Goal: Information Seeking & Learning: Compare options

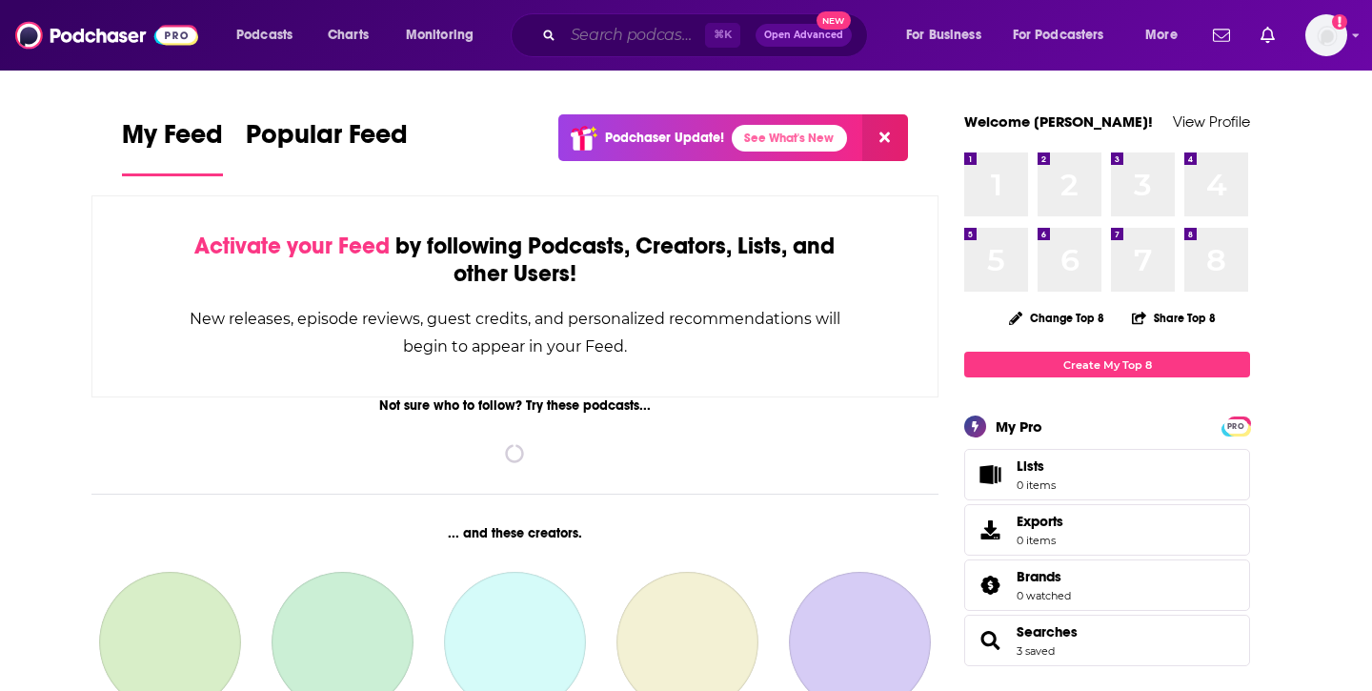
click at [616, 25] on input "Search podcasts, credits, & more..." at bounding box center [634, 35] width 142 height 30
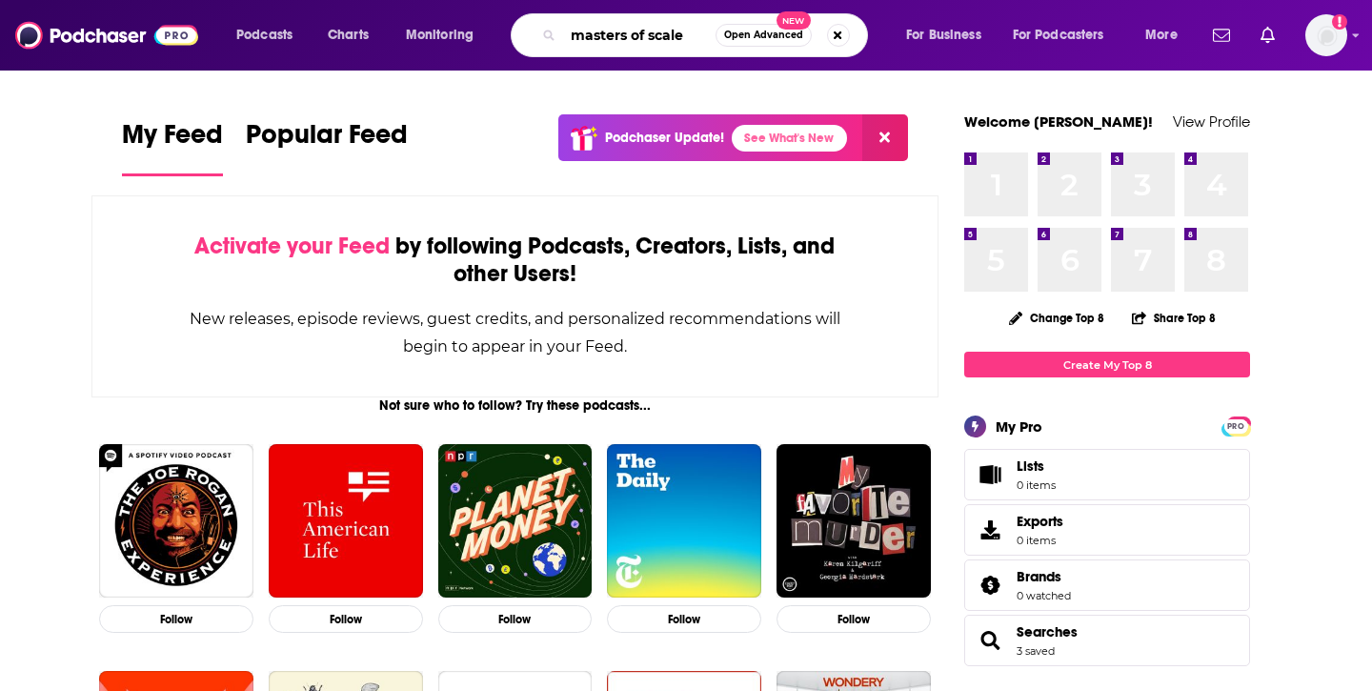
type input "masters of scale"
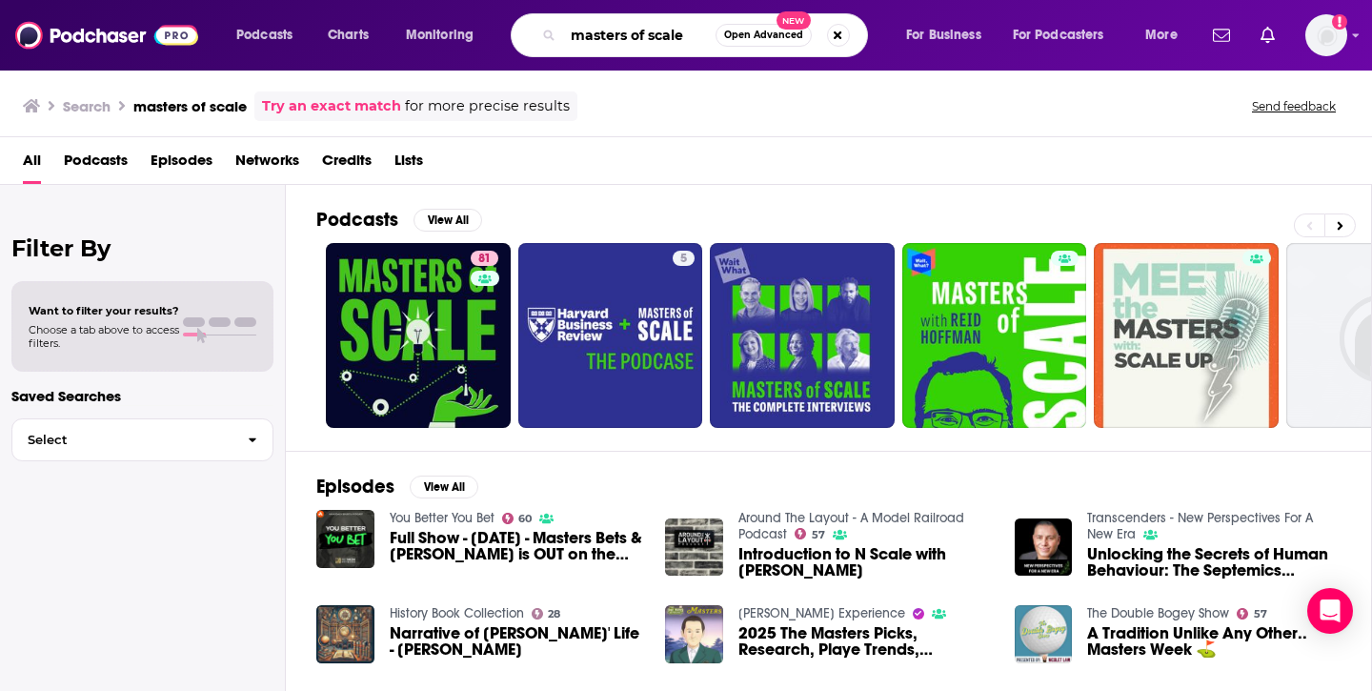
click at [677, 33] on input "masters of scale" at bounding box center [639, 35] width 152 height 30
click at [691, 36] on input "masters of scale" at bounding box center [639, 35] width 152 height 30
type input "h"
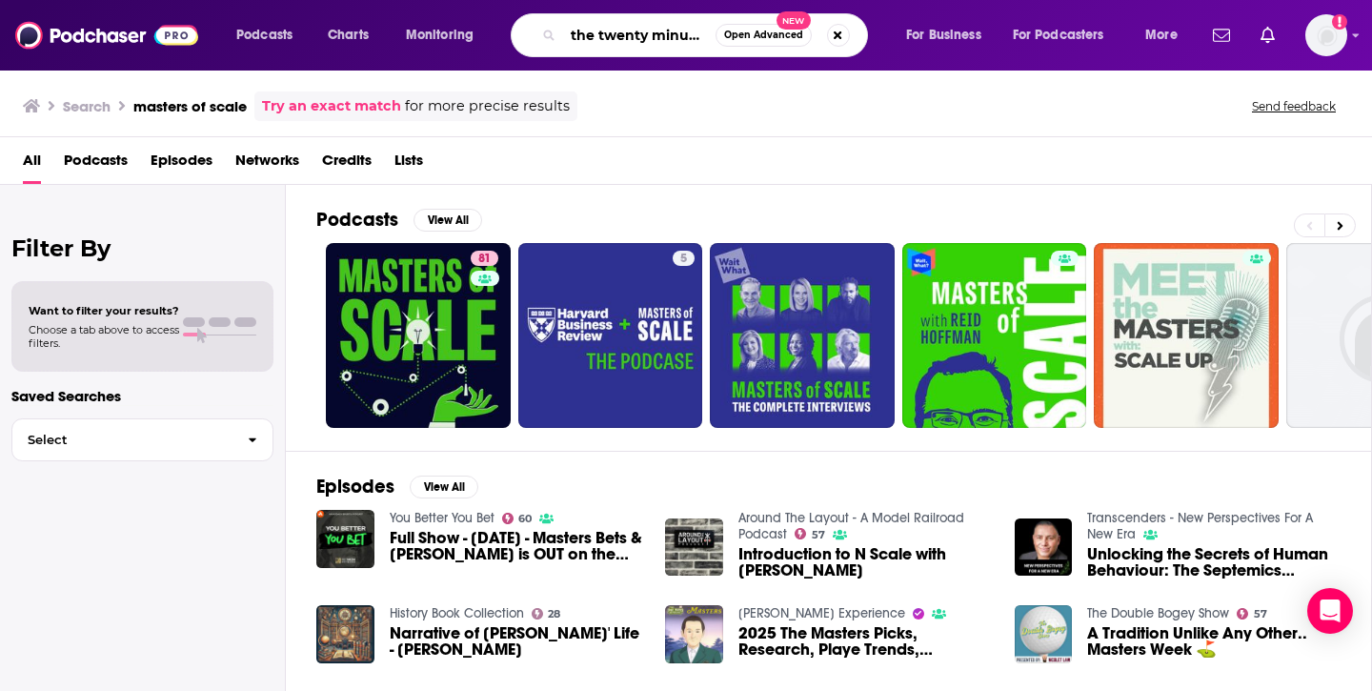
scroll to position [0, 7]
type input "the twenty minute vc"
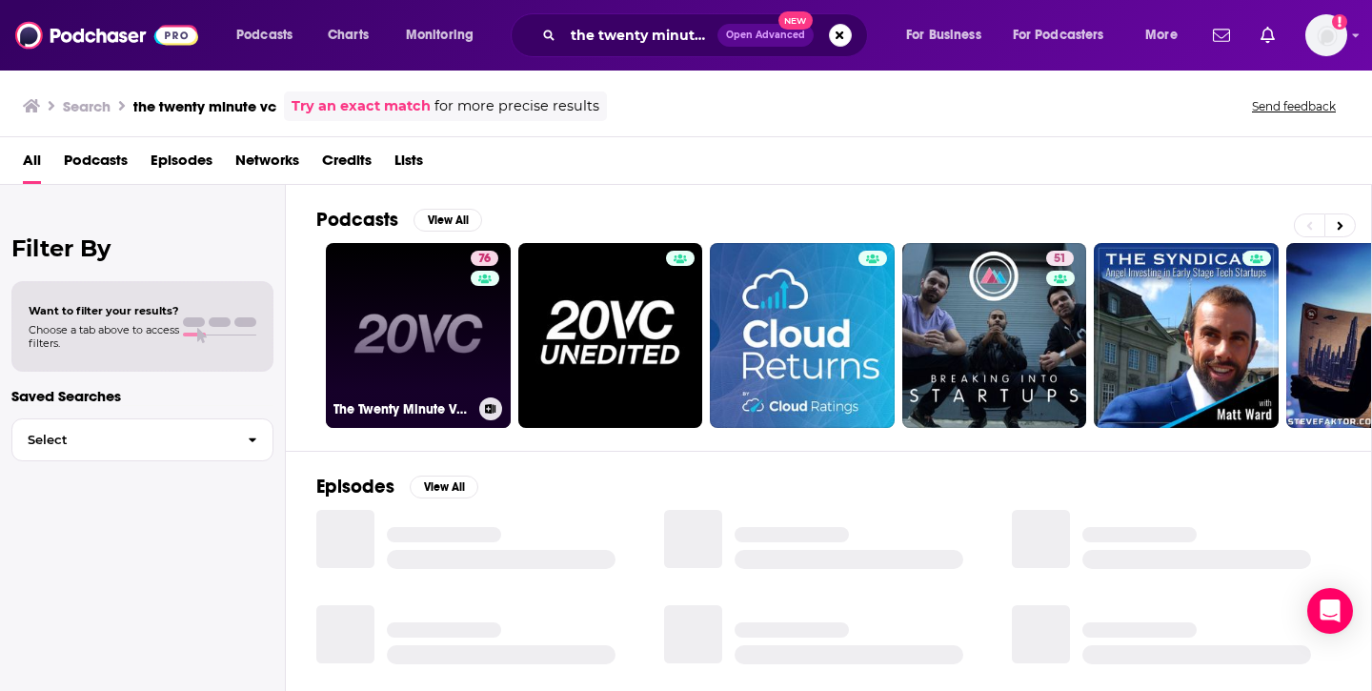
click at [425, 333] on link "76 The Twenty Minute VC (20VC): Venture Capital | Startup Funding | The Pitch" at bounding box center [418, 335] width 185 height 185
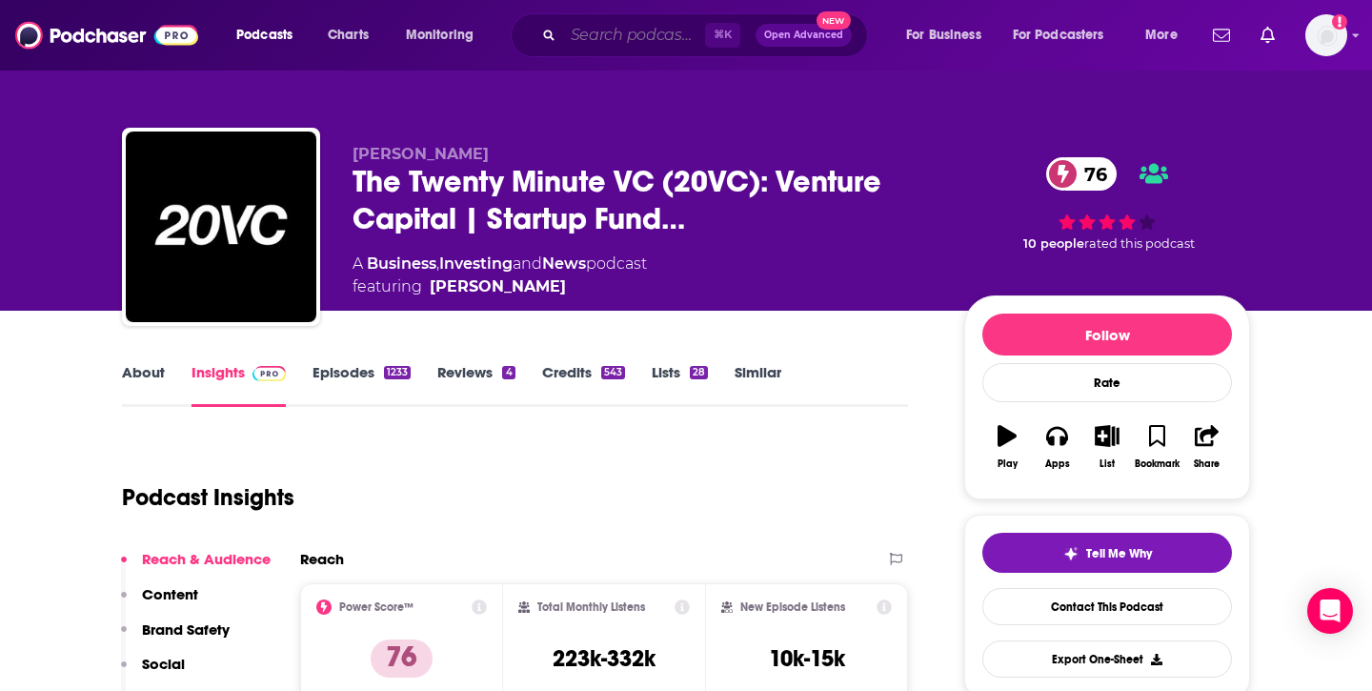
click at [644, 43] on input "Search podcasts, credits, & more..." at bounding box center [634, 35] width 142 height 30
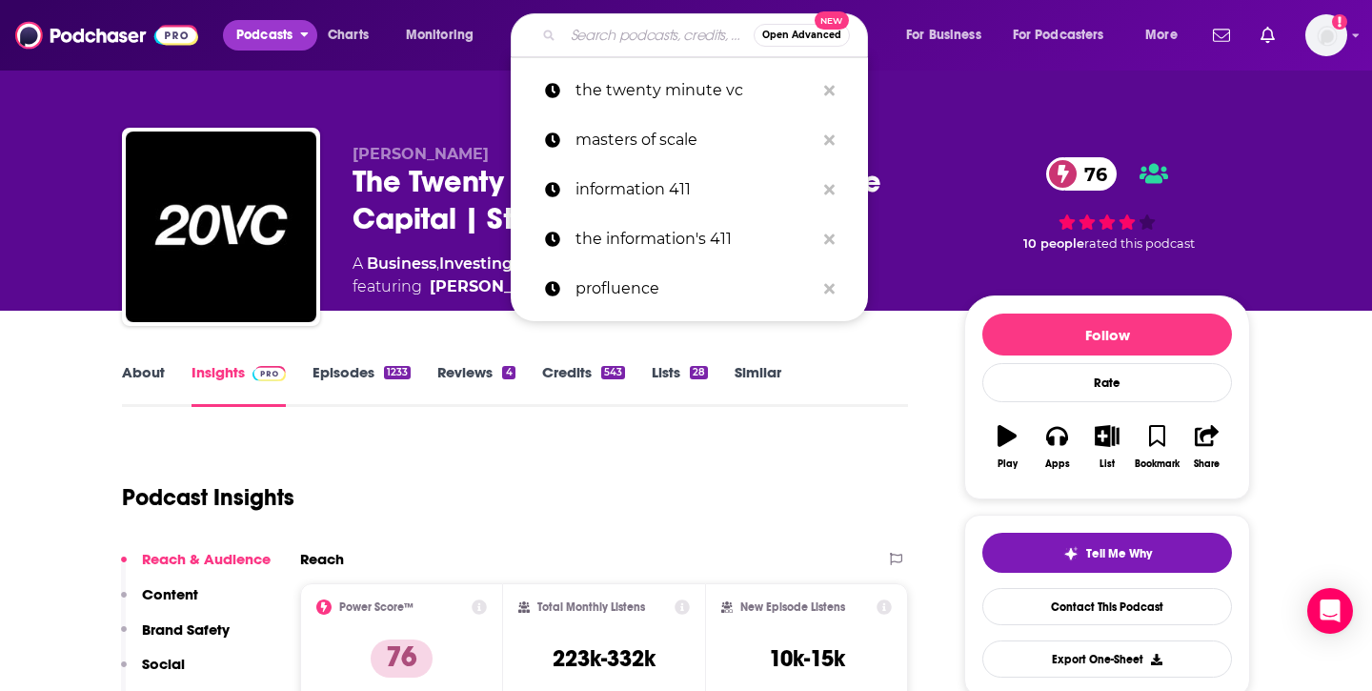
click at [260, 36] on span "Podcasts" at bounding box center [264, 35] width 56 height 27
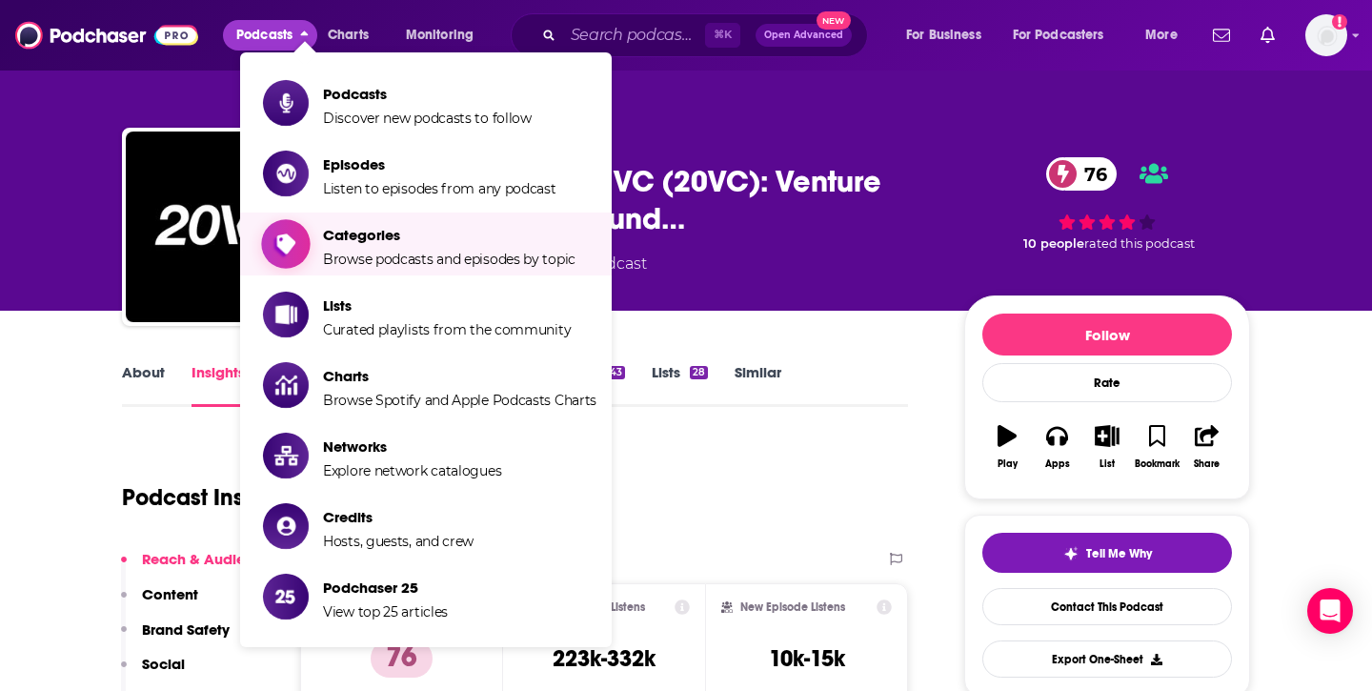
click at [379, 232] on span "Categories" at bounding box center [449, 235] width 253 height 18
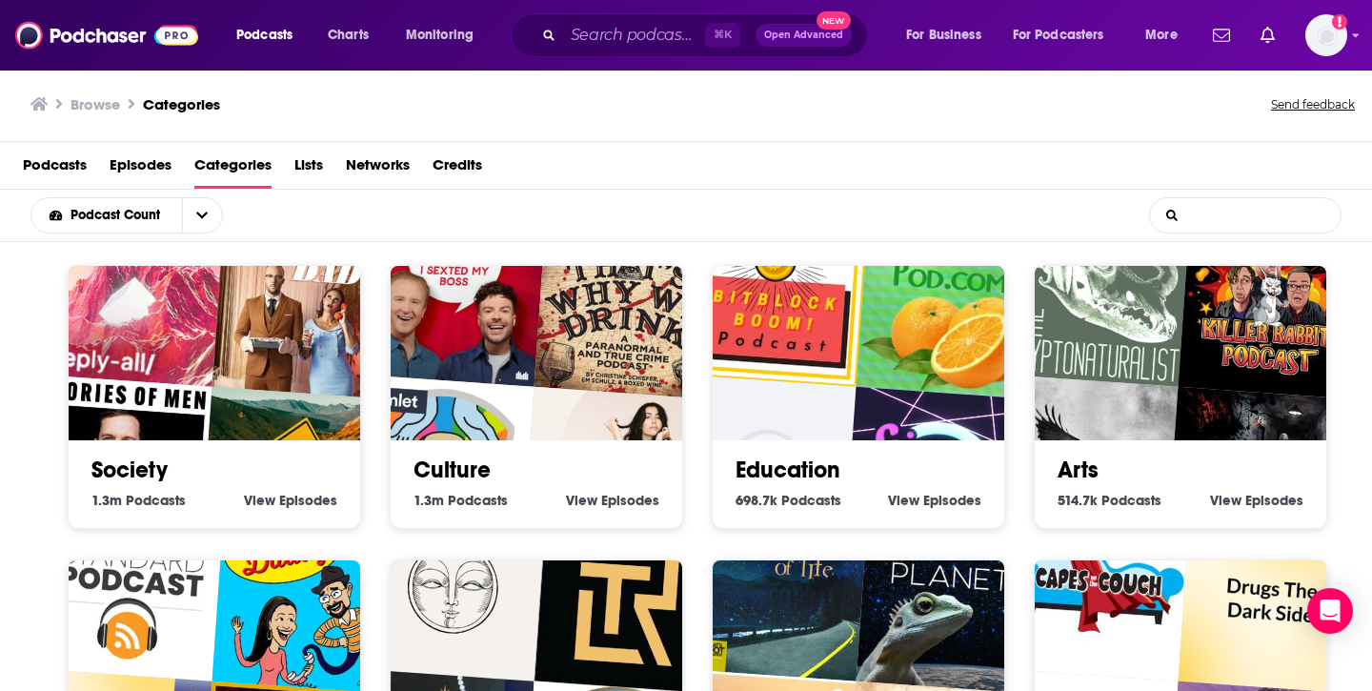
click at [1224, 228] on input "List Search Input" at bounding box center [1245, 215] width 191 height 34
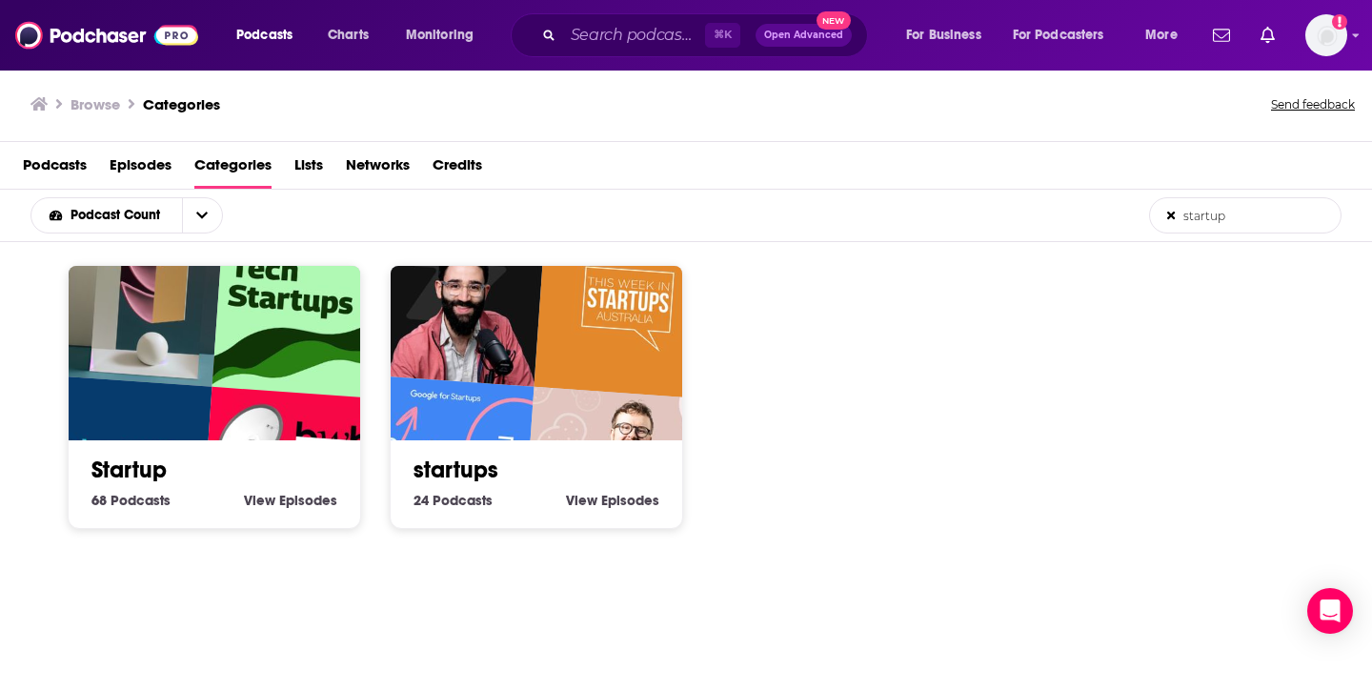
type input "startup"
click at [134, 473] on link "Startup" at bounding box center [128, 470] width 75 height 29
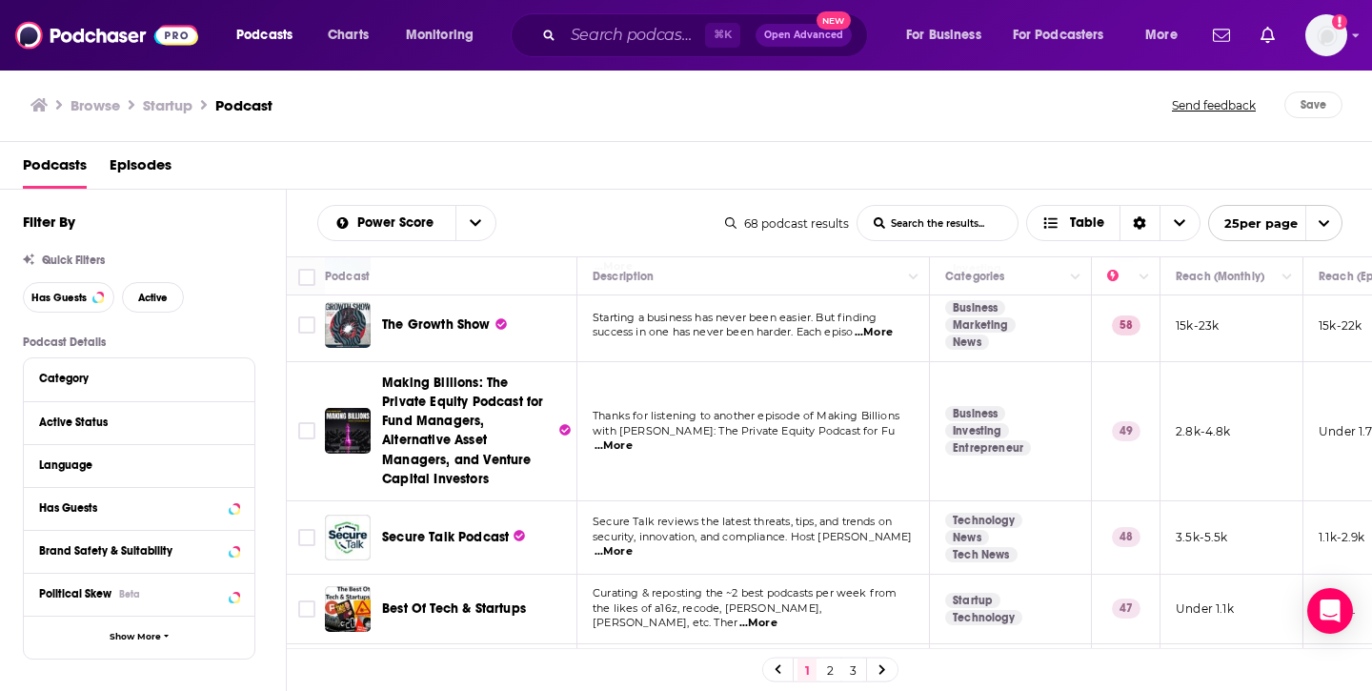
scroll to position [382, 0]
click at [877, 334] on span "...More" at bounding box center [874, 331] width 38 height 15
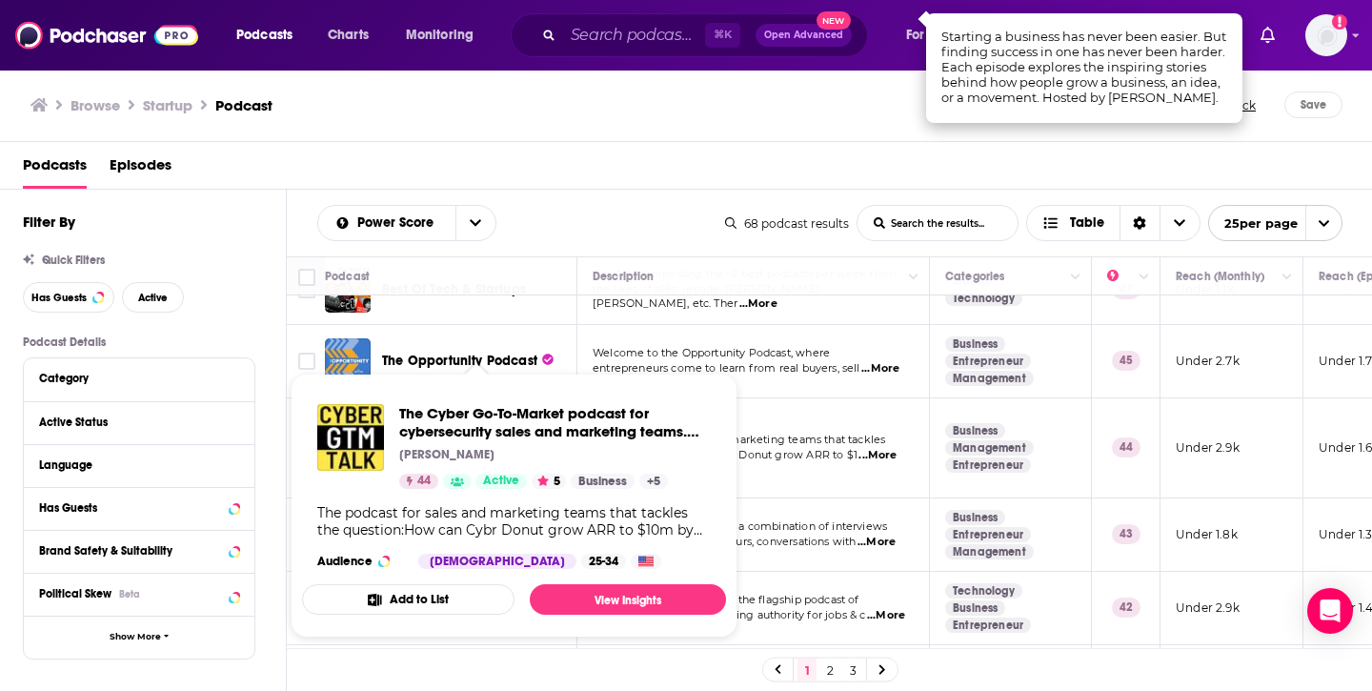
scroll to position [703, 0]
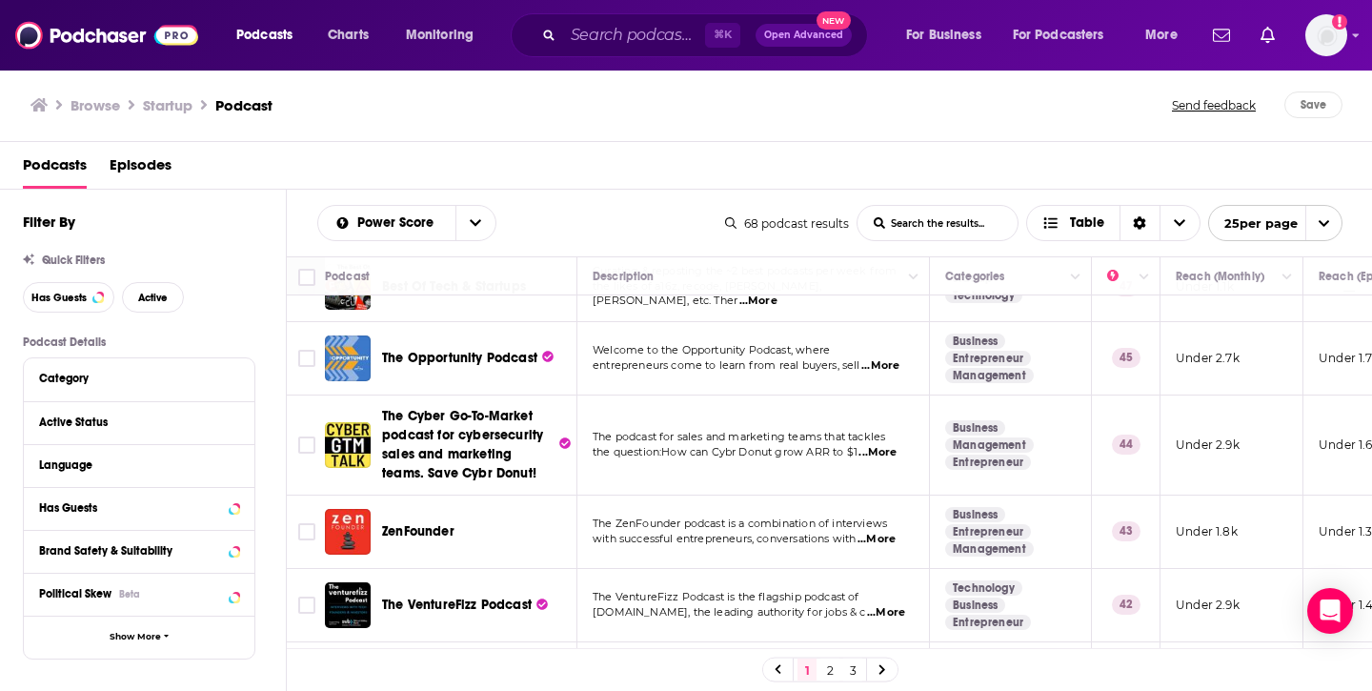
click at [884, 358] on span "...More" at bounding box center [881, 365] width 38 height 15
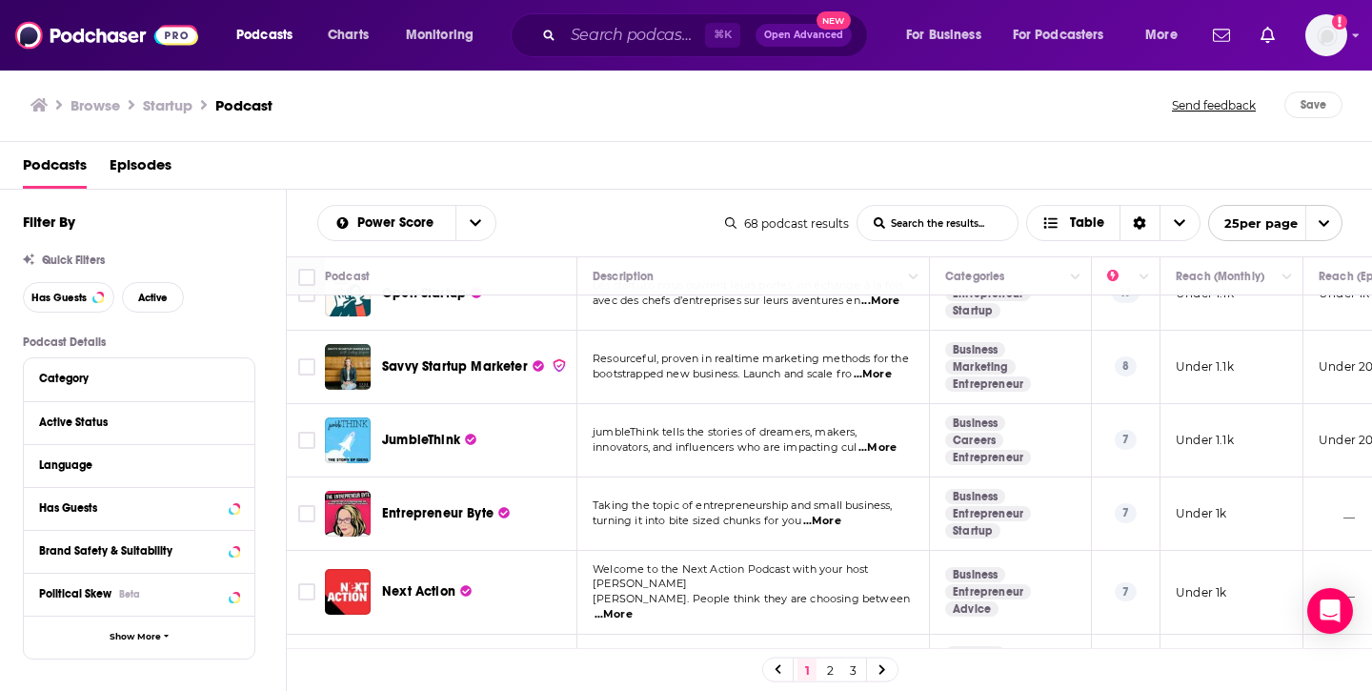
scroll to position [1580, 0]
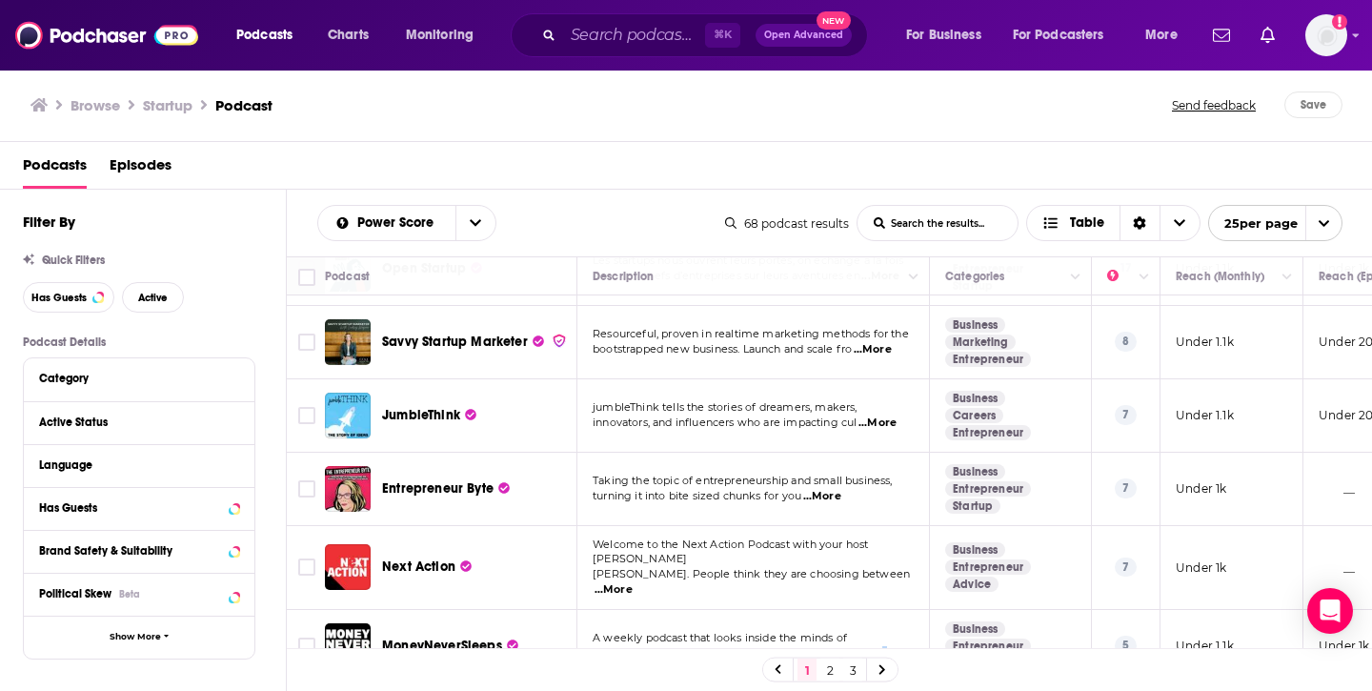
click at [886, 646] on span "...More" at bounding box center [875, 653] width 38 height 15
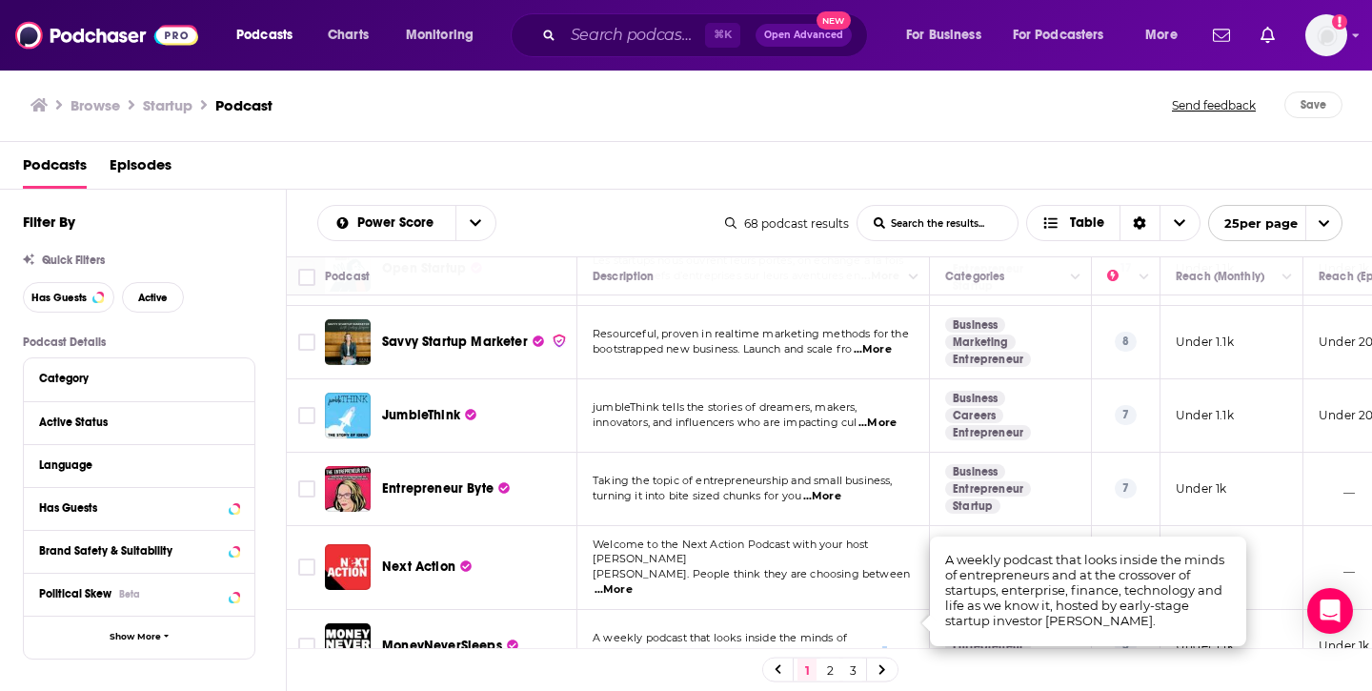
click at [886, 646] on span "...More" at bounding box center [875, 653] width 38 height 15
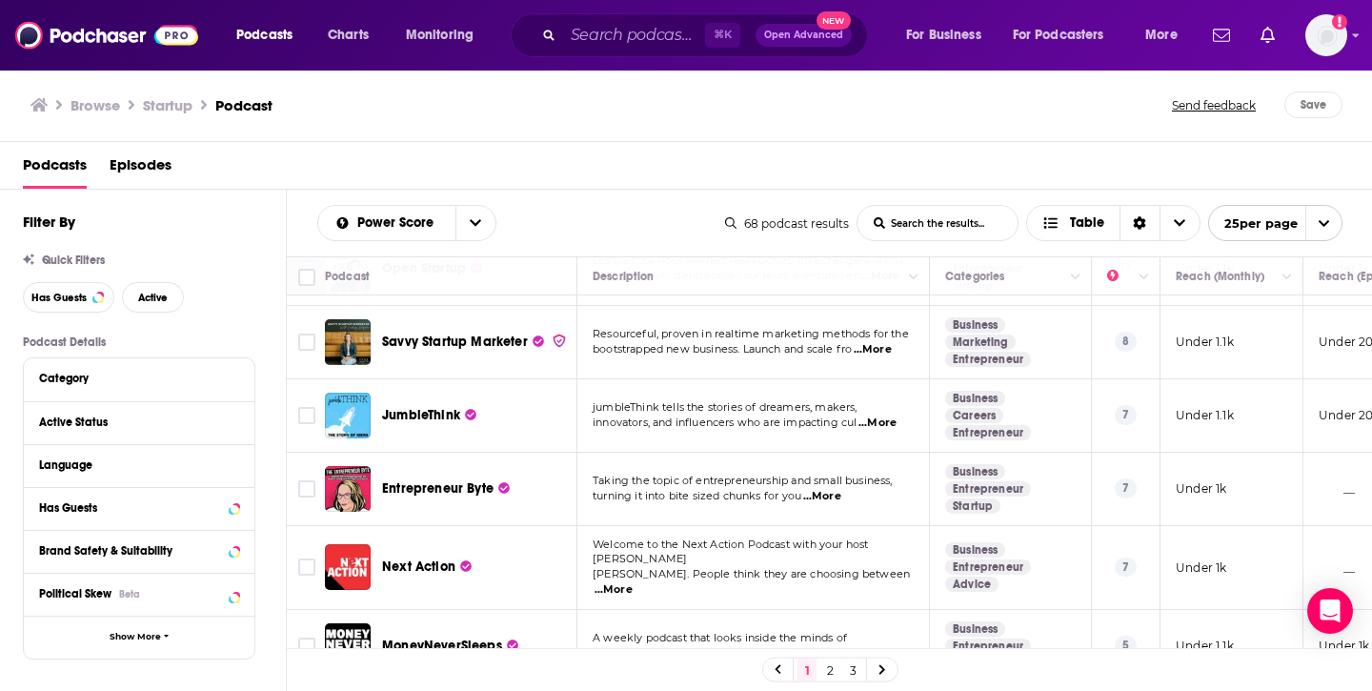
click at [884, 646] on span "...More" at bounding box center [875, 653] width 38 height 15
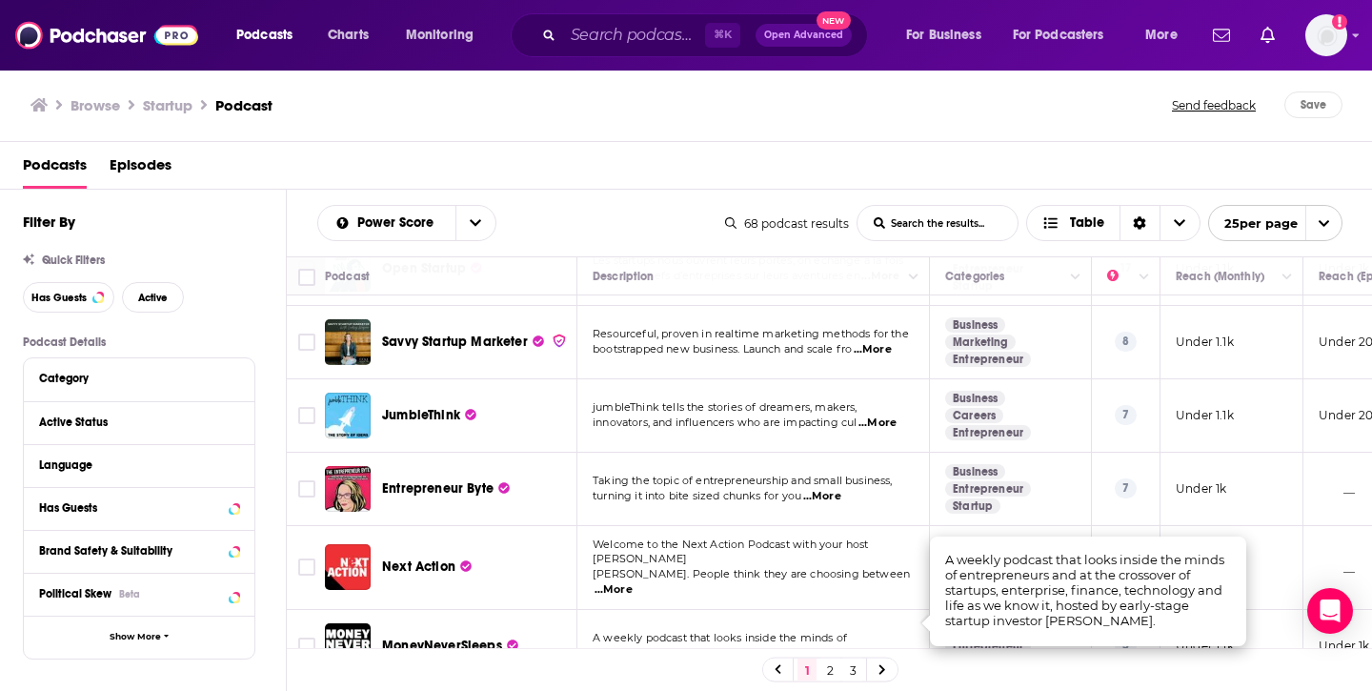
click at [594, 631] on span "A weekly podcast that looks inside the minds of" at bounding box center [720, 637] width 254 height 13
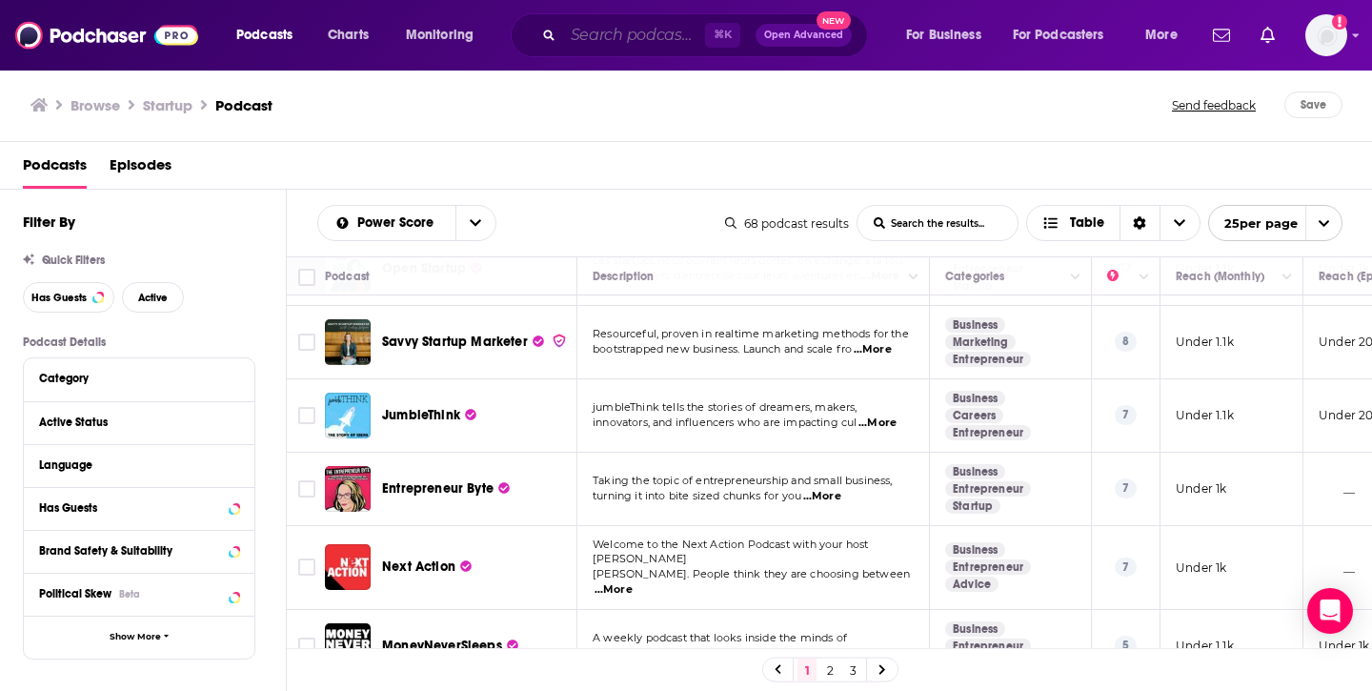
click at [610, 40] on input "Search podcasts, credits, & more..." at bounding box center [634, 35] width 142 height 30
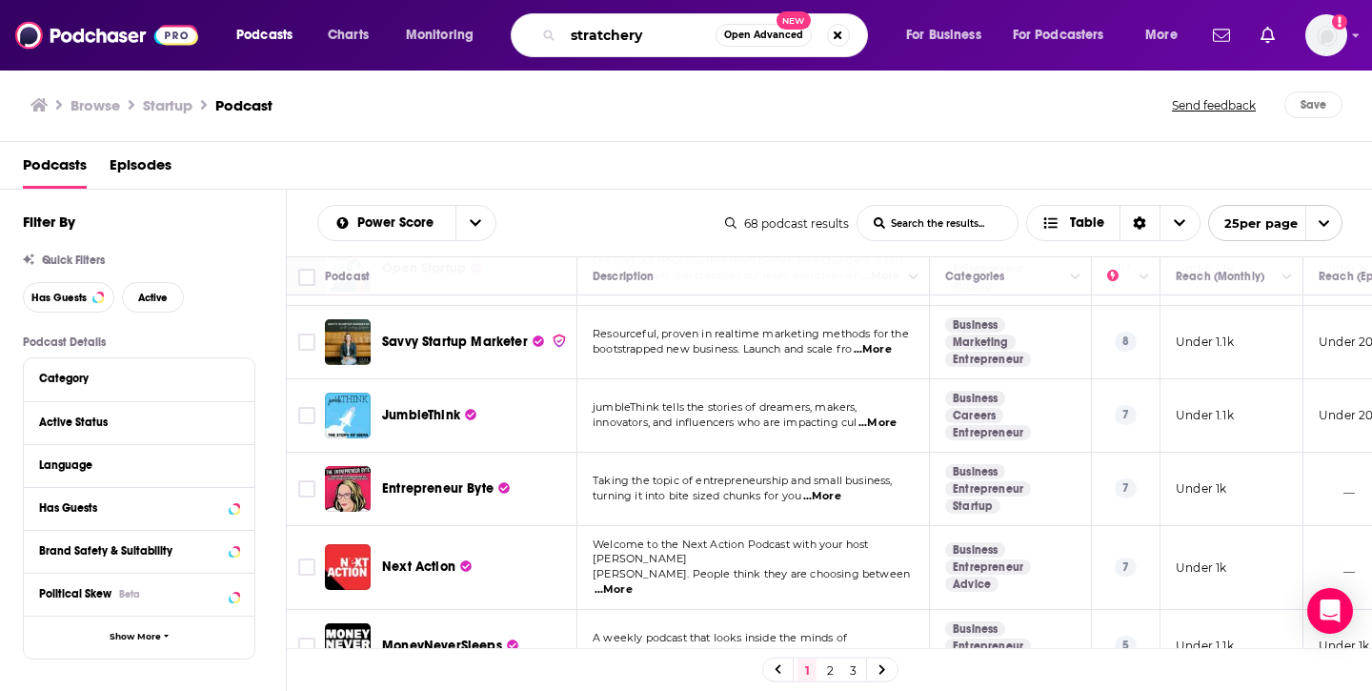
type input "stratchery"
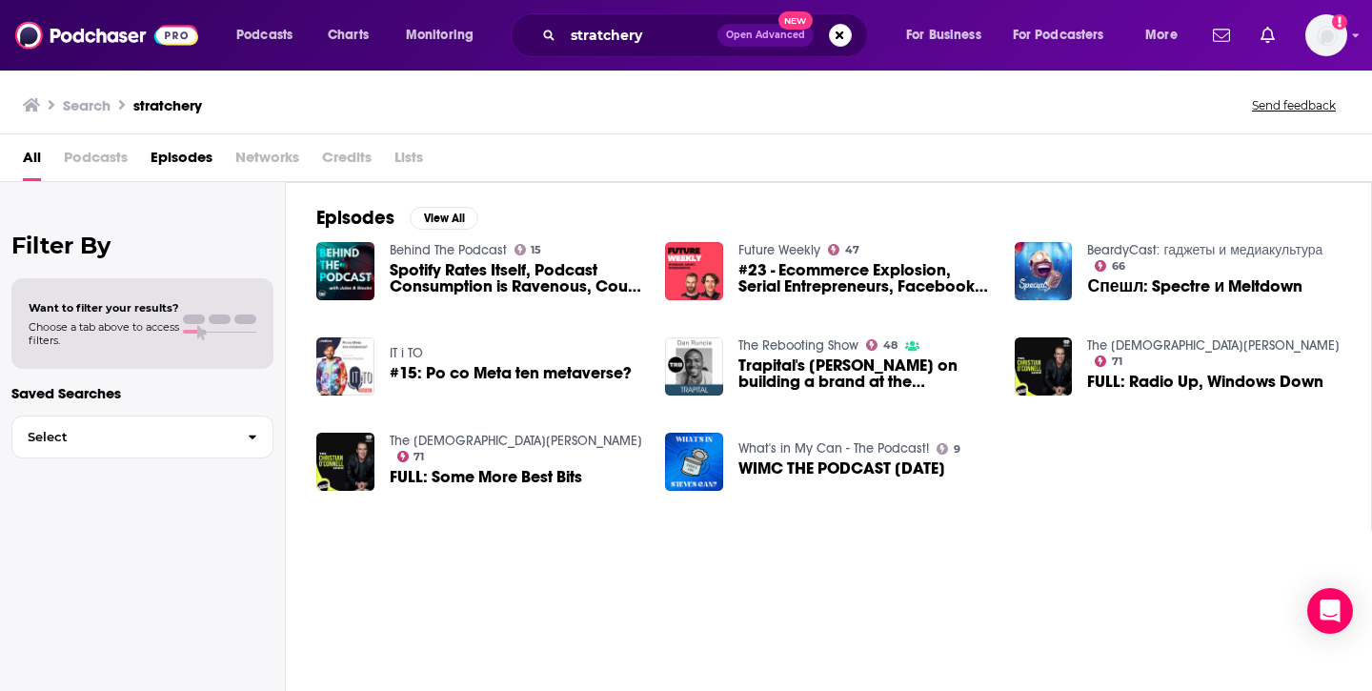
click at [97, 161] on span "Podcasts" at bounding box center [96, 161] width 64 height 39
click at [106, 161] on span "Podcasts" at bounding box center [96, 161] width 64 height 39
click at [85, 154] on span "Podcasts" at bounding box center [96, 161] width 64 height 39
click at [268, 34] on span "Podcasts" at bounding box center [264, 35] width 56 height 27
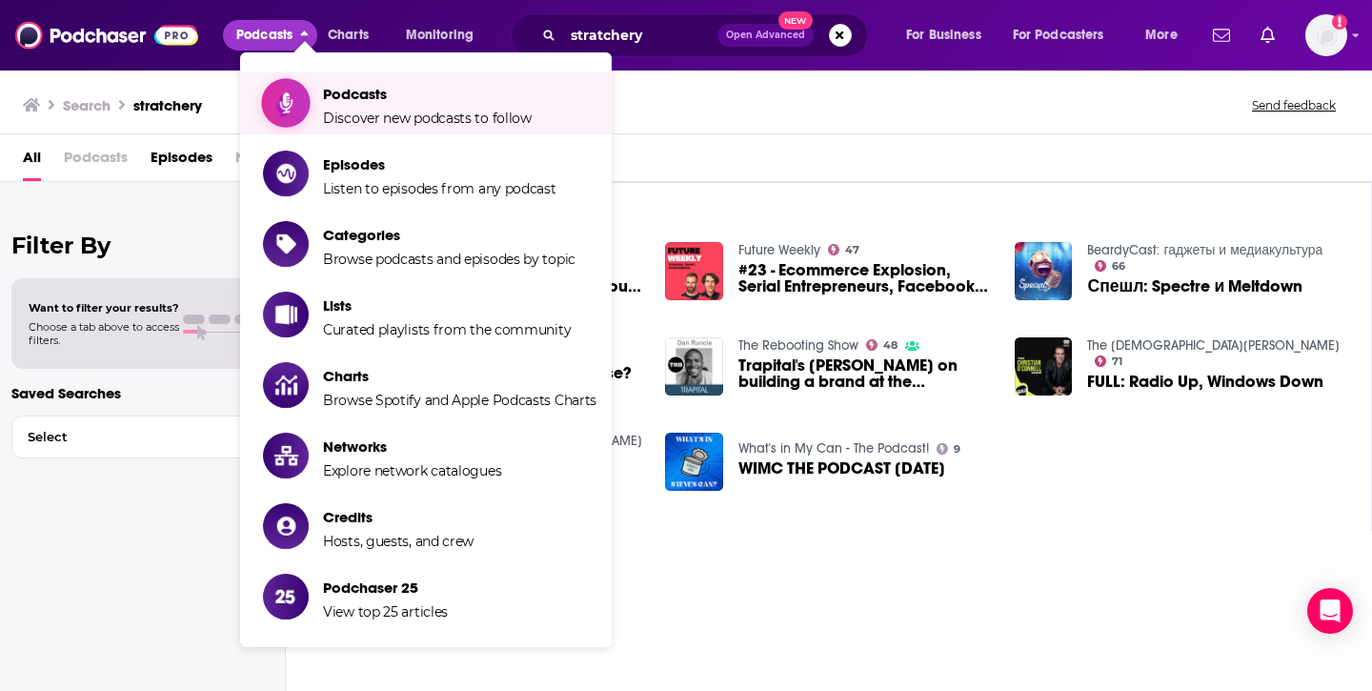
click at [346, 92] on span "Podcasts" at bounding box center [427, 94] width 209 height 18
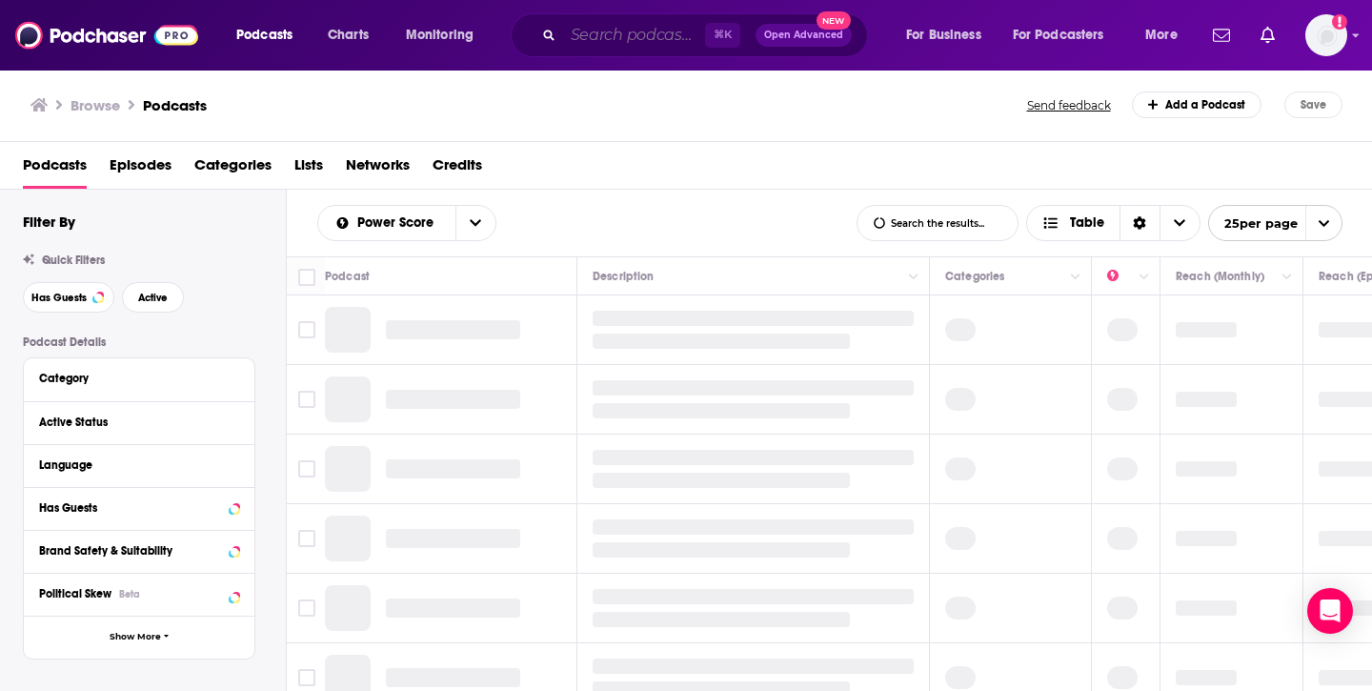
click at [637, 32] on input "Search podcasts, credits, & more..." at bounding box center [634, 35] width 142 height 30
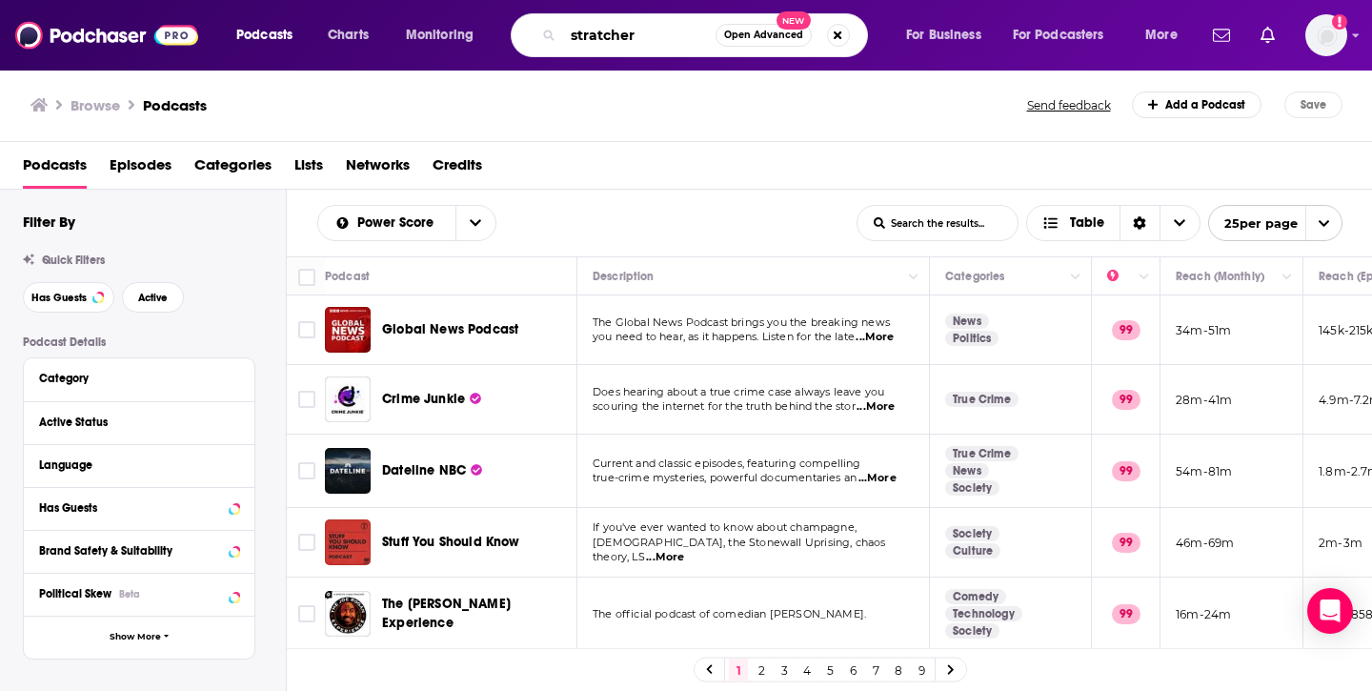
type input "stratchery"
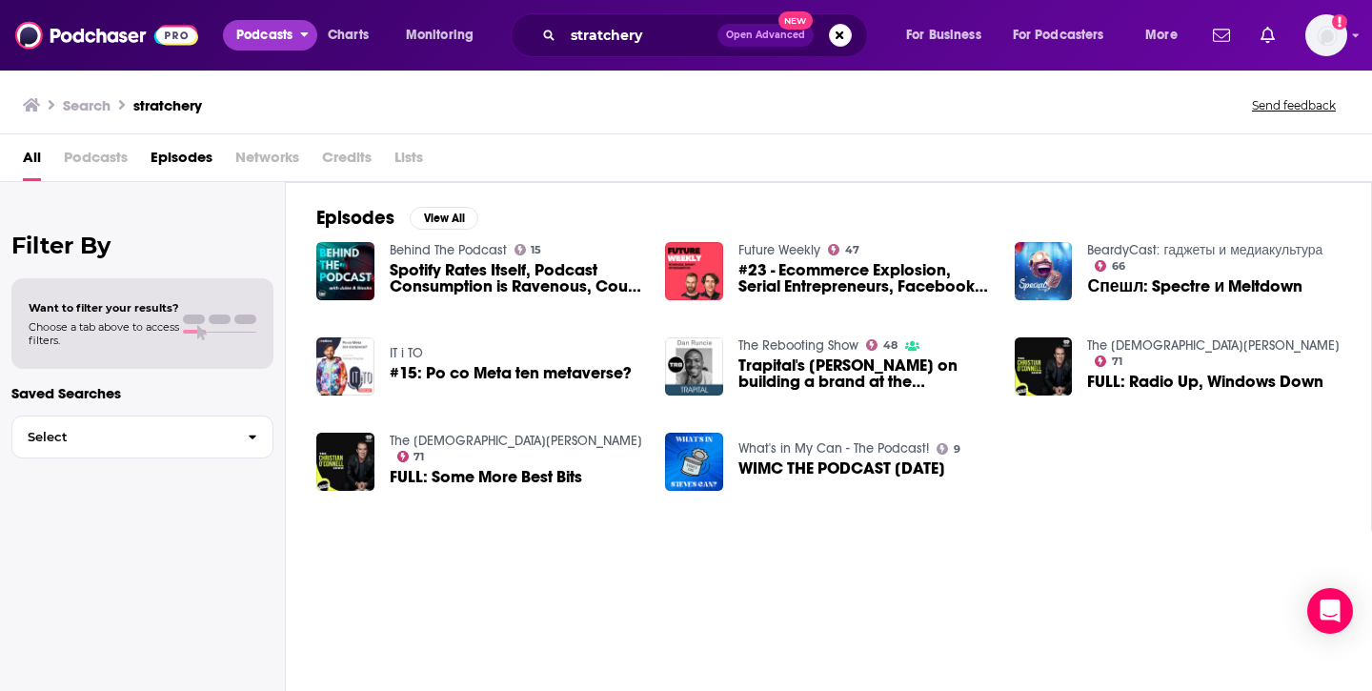
click at [279, 39] on span "Podcasts" at bounding box center [264, 35] width 56 height 27
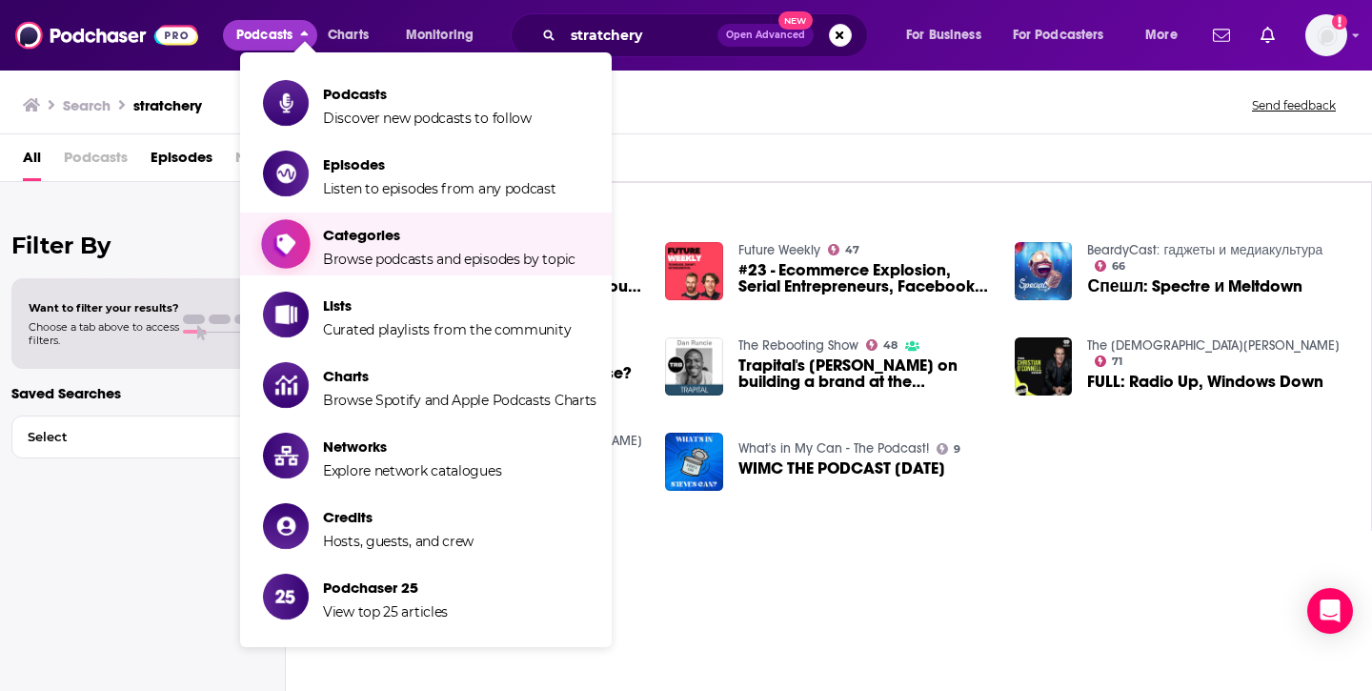
click at [349, 229] on span "Categories" at bounding box center [449, 235] width 253 height 18
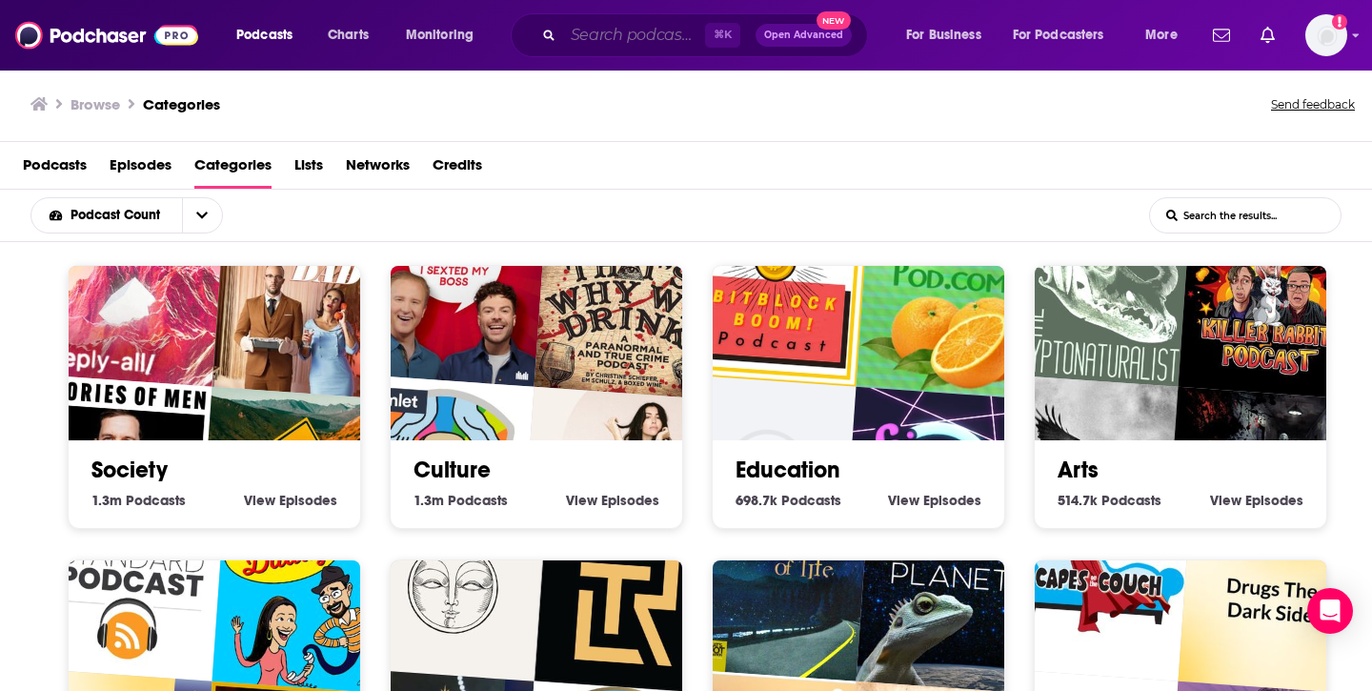
click at [639, 31] on input "Search podcasts, credits, & more..." at bounding box center [634, 35] width 142 height 30
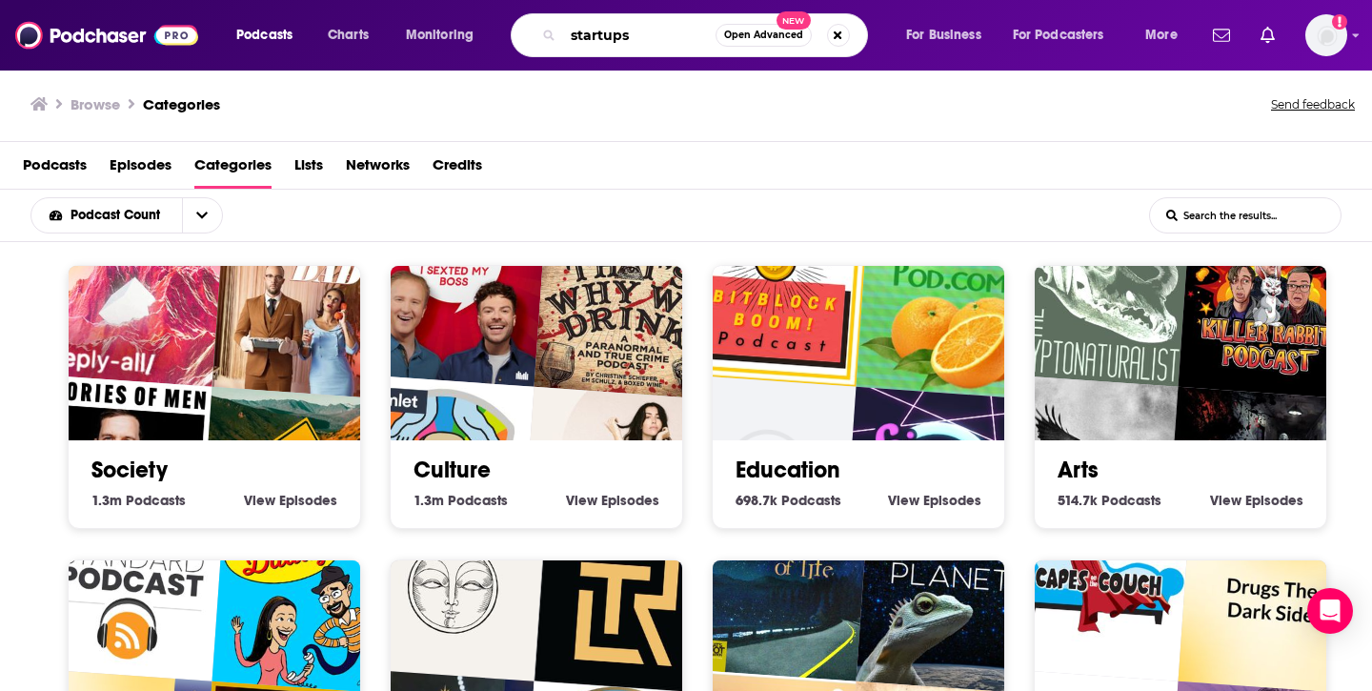
type input "startups"
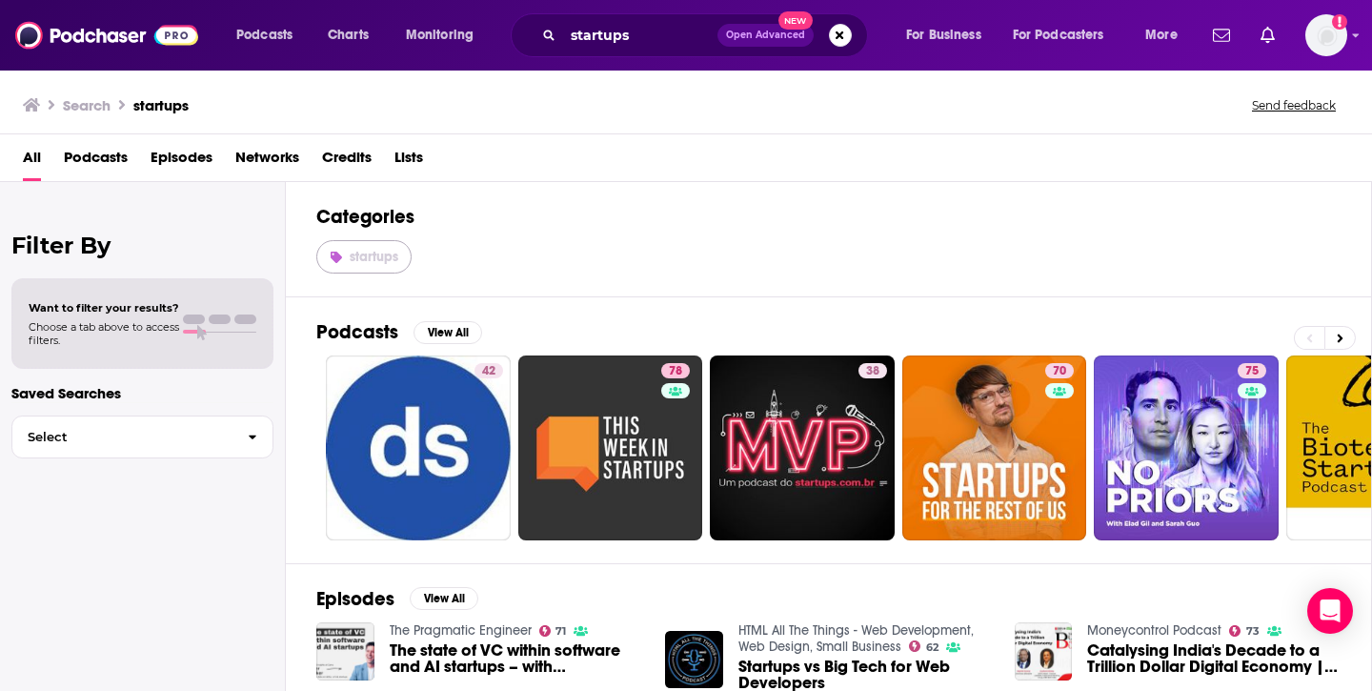
click at [371, 258] on span "startups" at bounding box center [374, 257] width 49 height 16
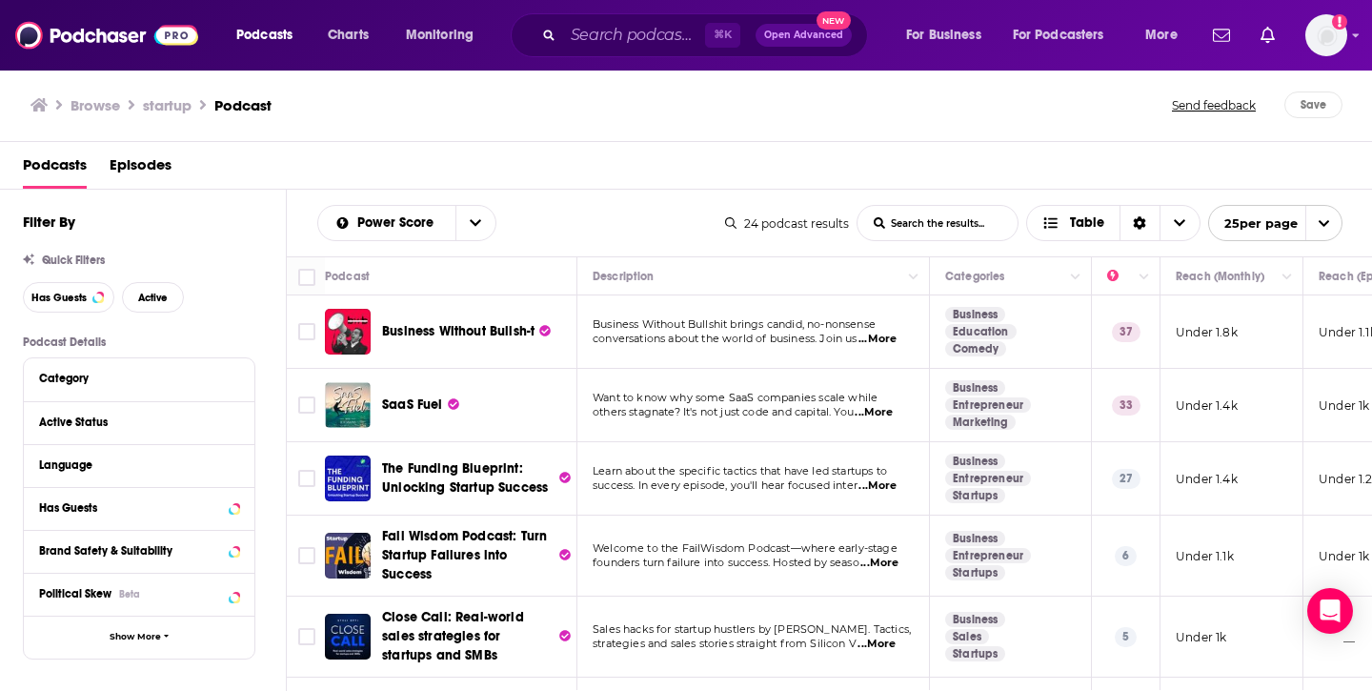
click at [894, 338] on span "...More" at bounding box center [878, 339] width 38 height 15
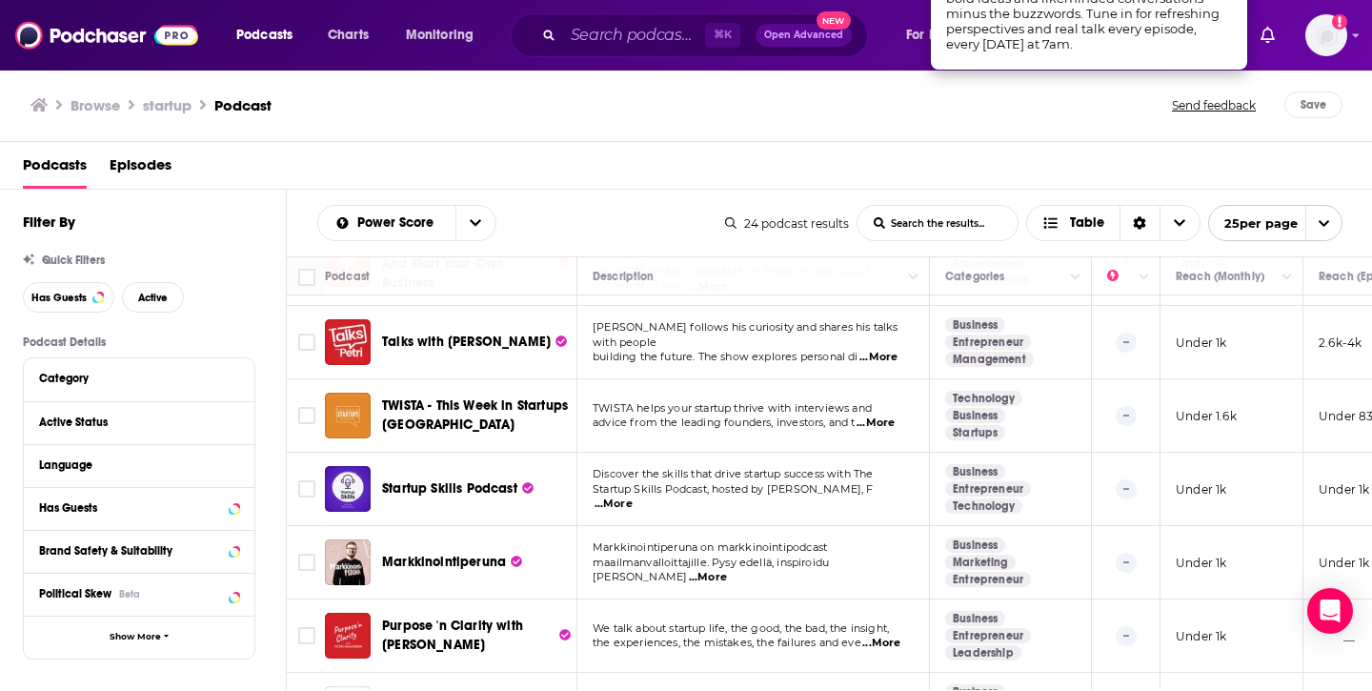
scroll to position [458, 0]
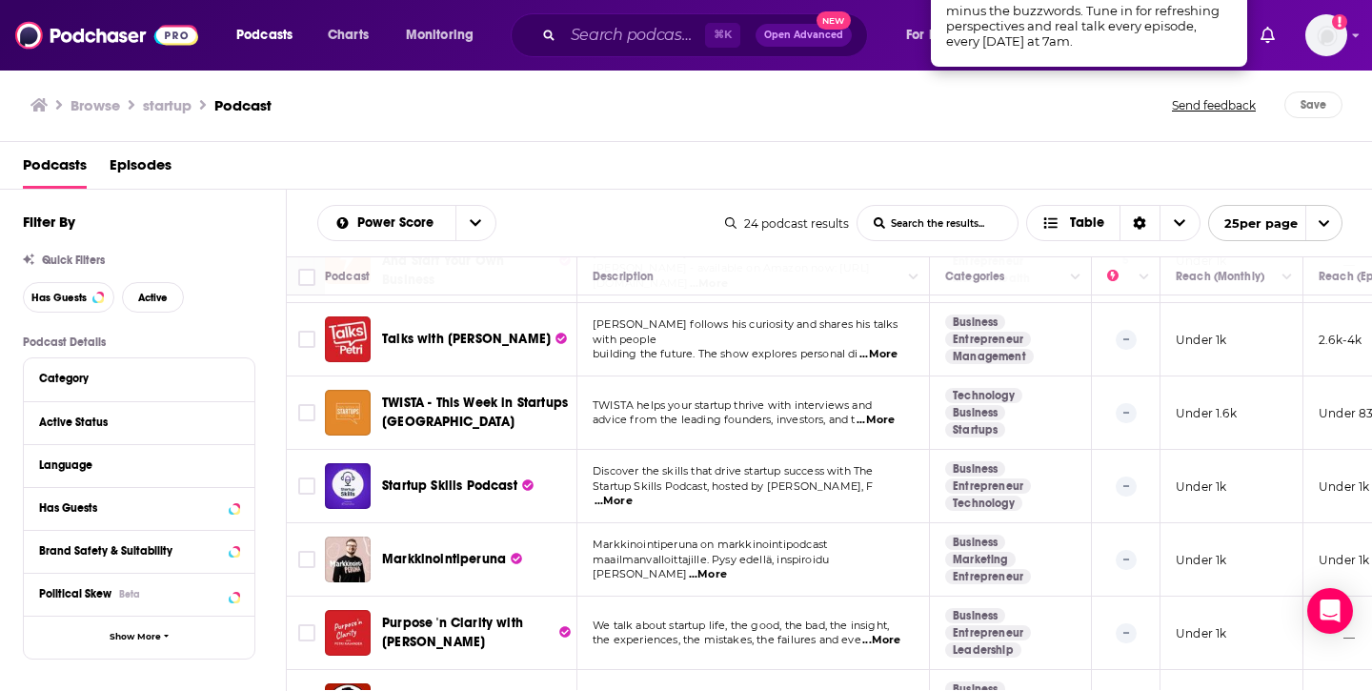
click at [882, 347] on span "...More" at bounding box center [879, 354] width 38 height 15
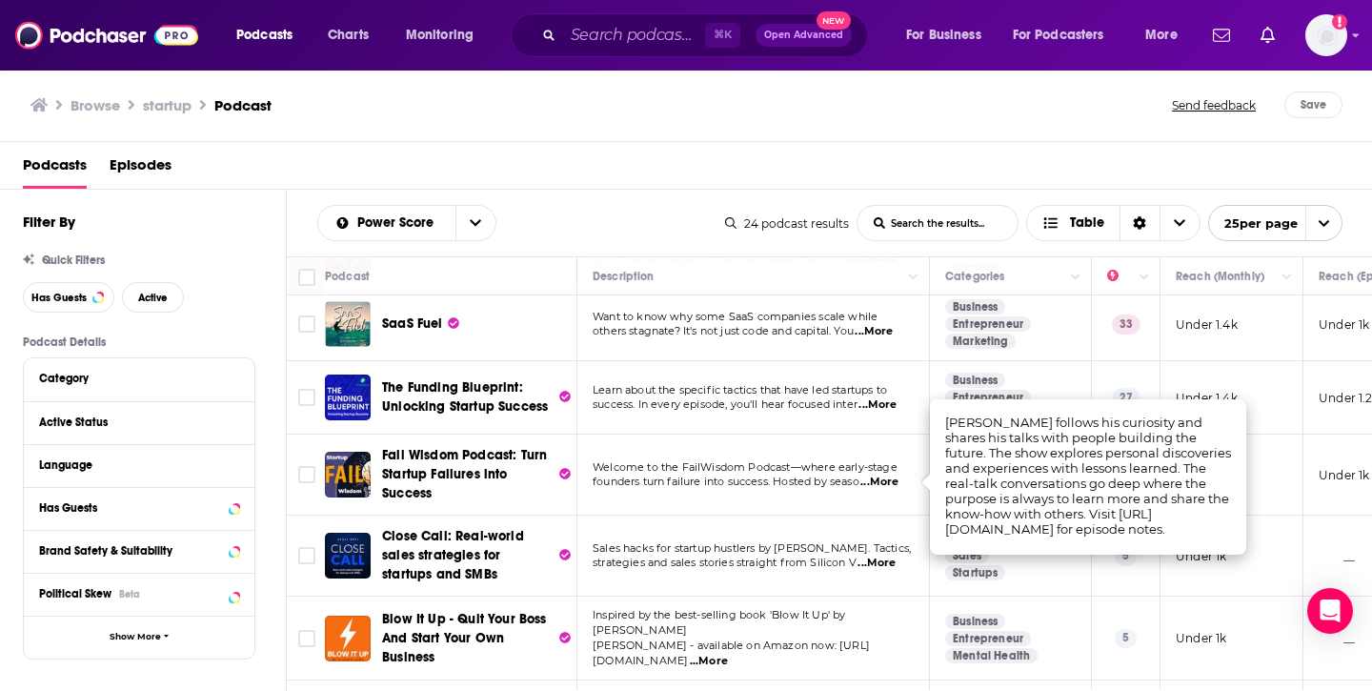
scroll to position [0, 0]
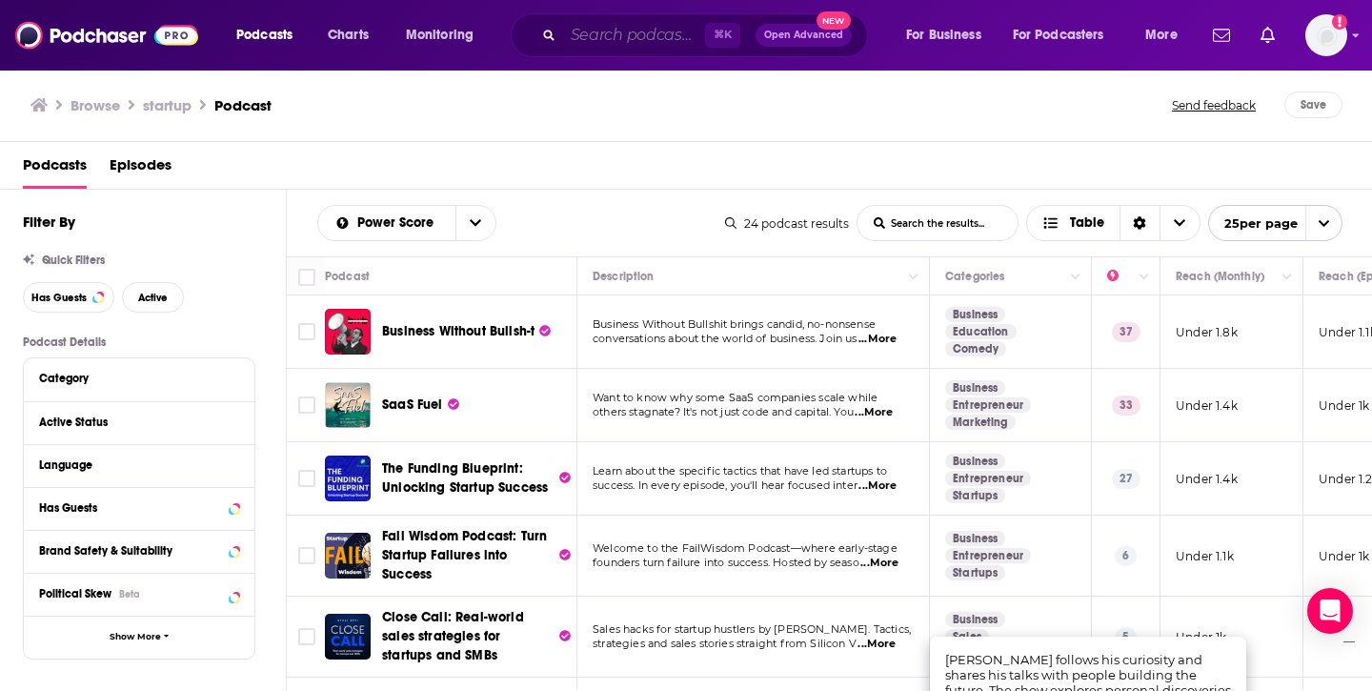
click at [645, 41] on input "Search podcasts, credits, & more..." at bounding box center [634, 35] width 142 height 30
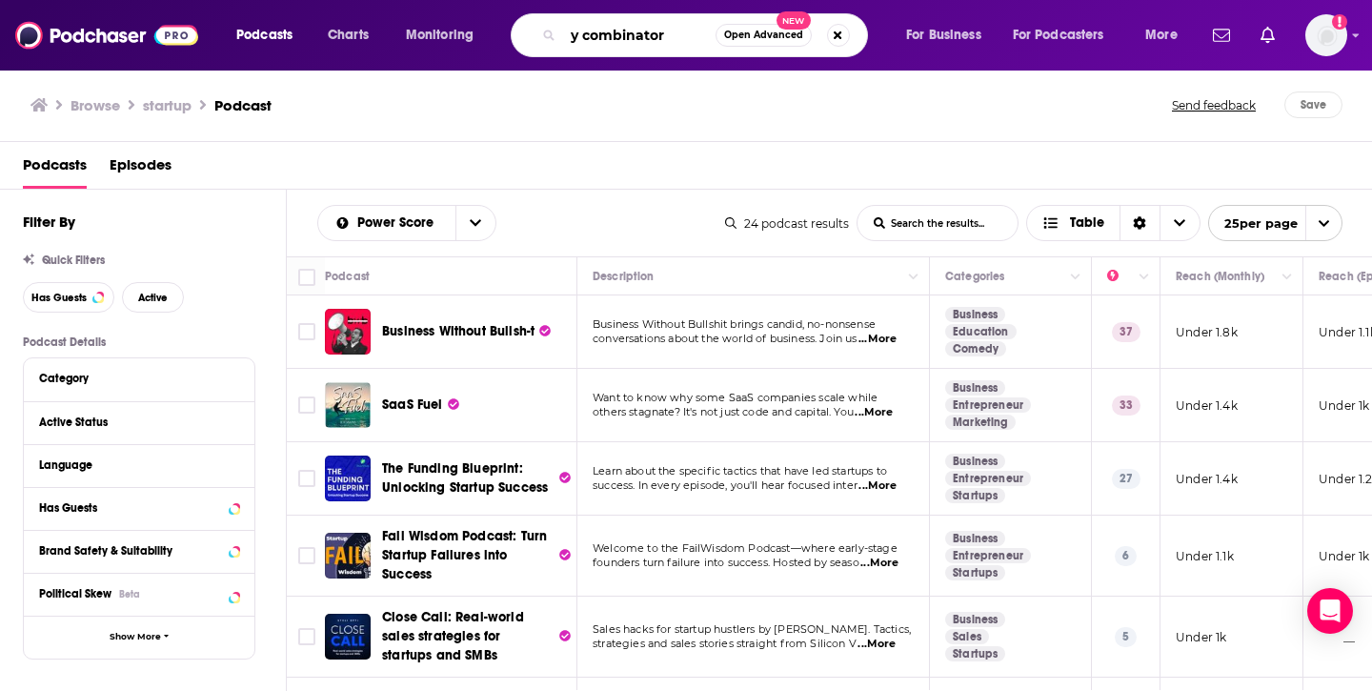
type input "y combinator"
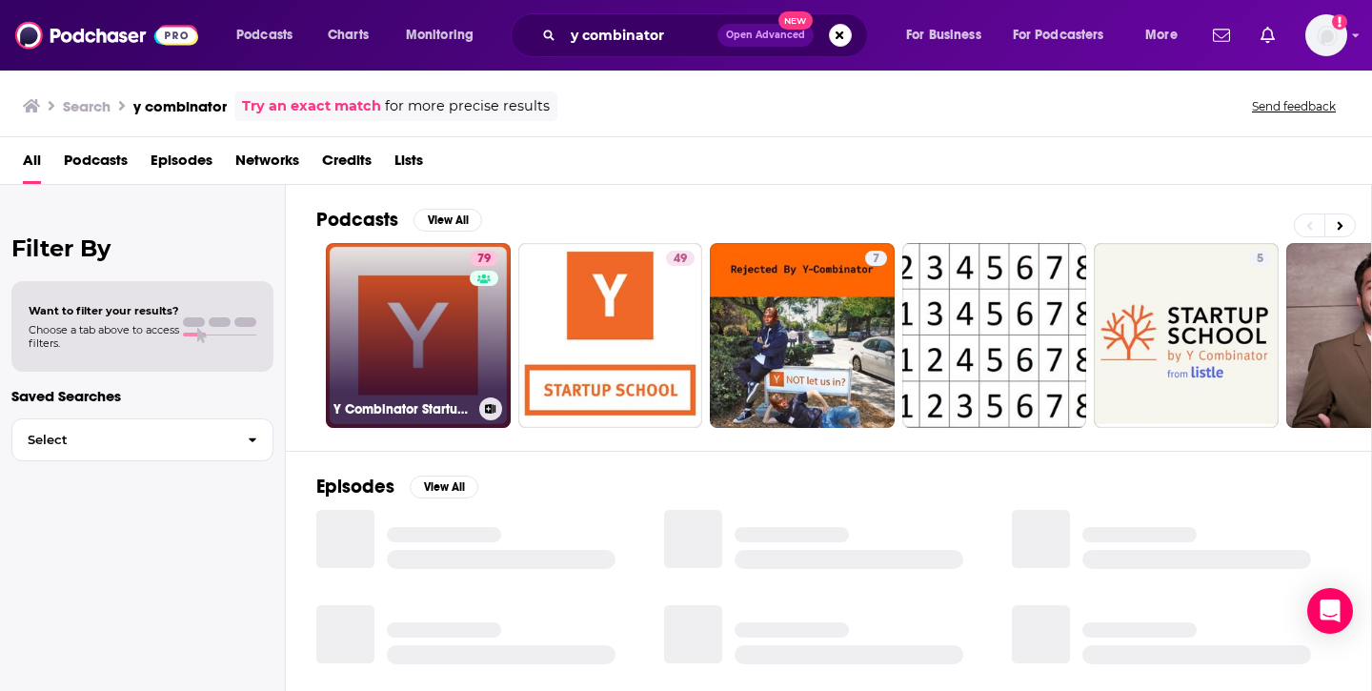
click at [418, 327] on link "79 Y Combinator Startup Podcast" at bounding box center [418, 335] width 185 height 185
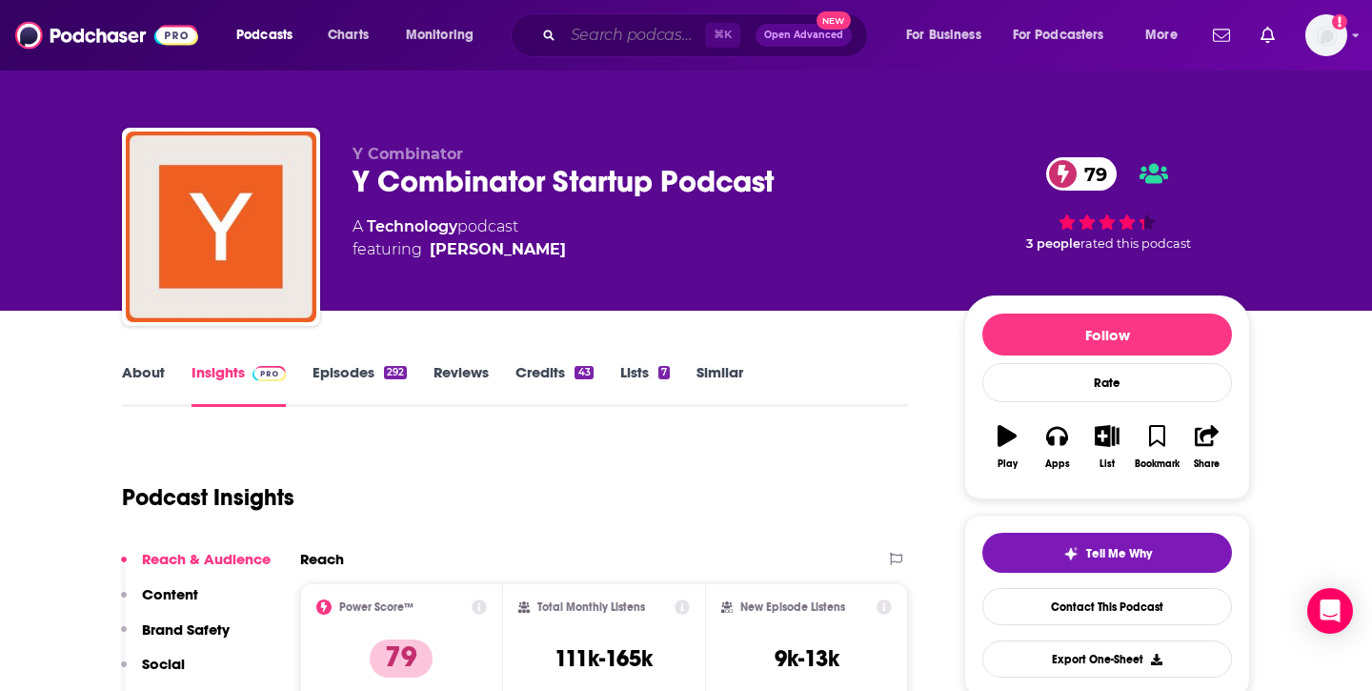
click at [595, 39] on input "Search podcasts, credits, & more..." at bounding box center [634, 35] width 142 height 30
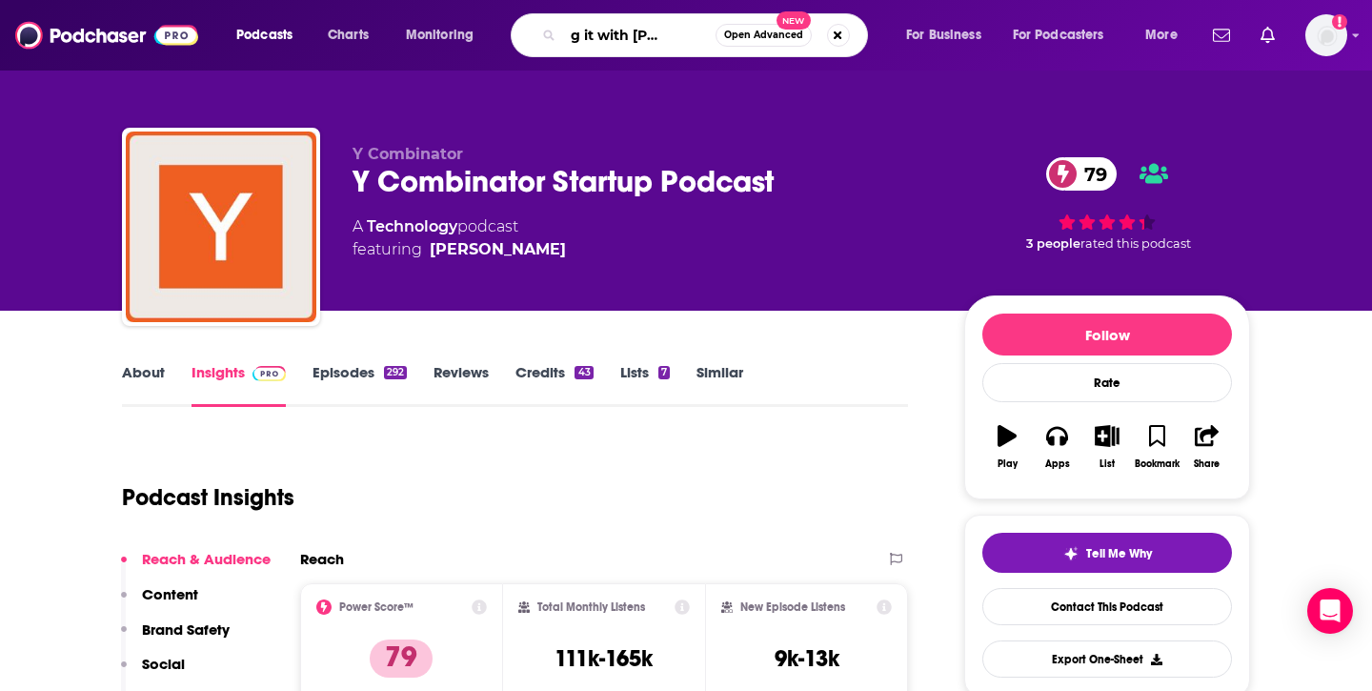
type input "making it with [PERSON_NAME]"
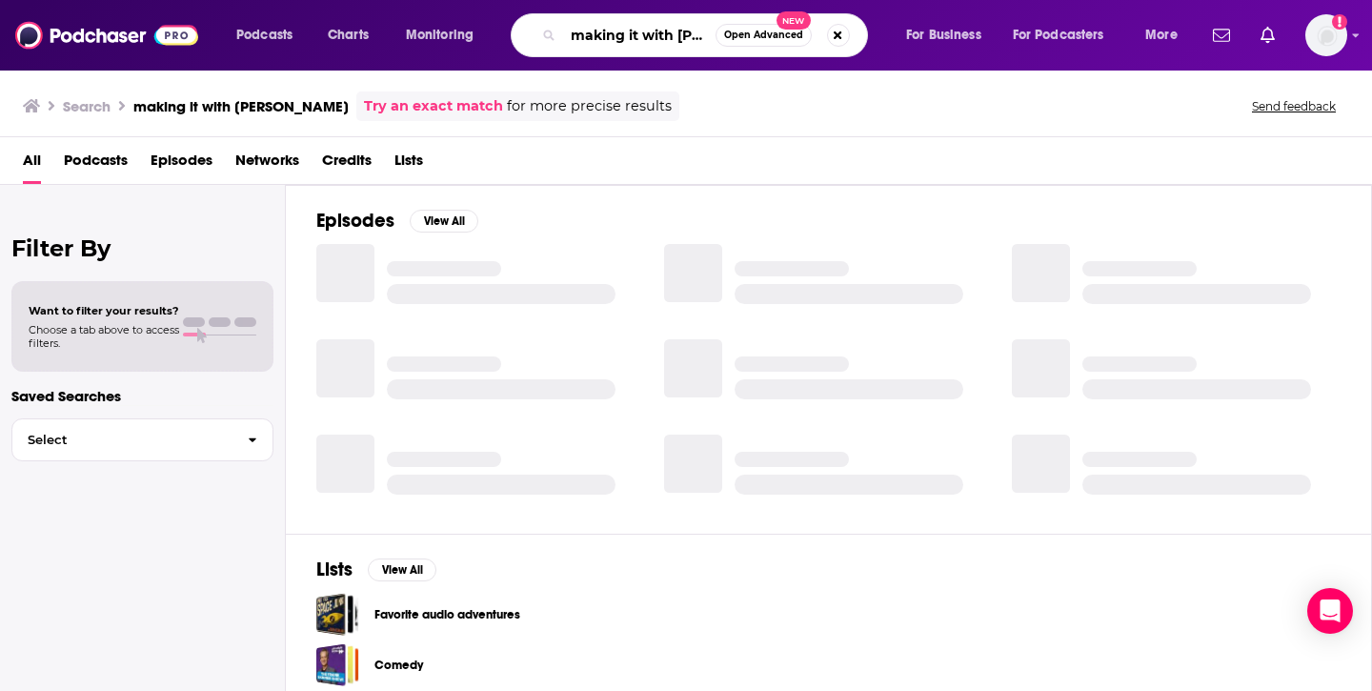
click at [682, 38] on input "making it with [PERSON_NAME]" at bounding box center [639, 35] width 152 height 30
click at [702, 30] on input "making it with [PERSON_NAME]" at bounding box center [639, 35] width 152 height 30
type input "making it with [PERSON_NAME]"
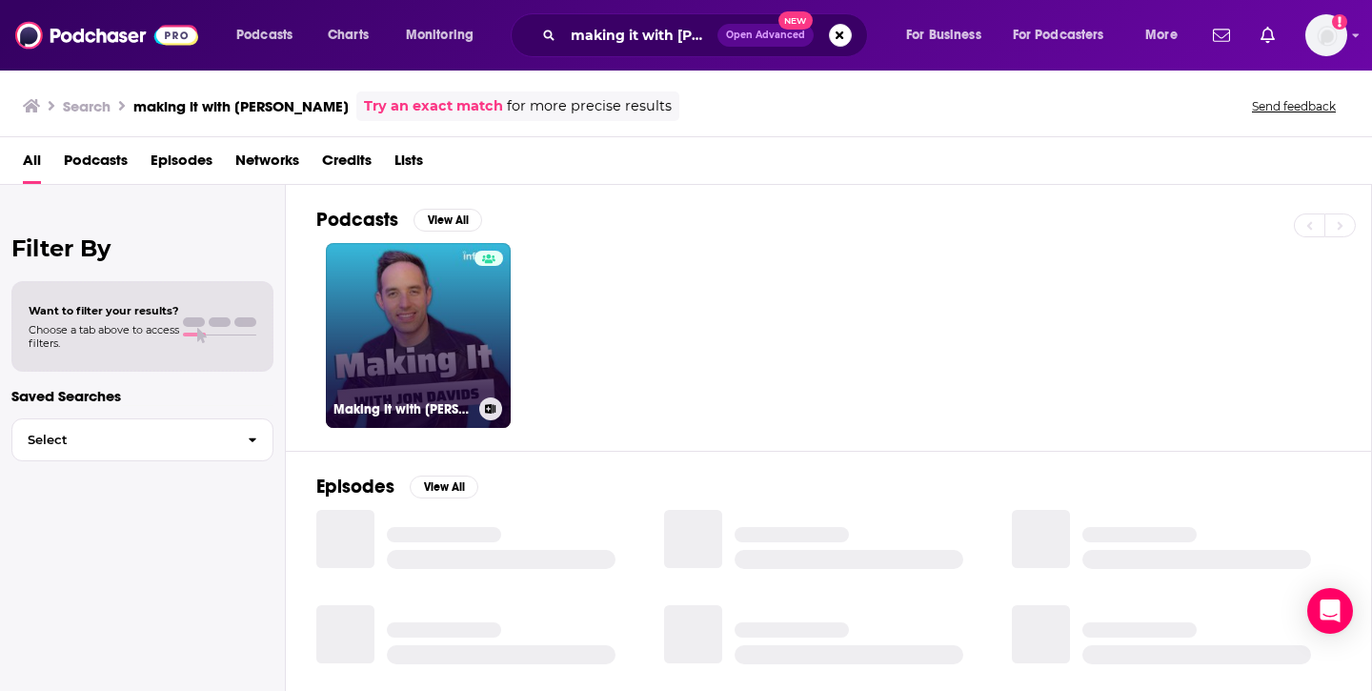
click at [449, 325] on link "Making It with [PERSON_NAME]" at bounding box center [418, 335] width 185 height 185
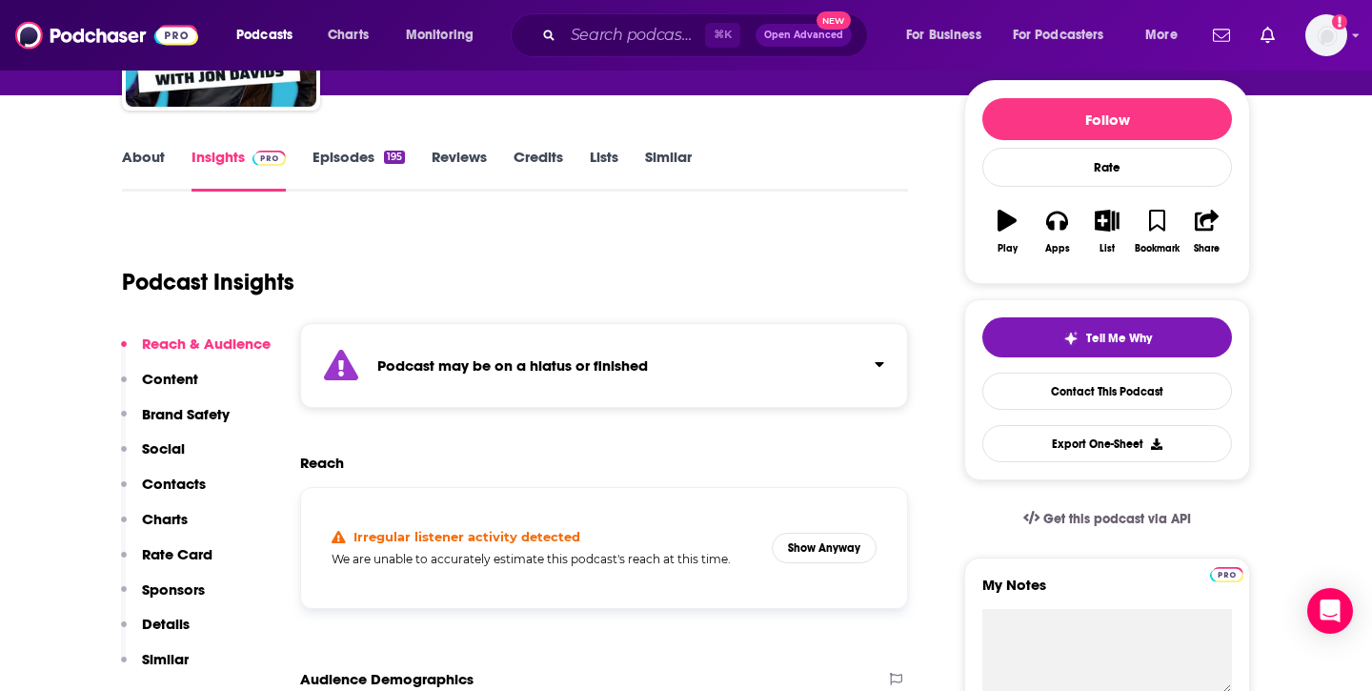
scroll to position [220, 0]
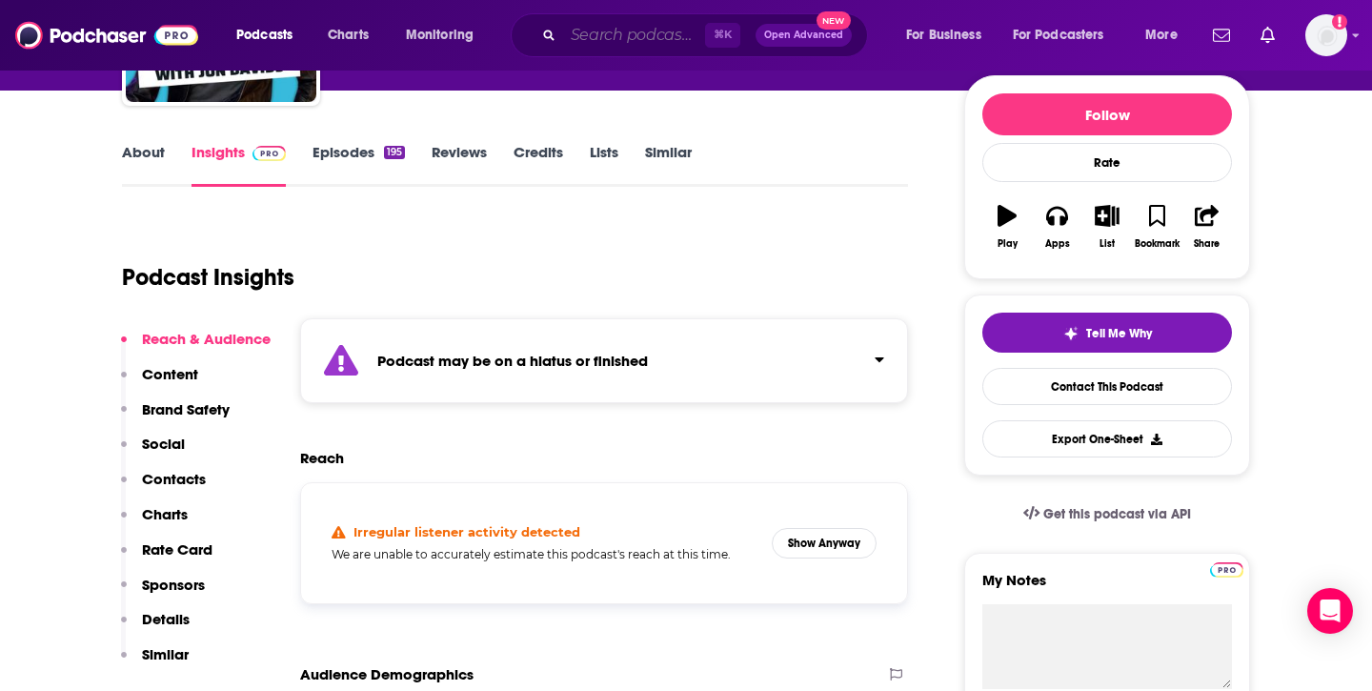
click at [603, 24] on input "Search podcasts, credits, & more..." at bounding box center [634, 35] width 142 height 30
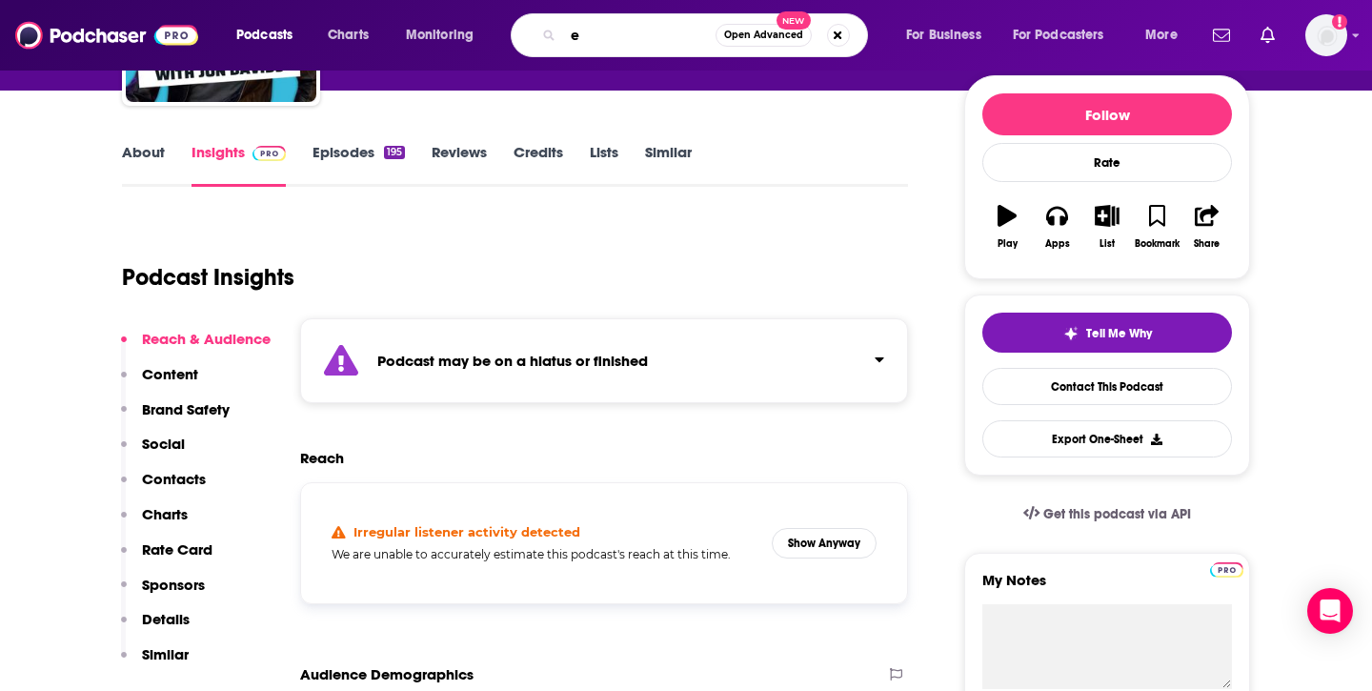
type input "eo"
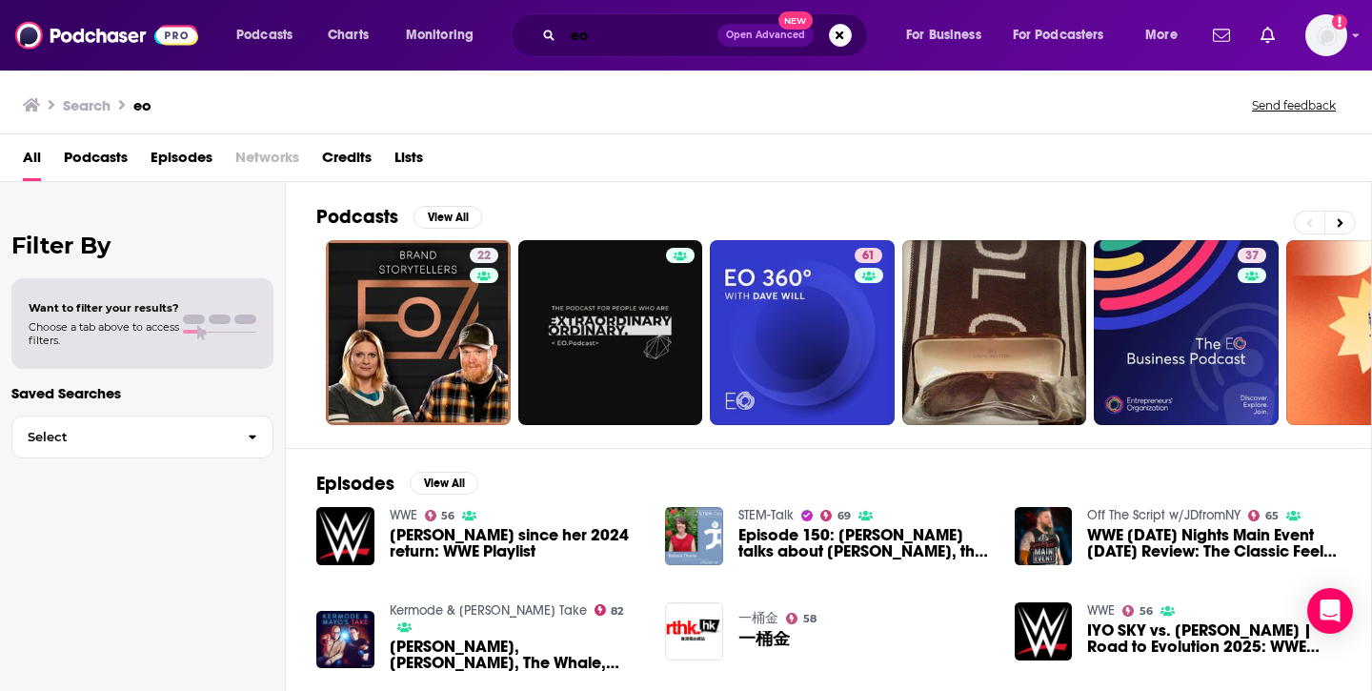
click at [605, 39] on input "eo" at bounding box center [640, 35] width 154 height 30
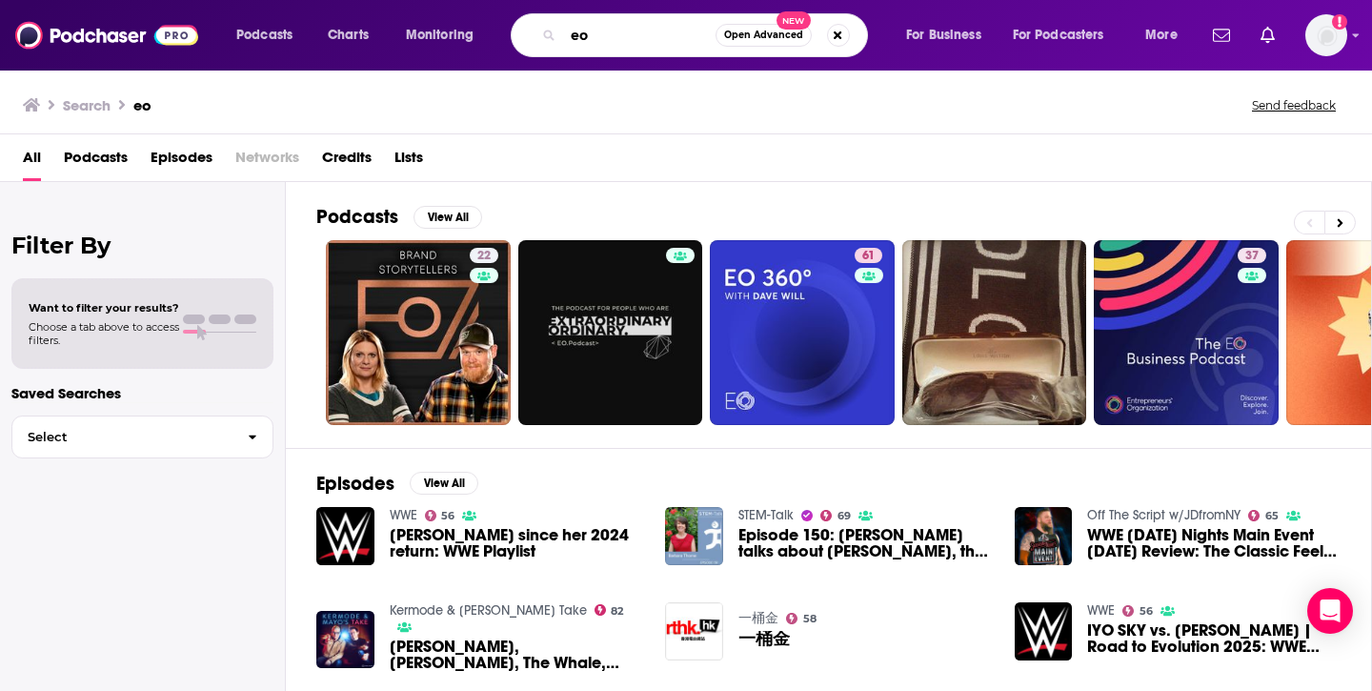
click at [605, 39] on input "eo" at bounding box center [639, 35] width 152 height 30
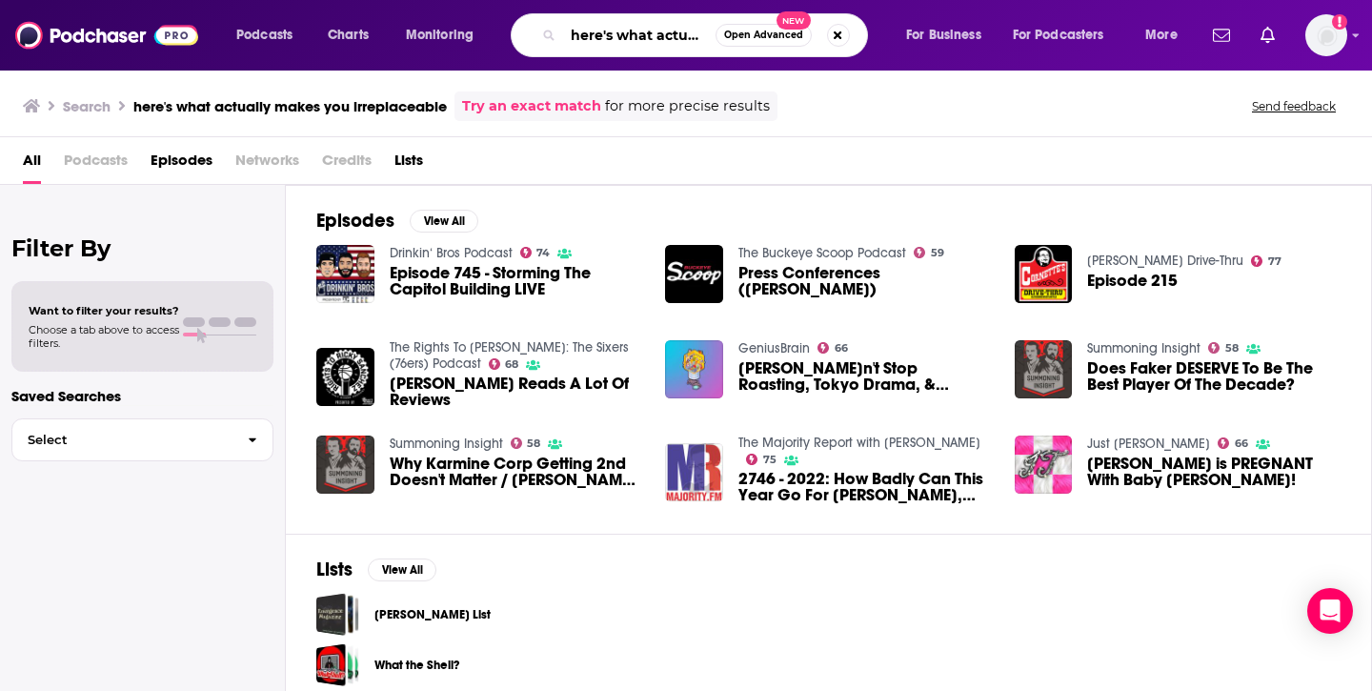
click at [679, 34] on input "here's what actually makes you irreplaceable" at bounding box center [639, 35] width 152 height 30
type input "decoder"
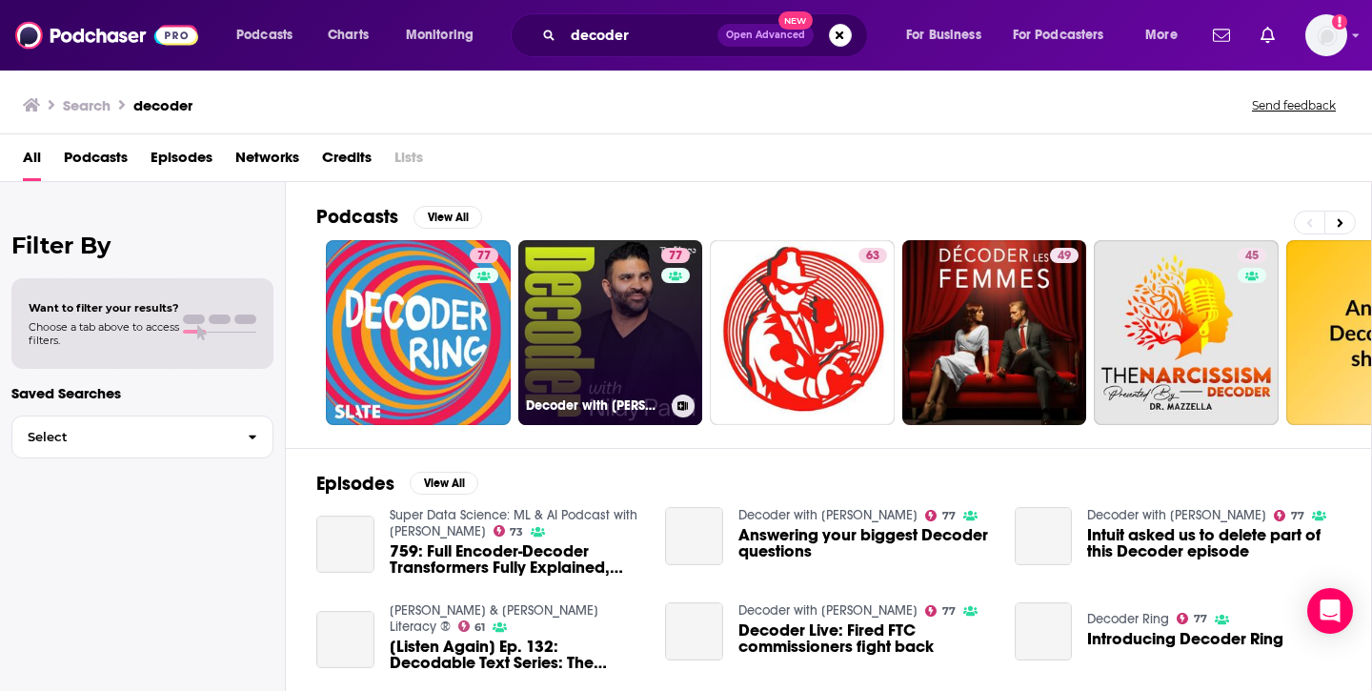
click at [602, 300] on link "77 Decoder with [PERSON_NAME]" at bounding box center [610, 332] width 185 height 185
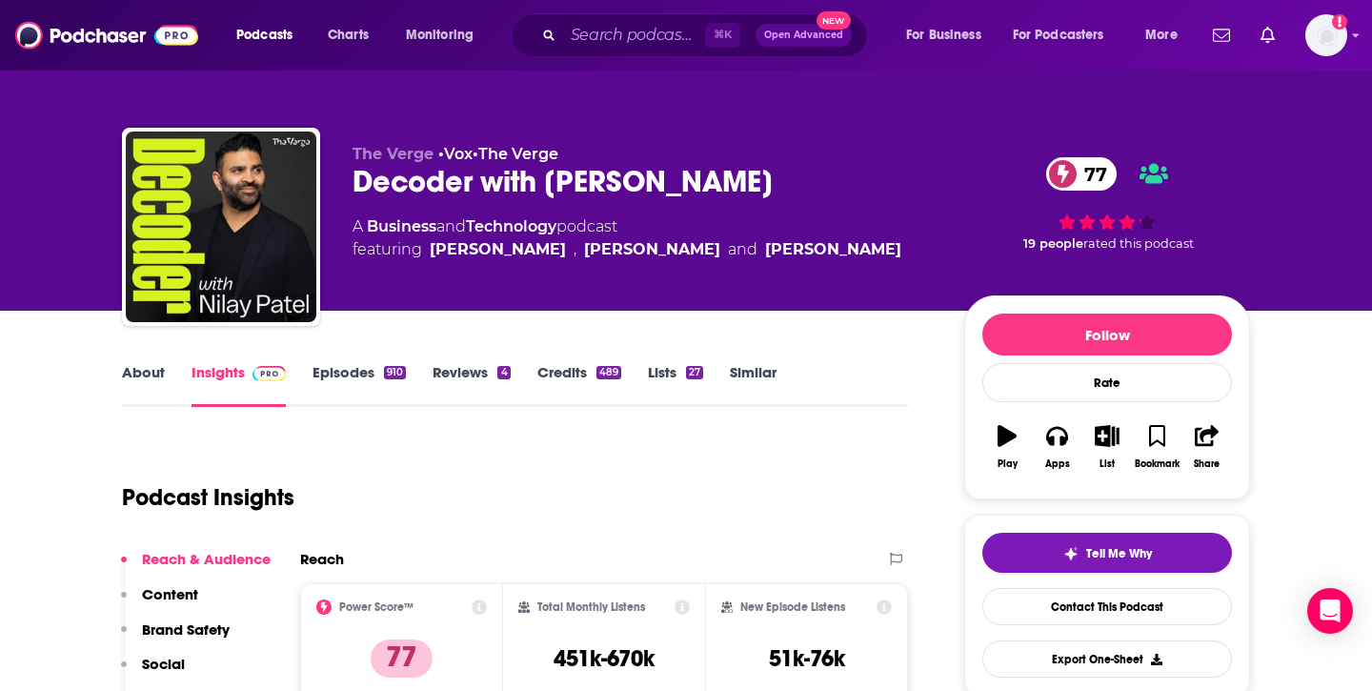
click at [763, 373] on link "Similar" at bounding box center [753, 385] width 47 height 44
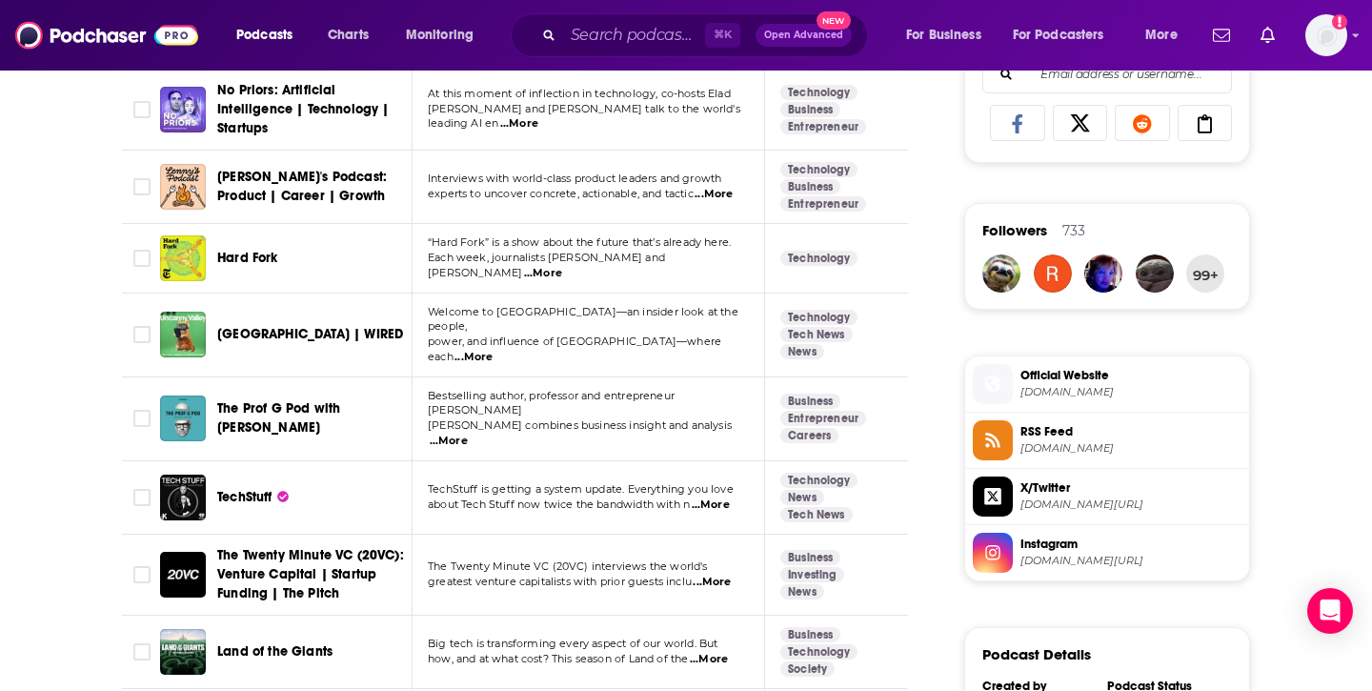
scroll to position [1261, 0]
click at [493, 351] on span "...More" at bounding box center [474, 358] width 38 height 15
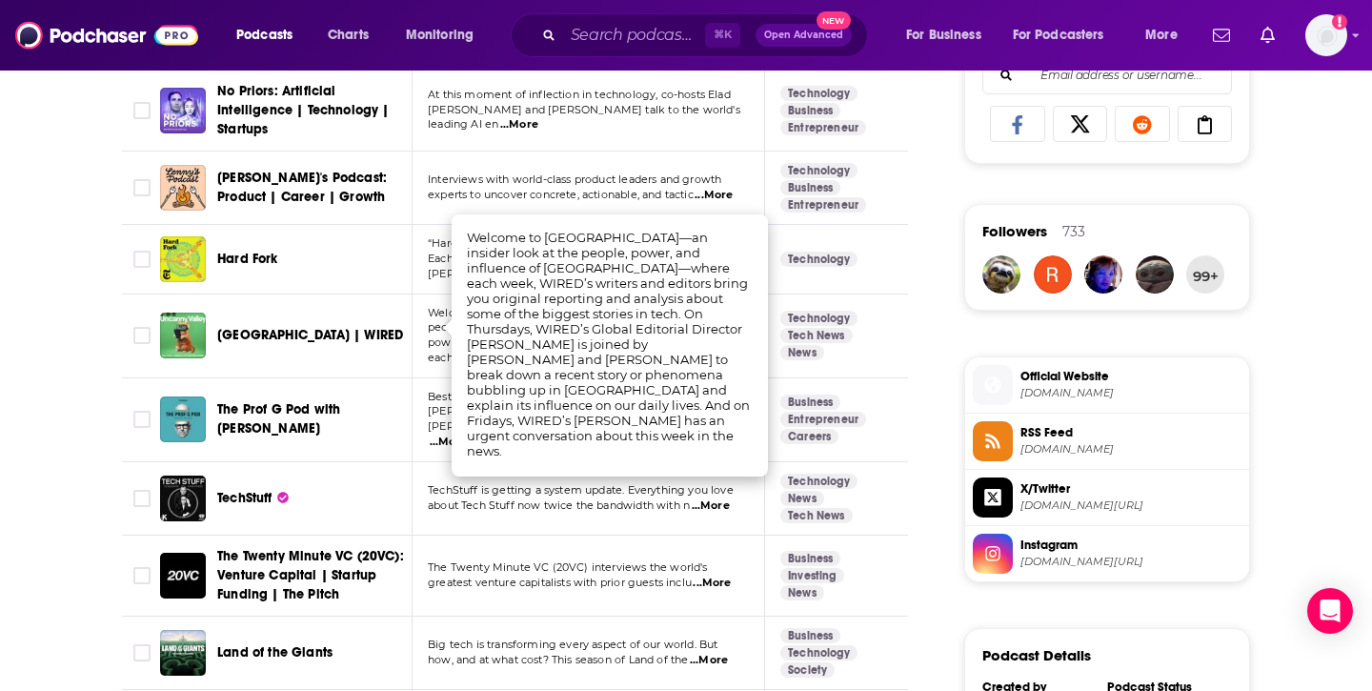
click at [341, 327] on span "[GEOGRAPHIC_DATA] | WIRED" at bounding box center [310, 335] width 186 height 16
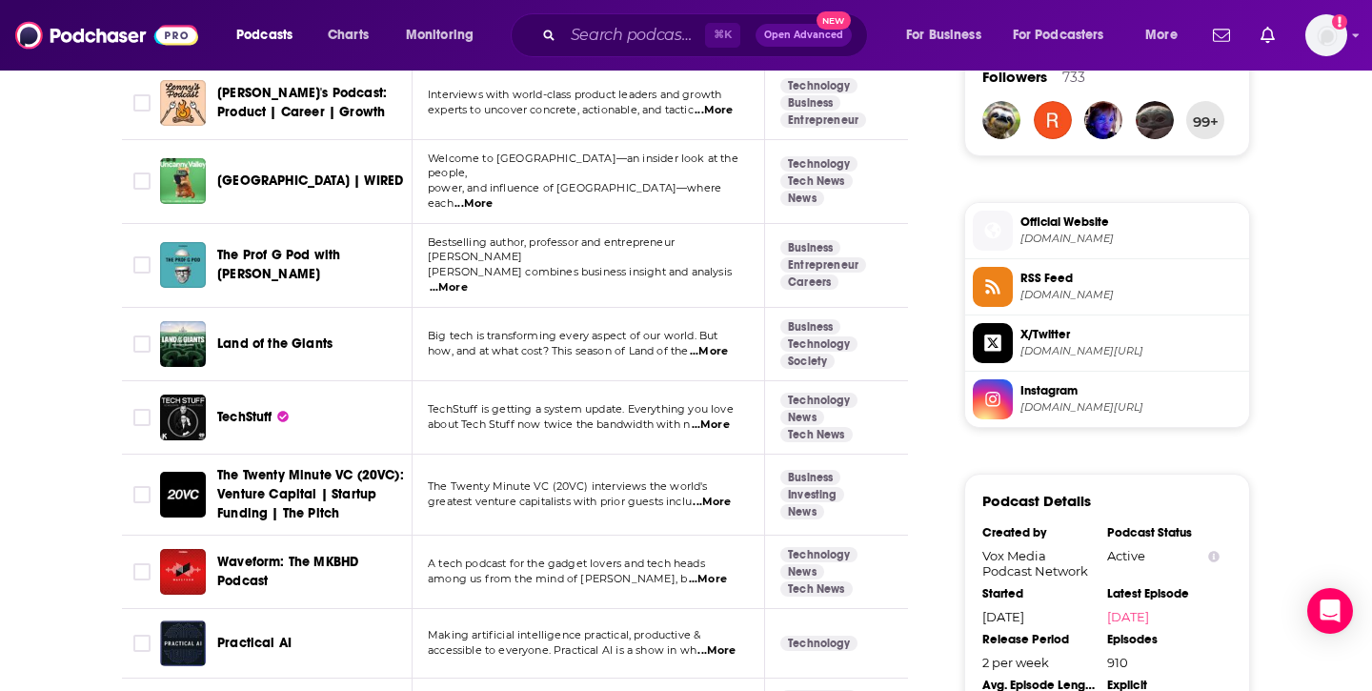
scroll to position [1416, 0]
click at [468, 279] on span "...More" at bounding box center [449, 286] width 38 height 15
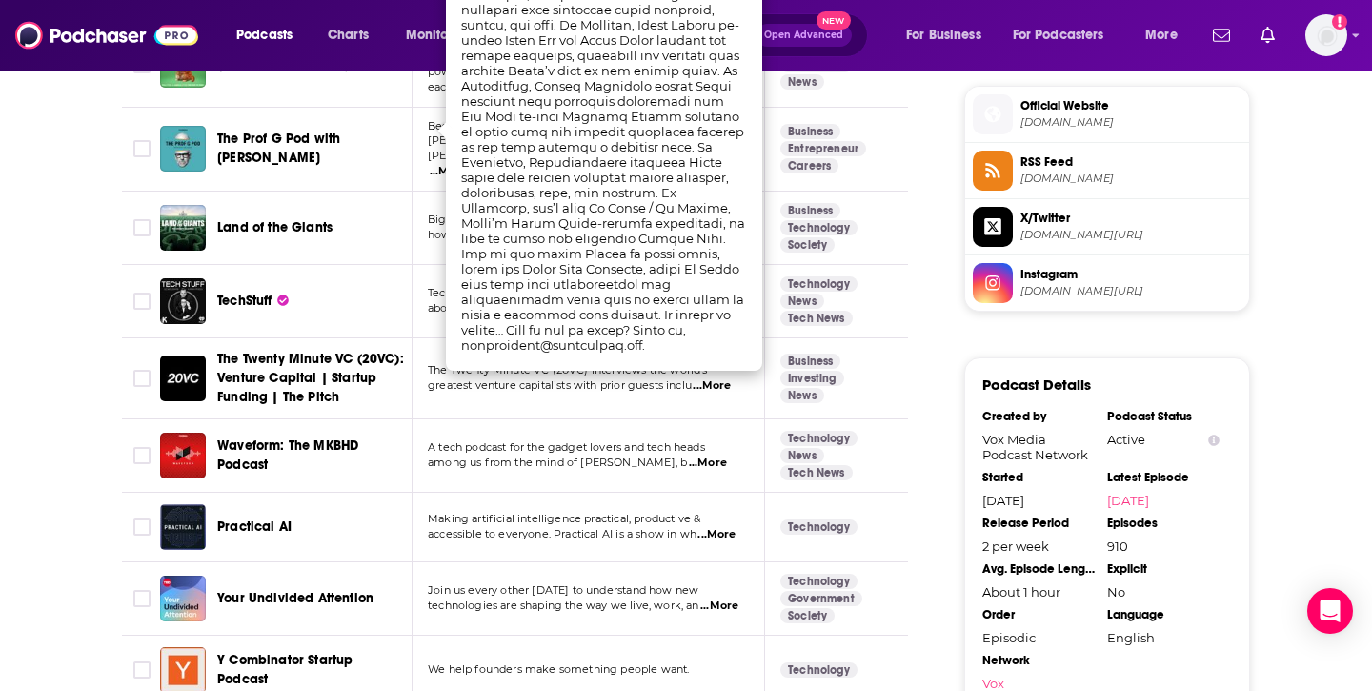
scroll to position [1546, 0]
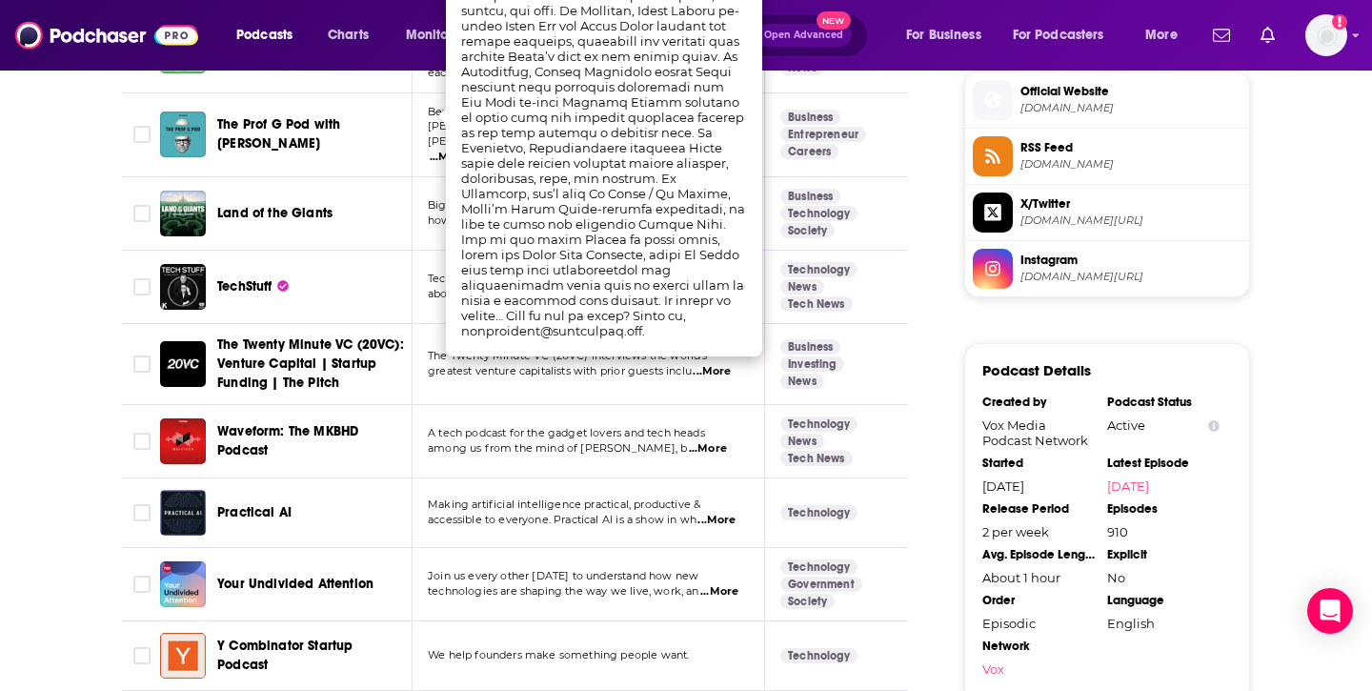
click at [376, 269] on div "TechStuff" at bounding box center [316, 287] width 198 height 46
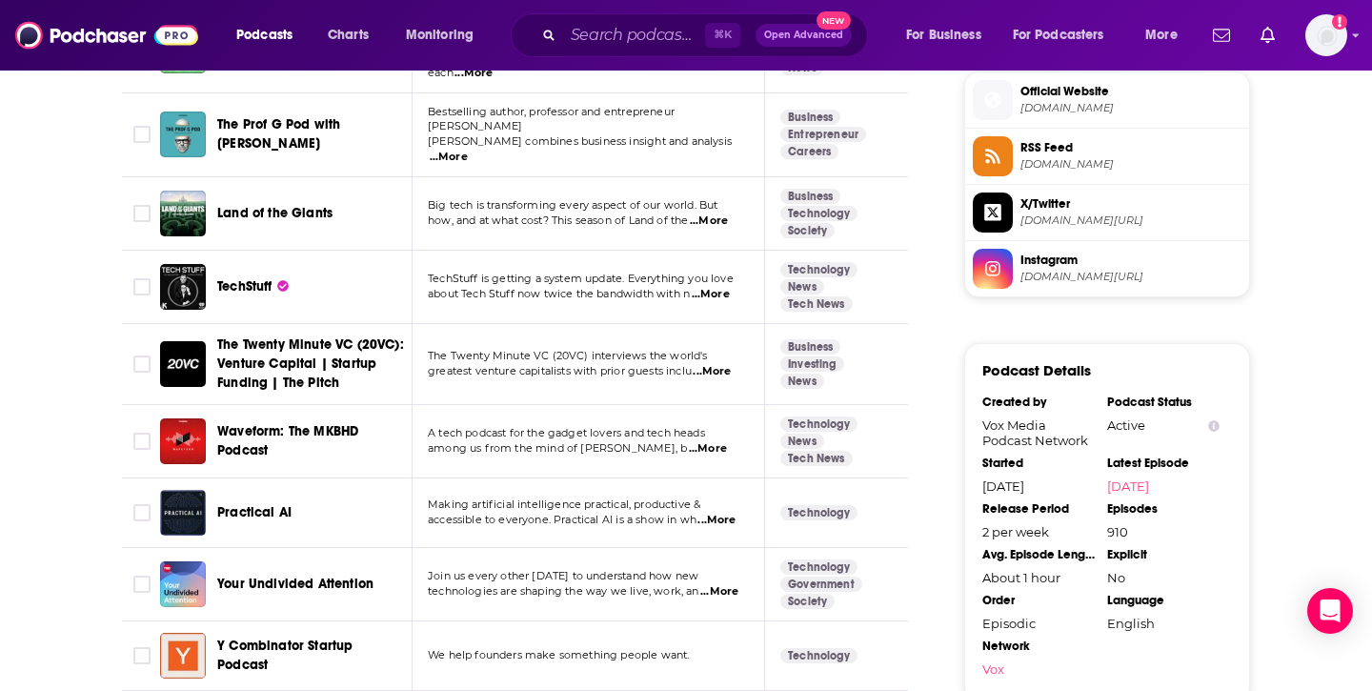
click at [724, 287] on span "...More" at bounding box center [711, 294] width 38 height 15
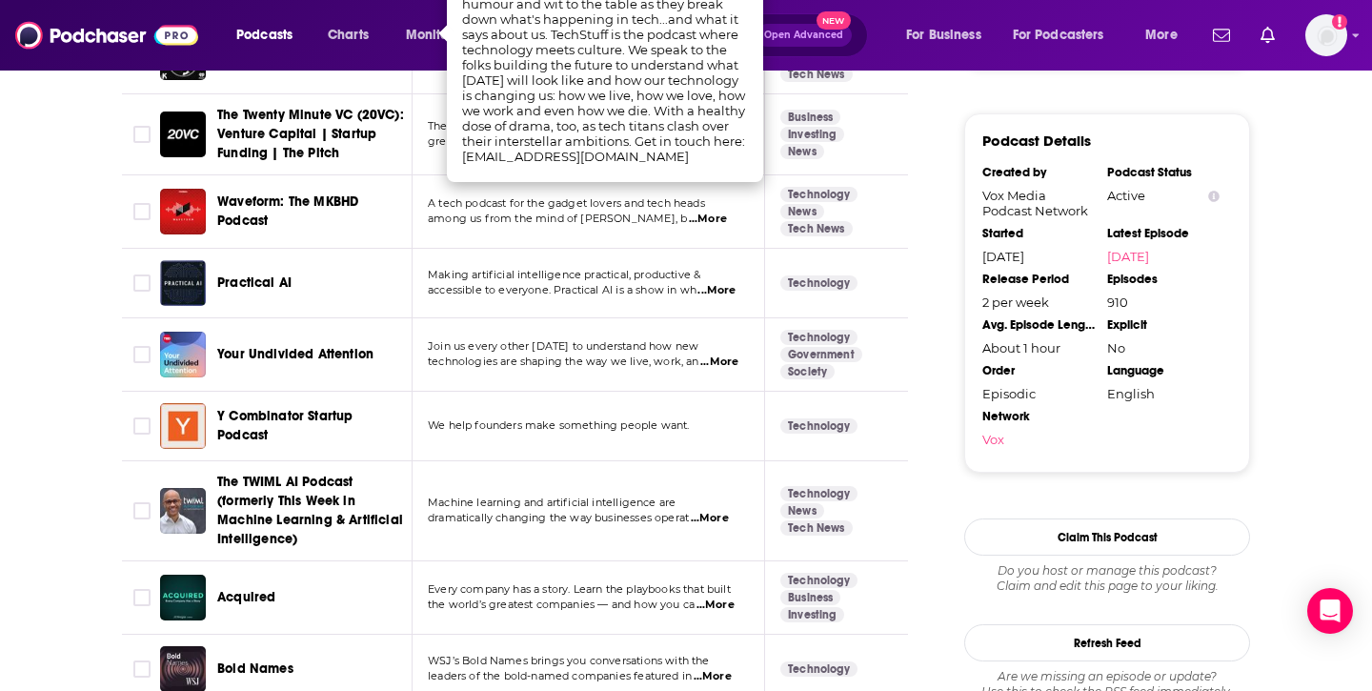
scroll to position [1775, 0]
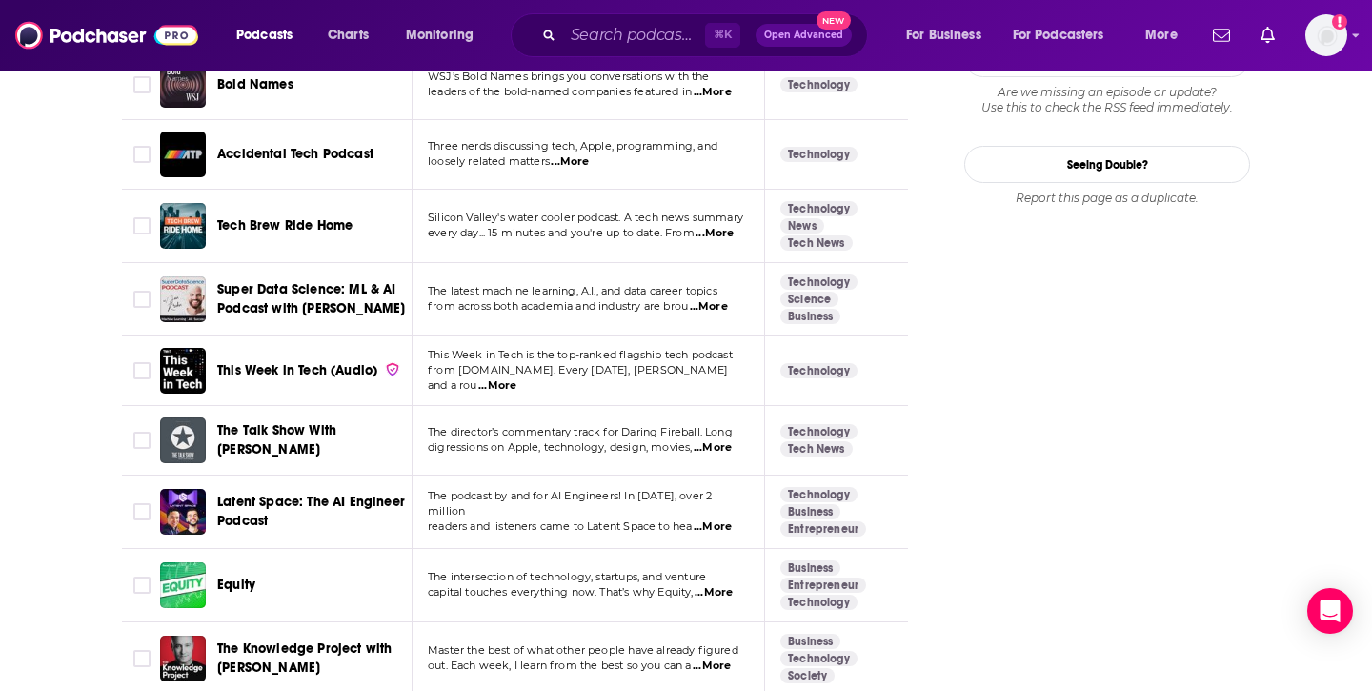
scroll to position [2375, 0]
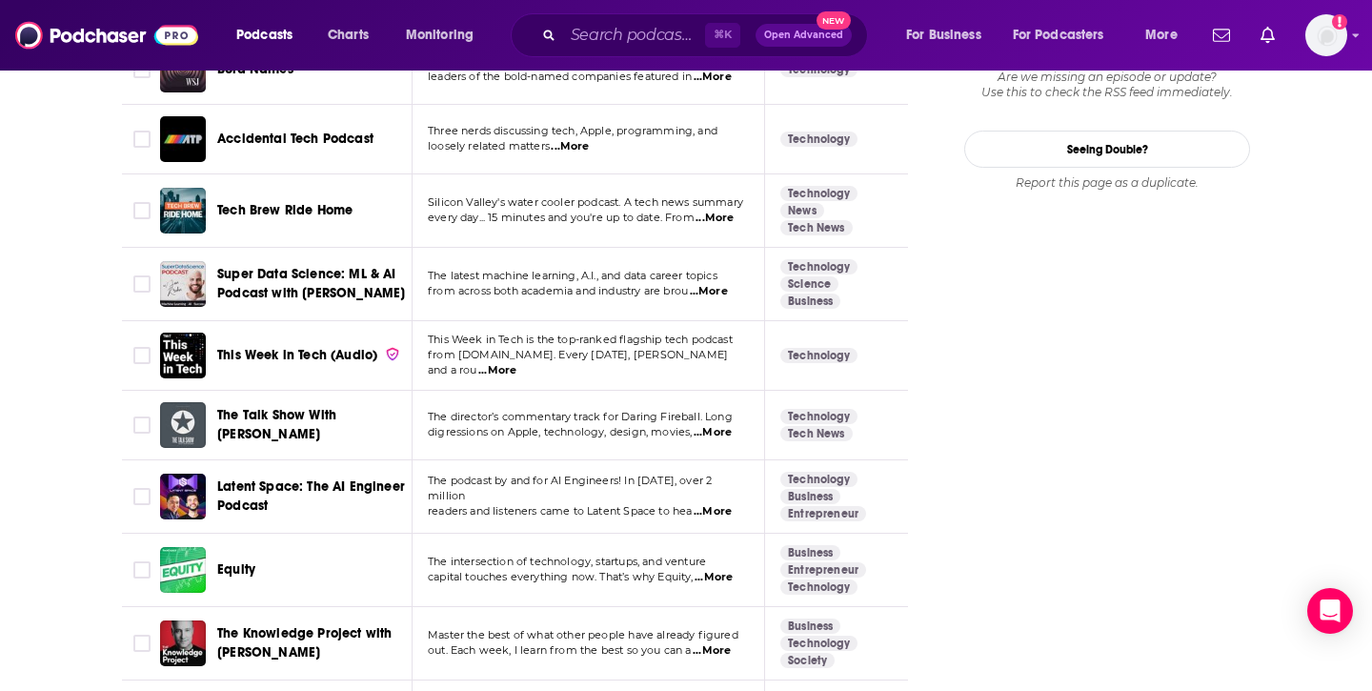
click at [241, 561] on span "Equity" at bounding box center [236, 569] width 38 height 16
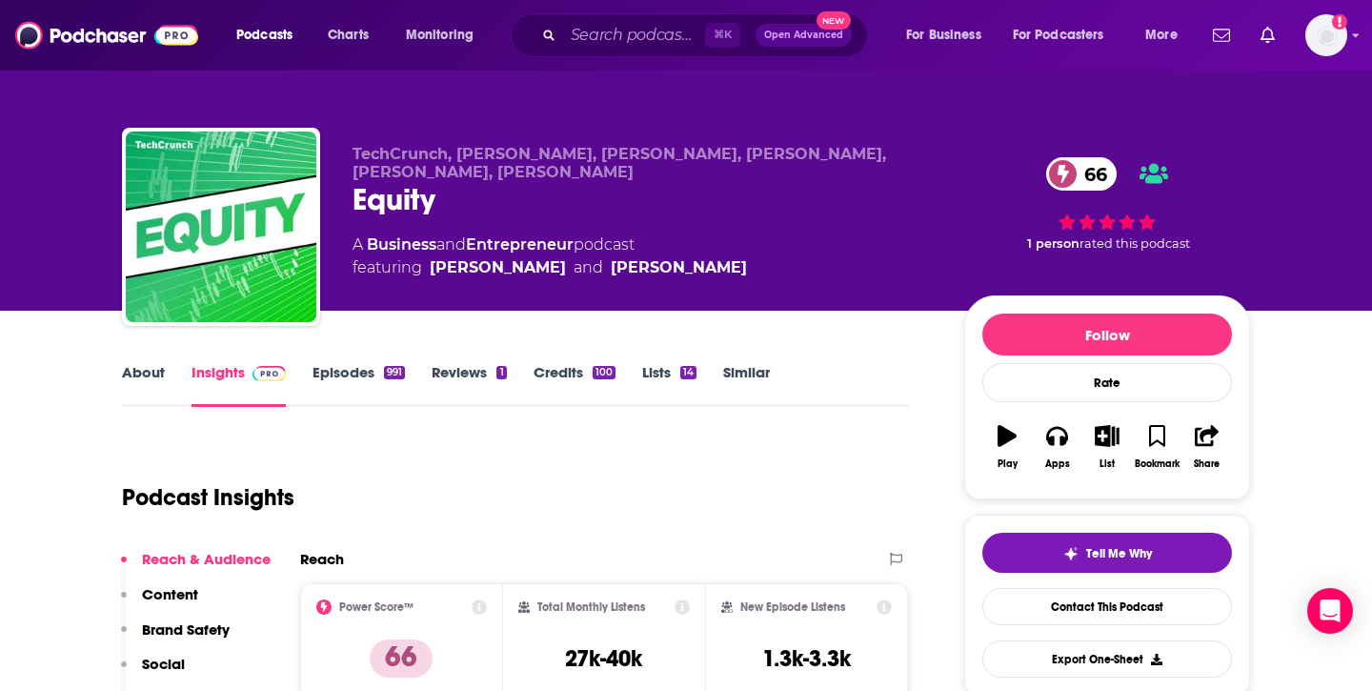
click at [737, 363] on link "Similar" at bounding box center [746, 385] width 47 height 44
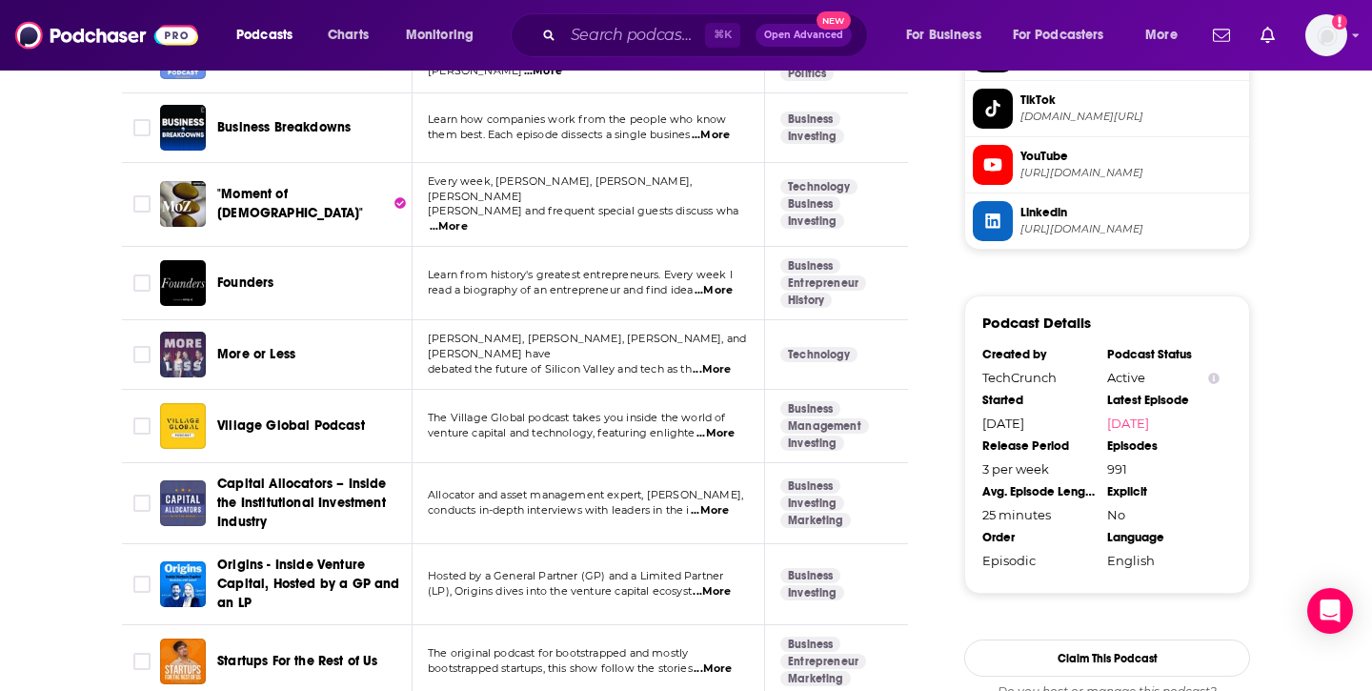
scroll to position [1707, 0]
click at [720, 135] on span "...More" at bounding box center [711, 134] width 38 height 15
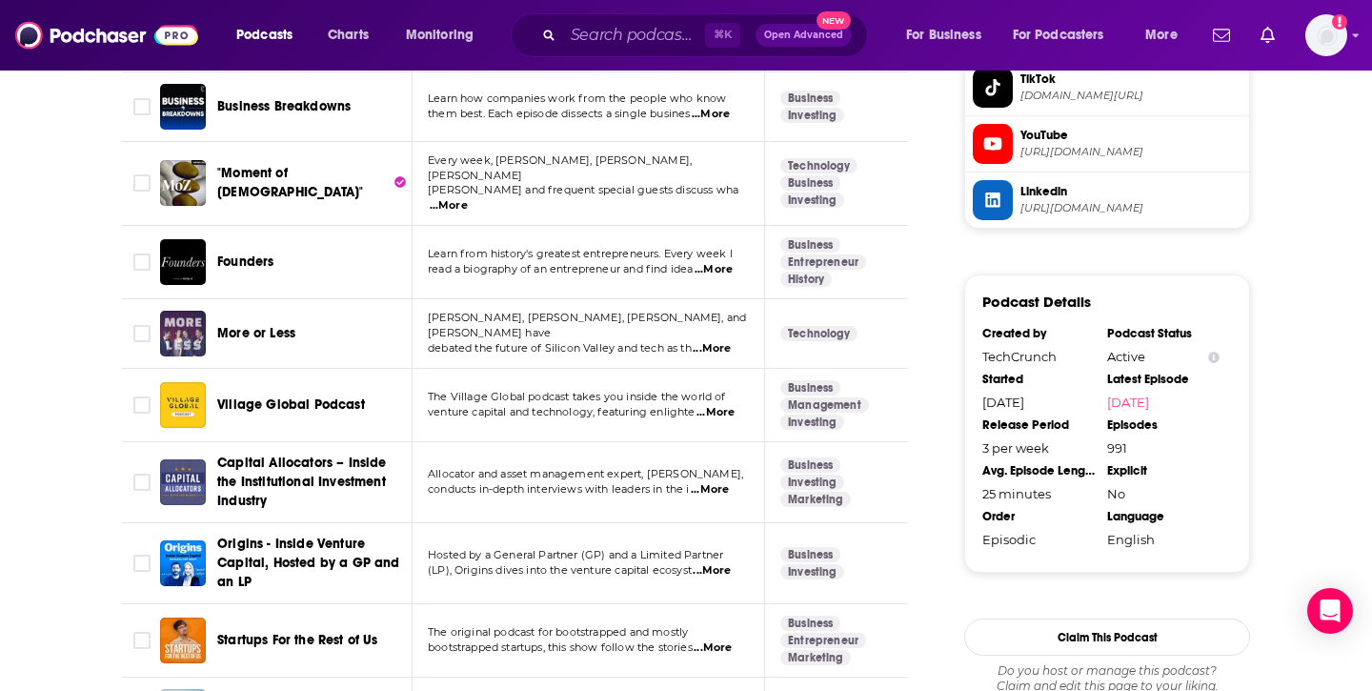
scroll to position [1729, 0]
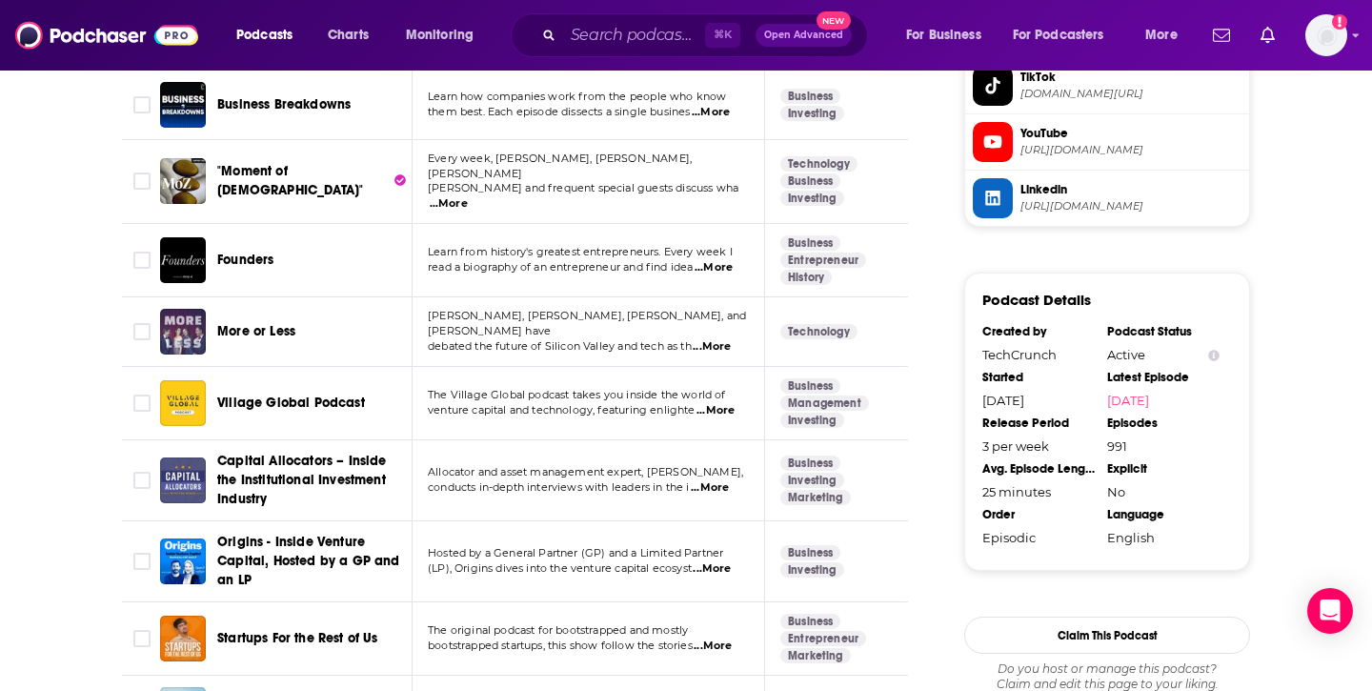
click at [723, 339] on span "...More" at bounding box center [712, 346] width 38 height 15
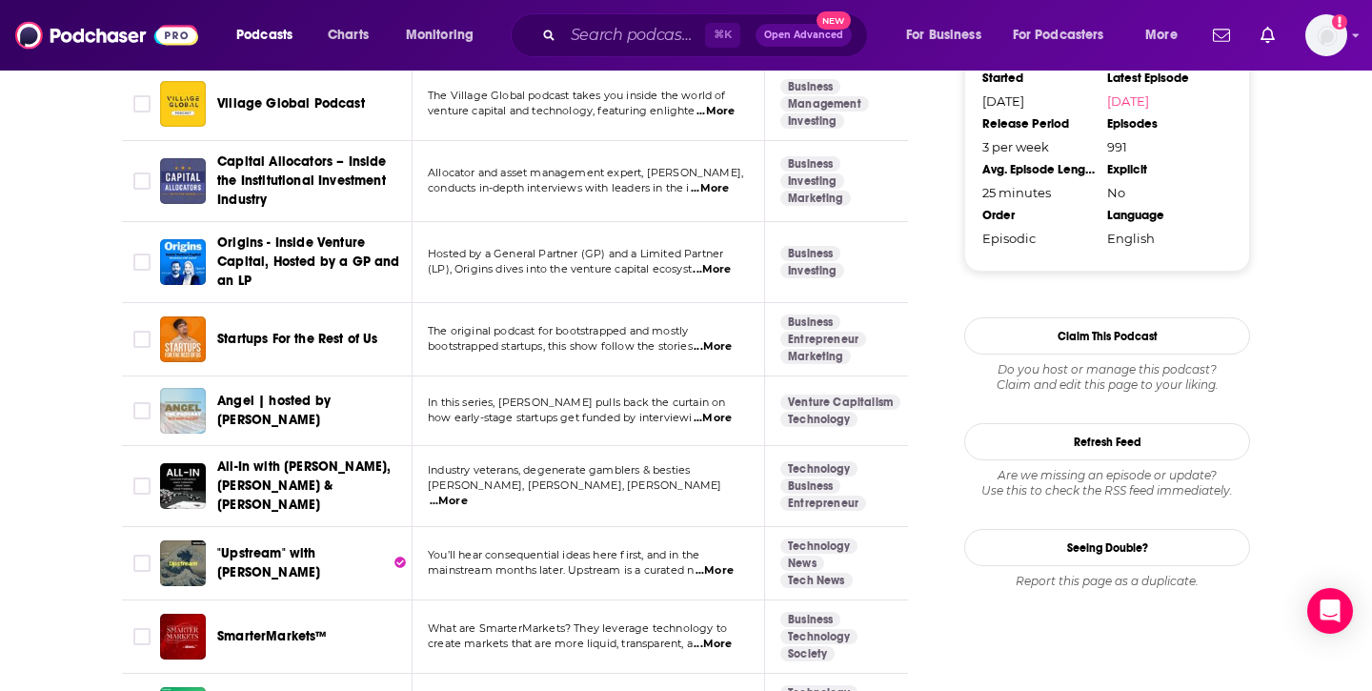
scroll to position [2030, 0]
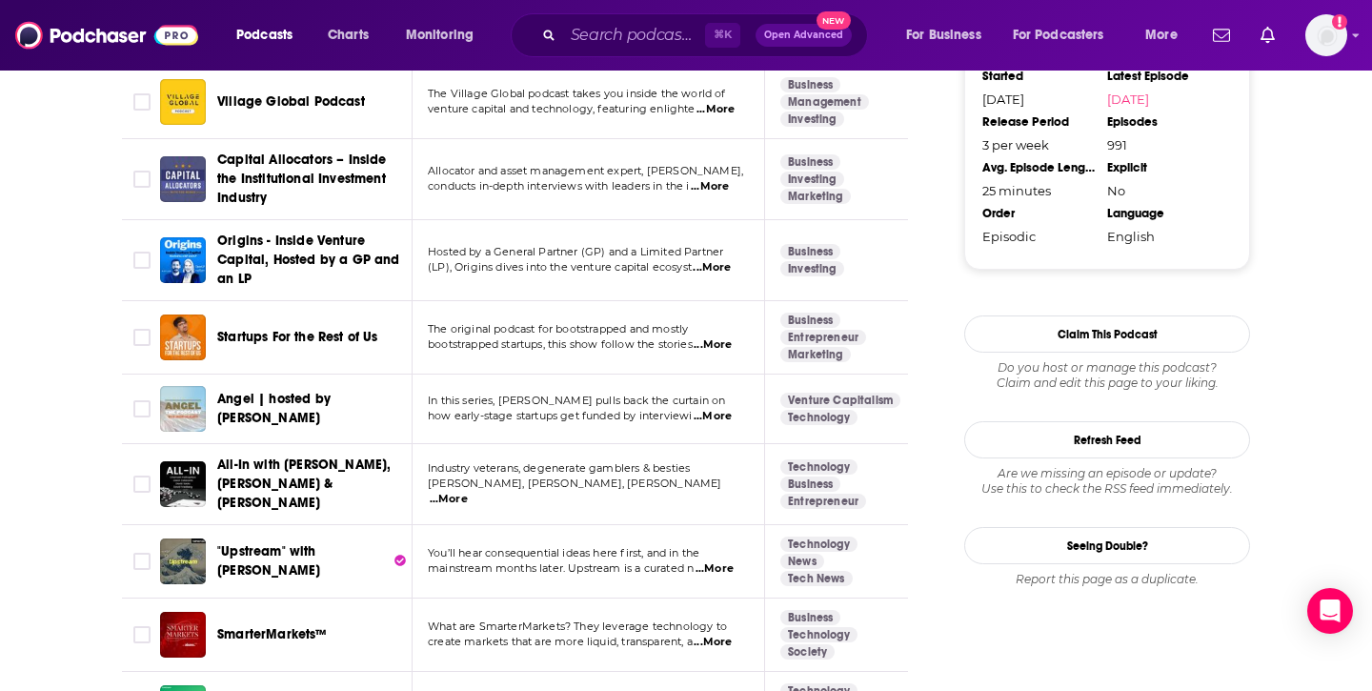
click at [468, 492] on span "...More" at bounding box center [449, 499] width 38 height 15
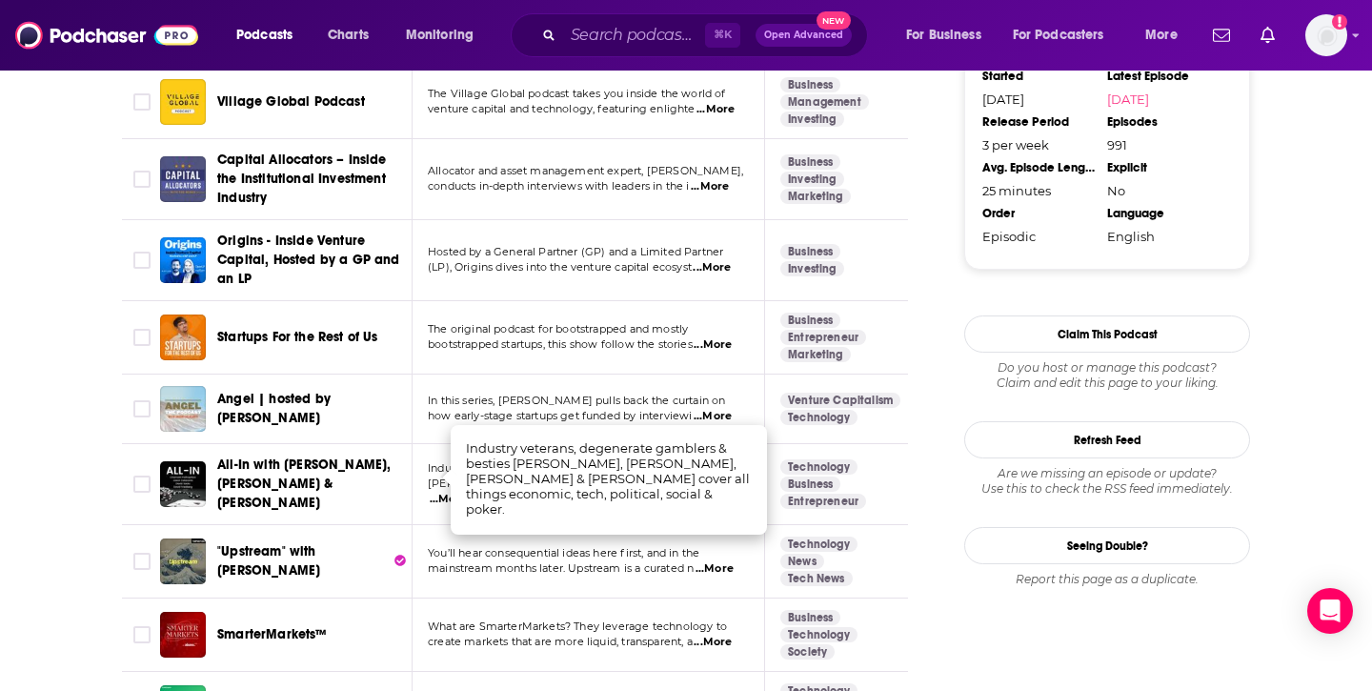
click at [416, 465] on td "Industry veterans, degenerate gamblers & besties [PERSON_NAME], [PERSON_NAME], …" at bounding box center [589, 484] width 353 height 81
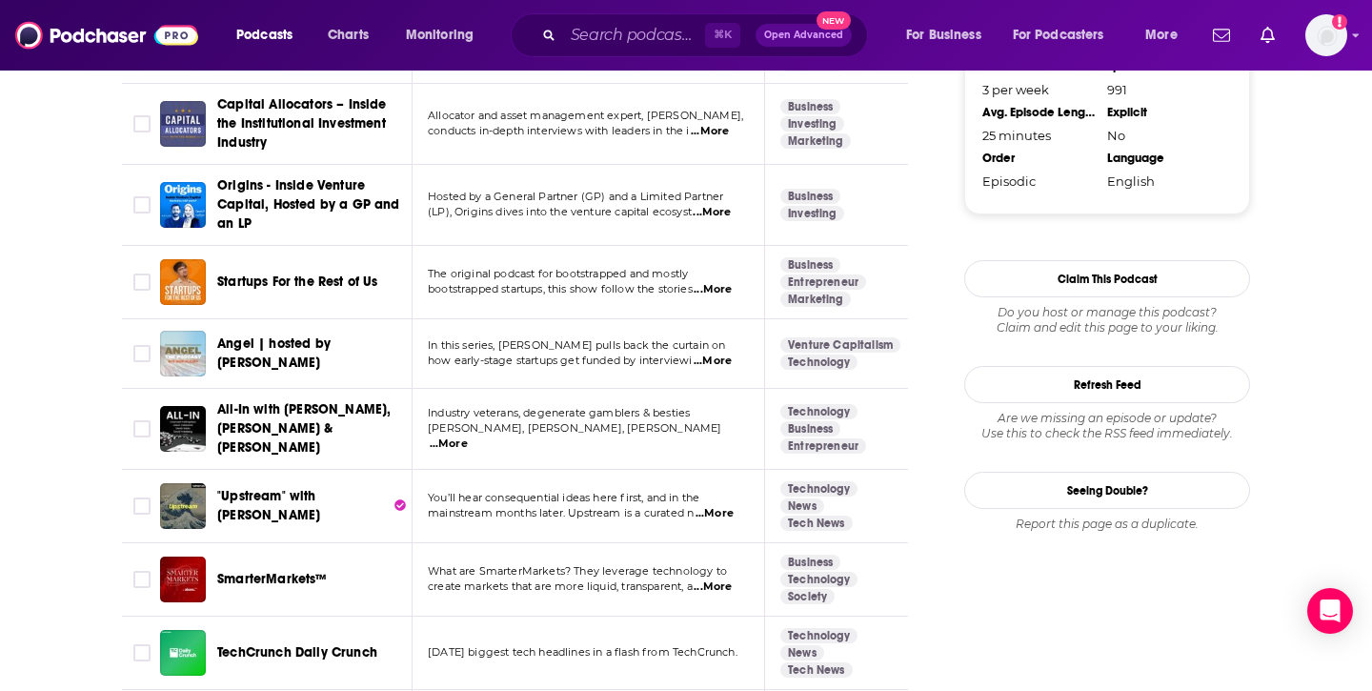
scroll to position [2093, 0]
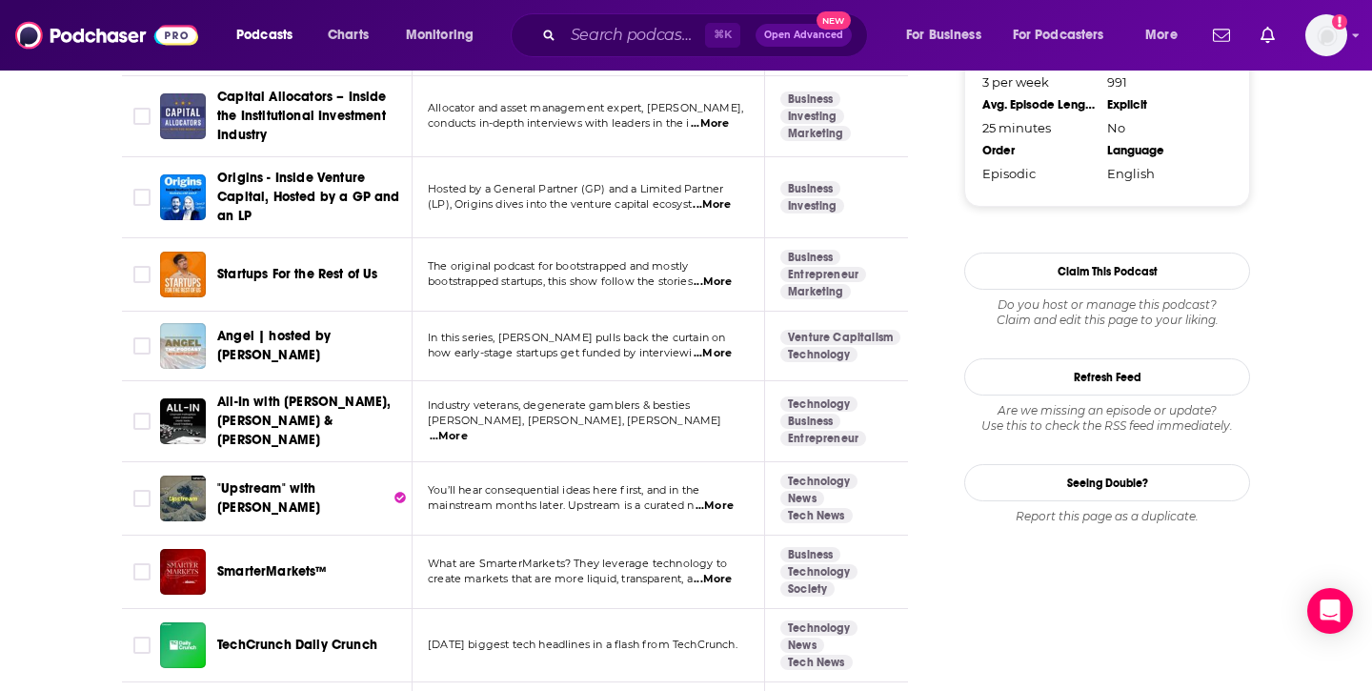
click at [742, 498] on p "mainstream months later. Upstream is a curated n ...More" at bounding box center [588, 505] width 320 height 15
click at [734, 498] on span "...More" at bounding box center [715, 505] width 38 height 15
click at [127, 536] on td at bounding box center [141, 572] width 38 height 73
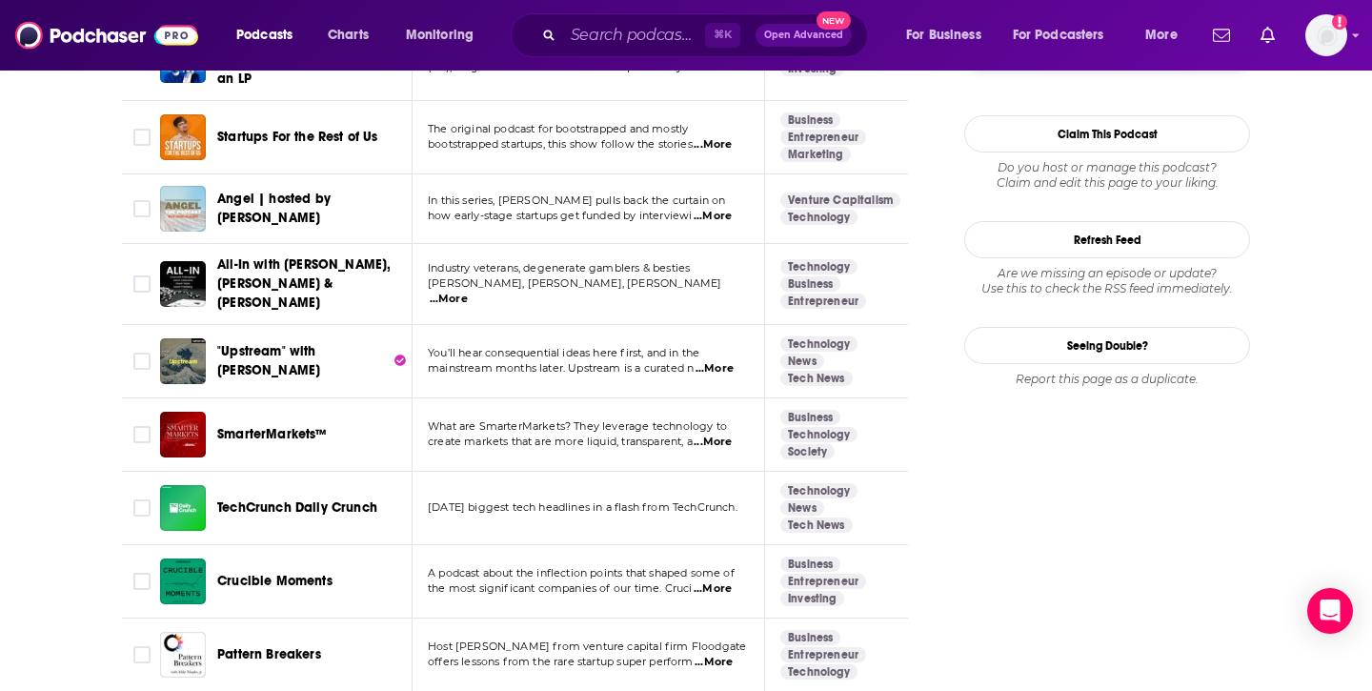
scroll to position [2233, 0]
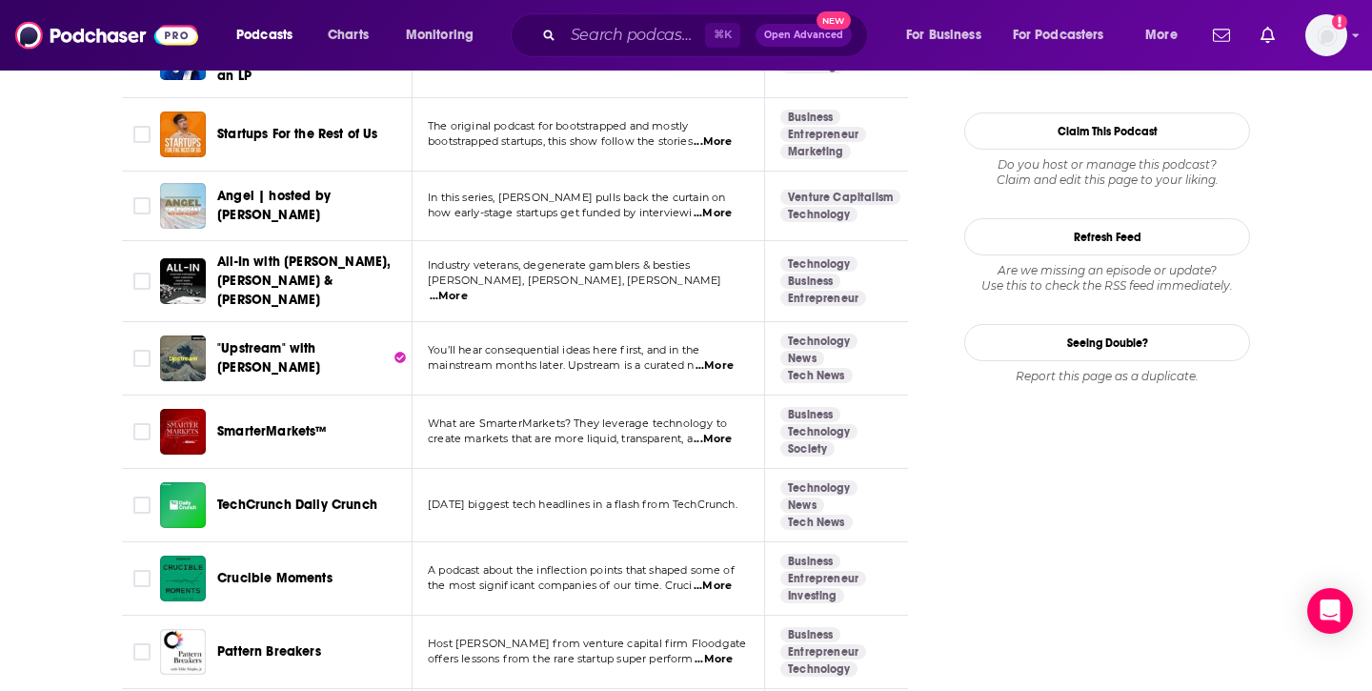
click at [722, 578] on span "...More" at bounding box center [713, 585] width 38 height 15
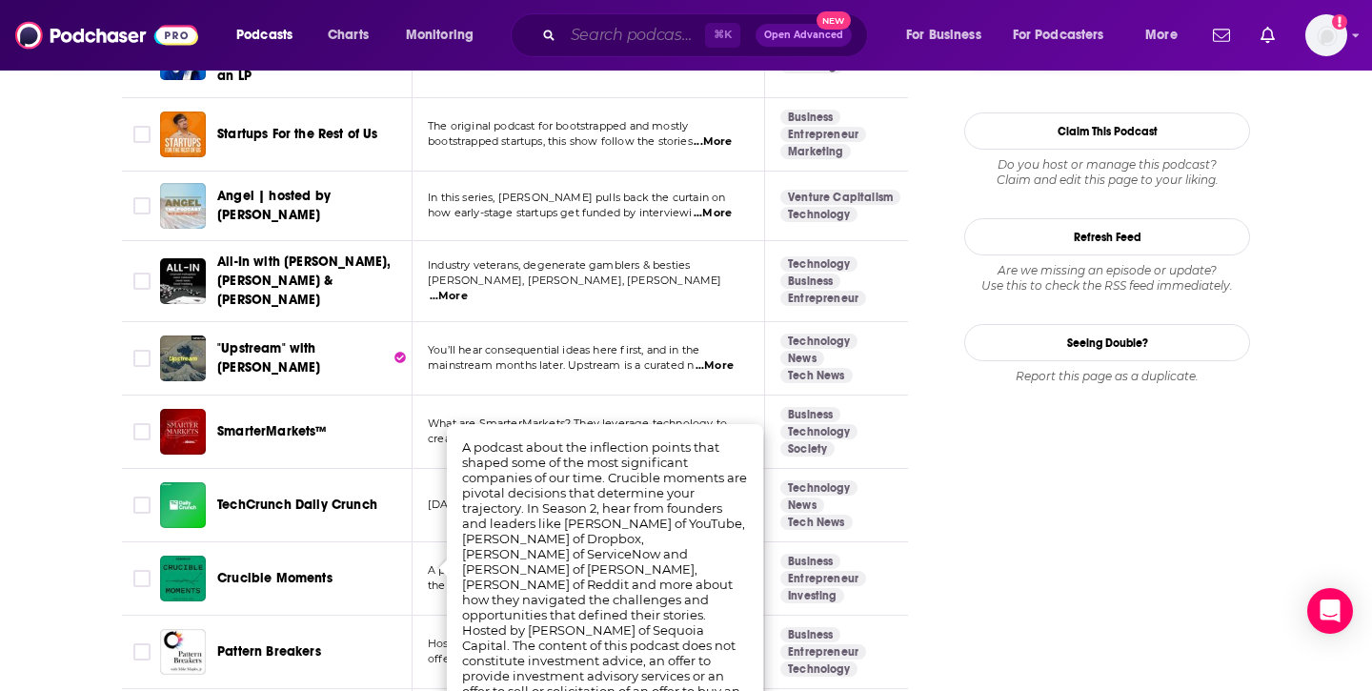
click at [603, 38] on input "Search podcasts, credits, & more..." at bounding box center [634, 35] width 142 height 30
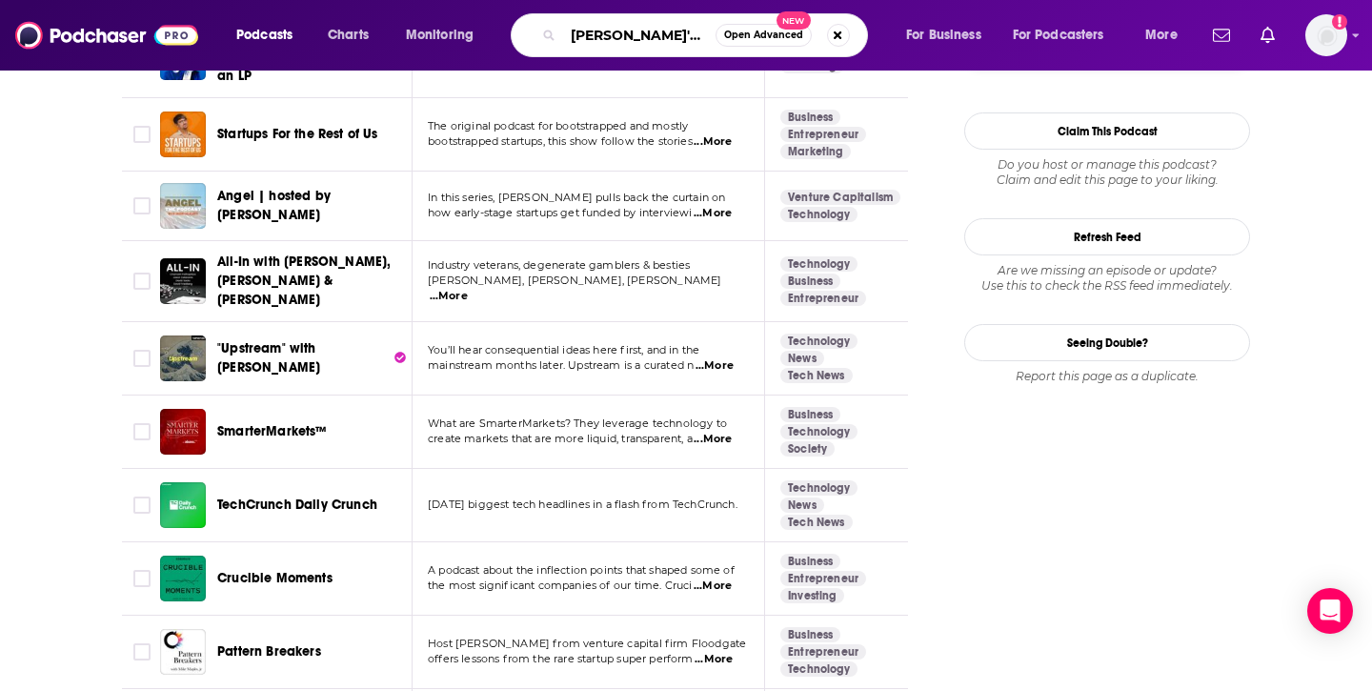
type input "[PERSON_NAME]'s podcast"
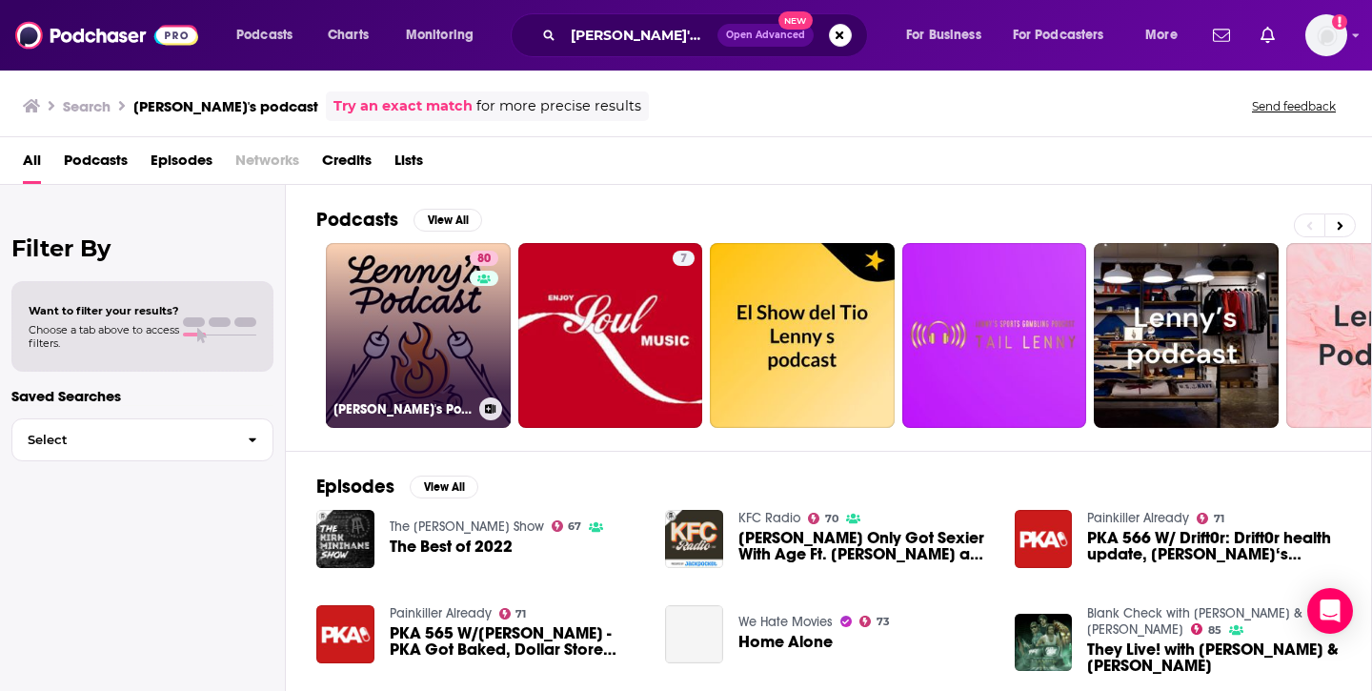
click at [408, 322] on link "80 [PERSON_NAME]'s Podcast: Product | Career | Growth" at bounding box center [418, 335] width 185 height 185
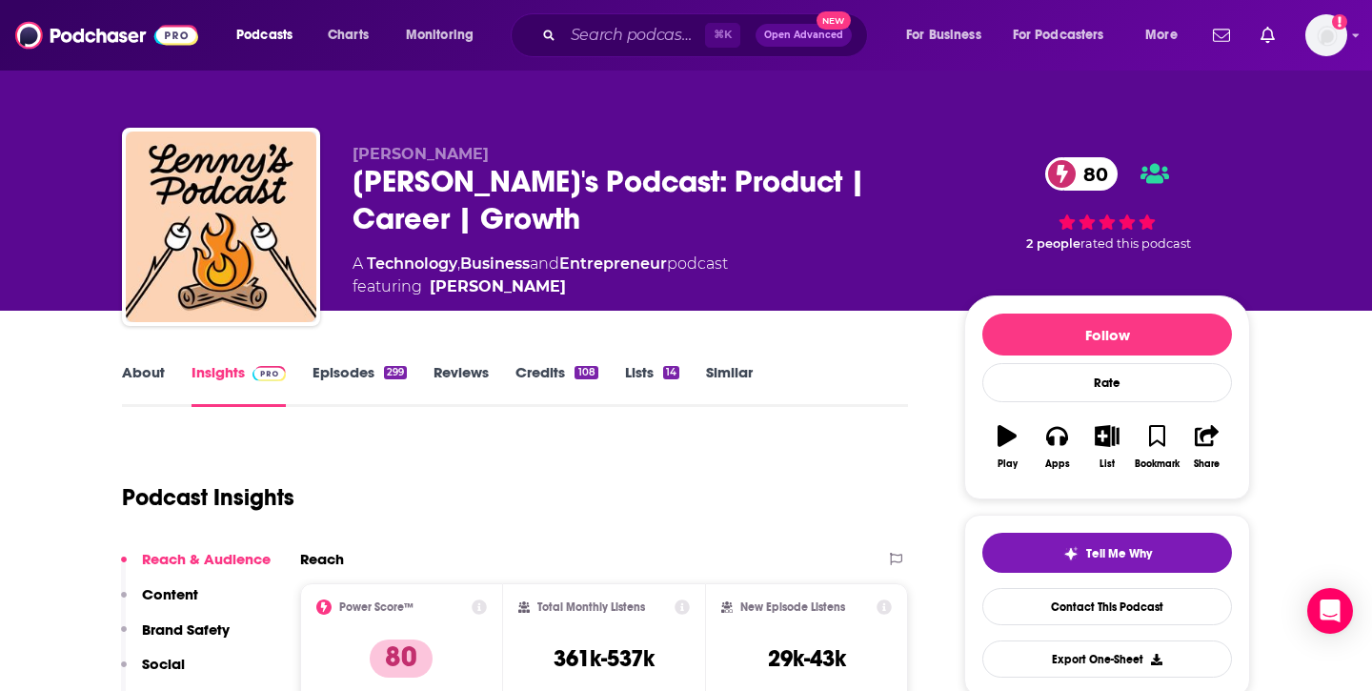
click at [726, 367] on link "Similar" at bounding box center [729, 385] width 47 height 44
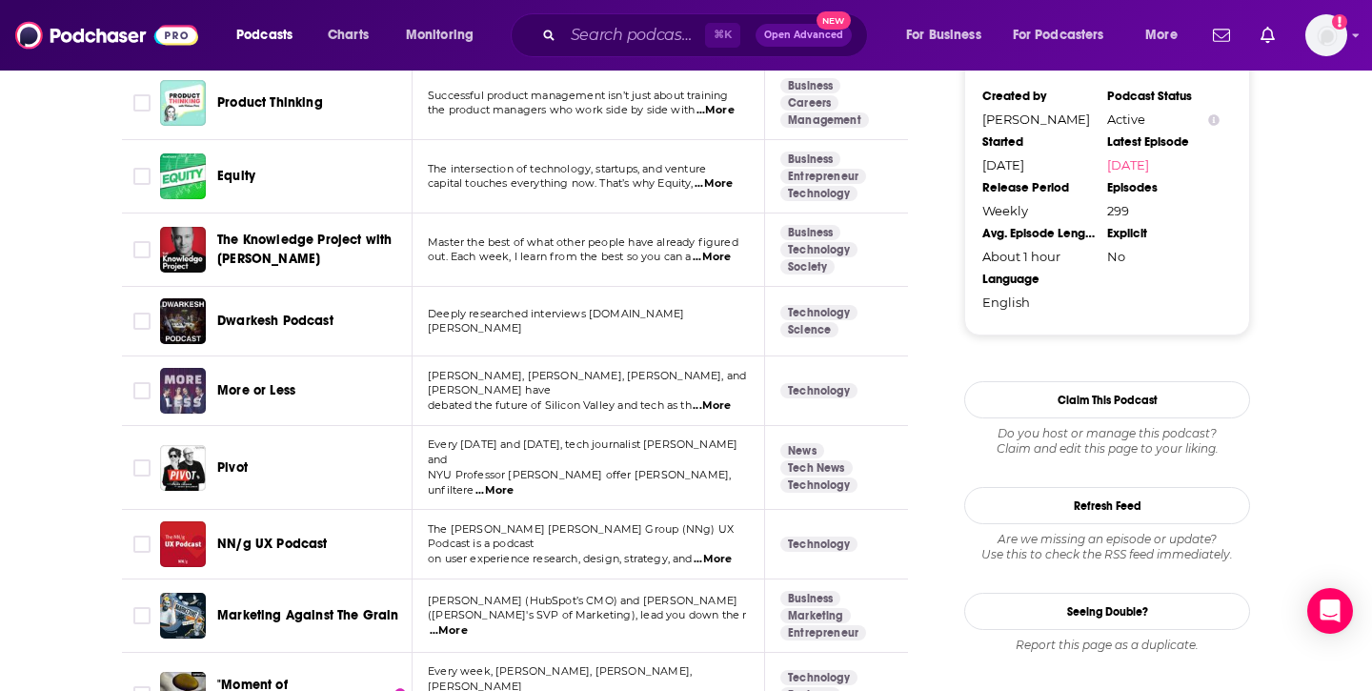
scroll to position [1981, 0]
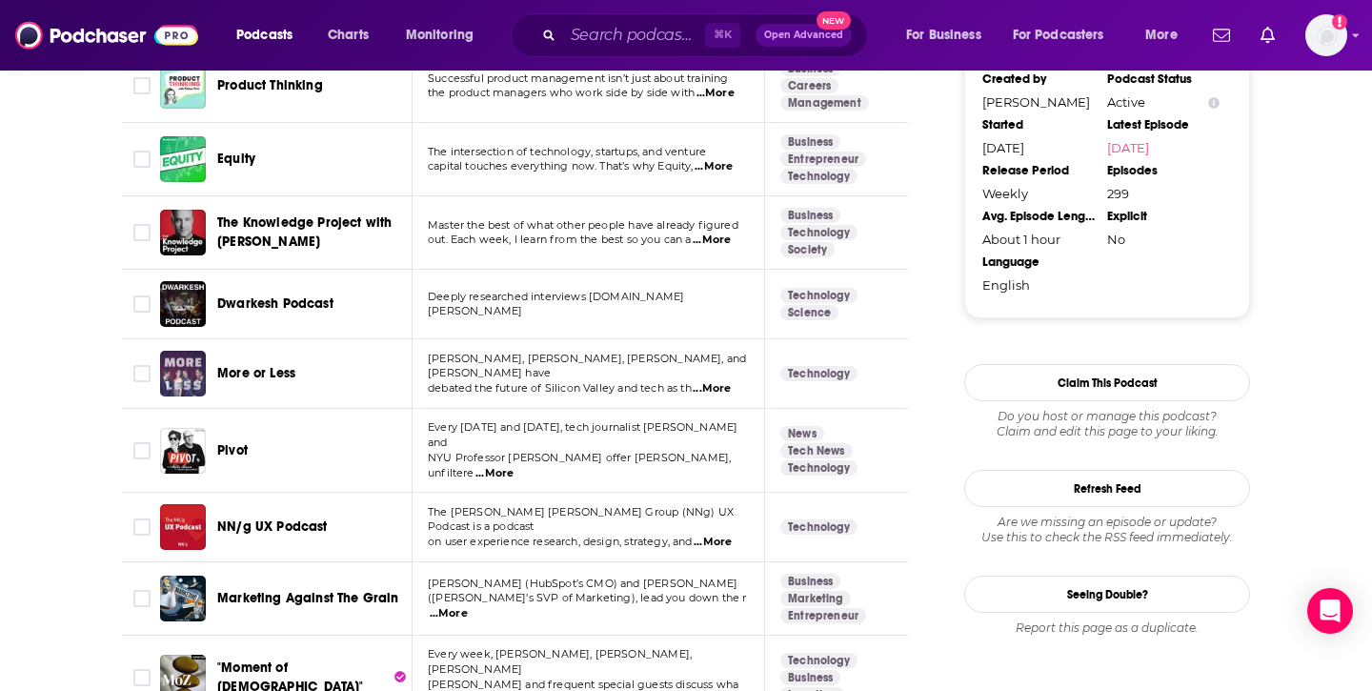
click at [259, 295] on span "Dwarkesh Podcast" at bounding box center [275, 303] width 116 height 16
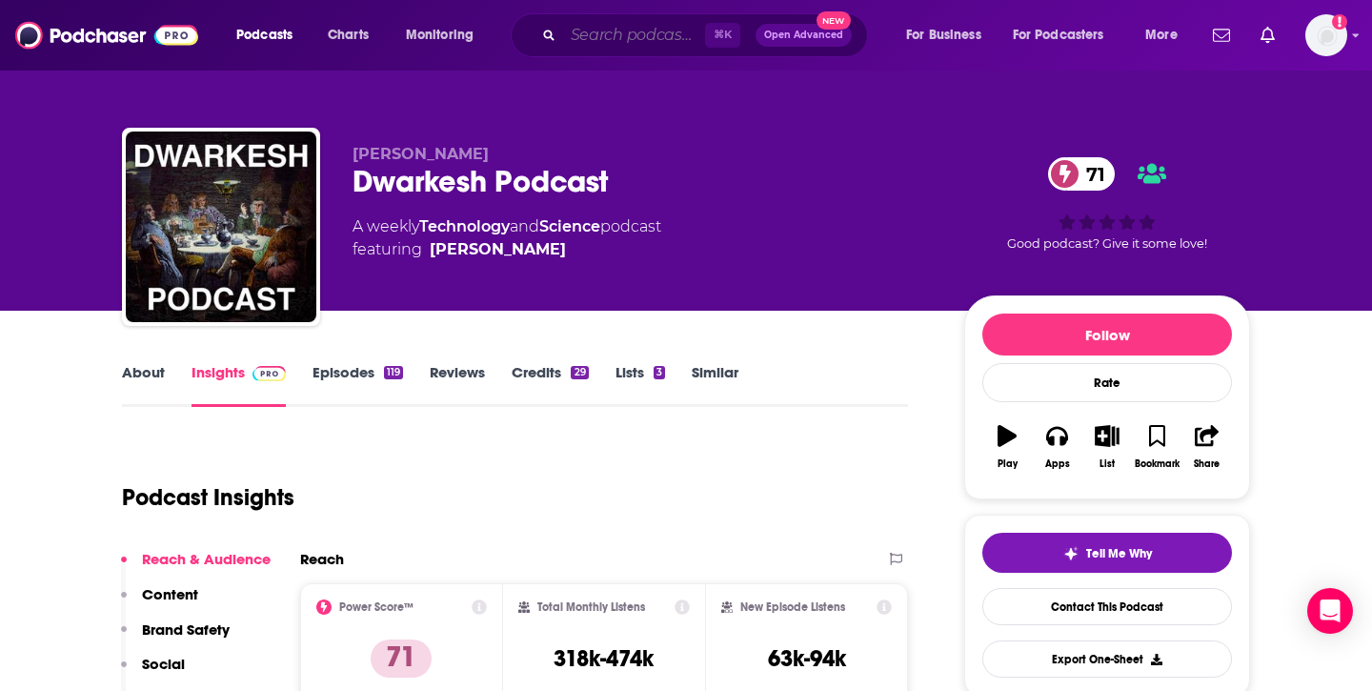
click at [618, 35] on input "Search podcasts, credits, & more..." at bounding box center [634, 35] width 142 height 30
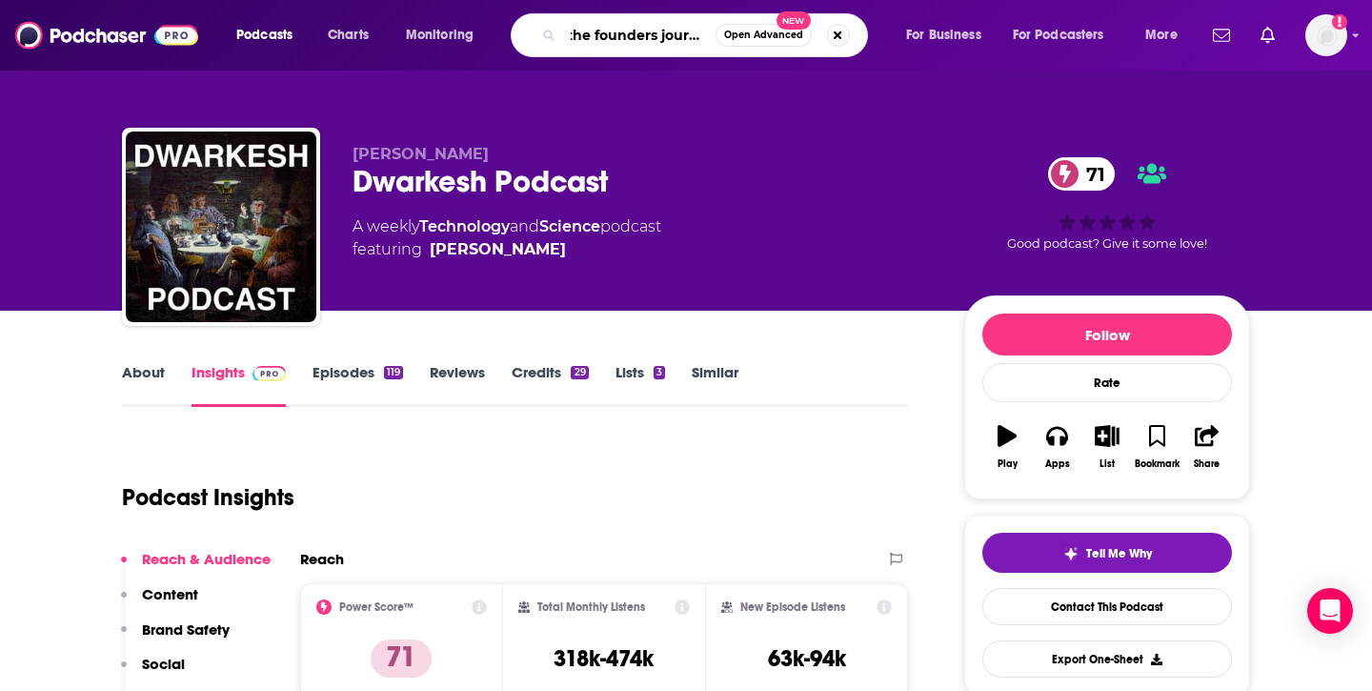
type input "the founders [PERSON_NAME]"
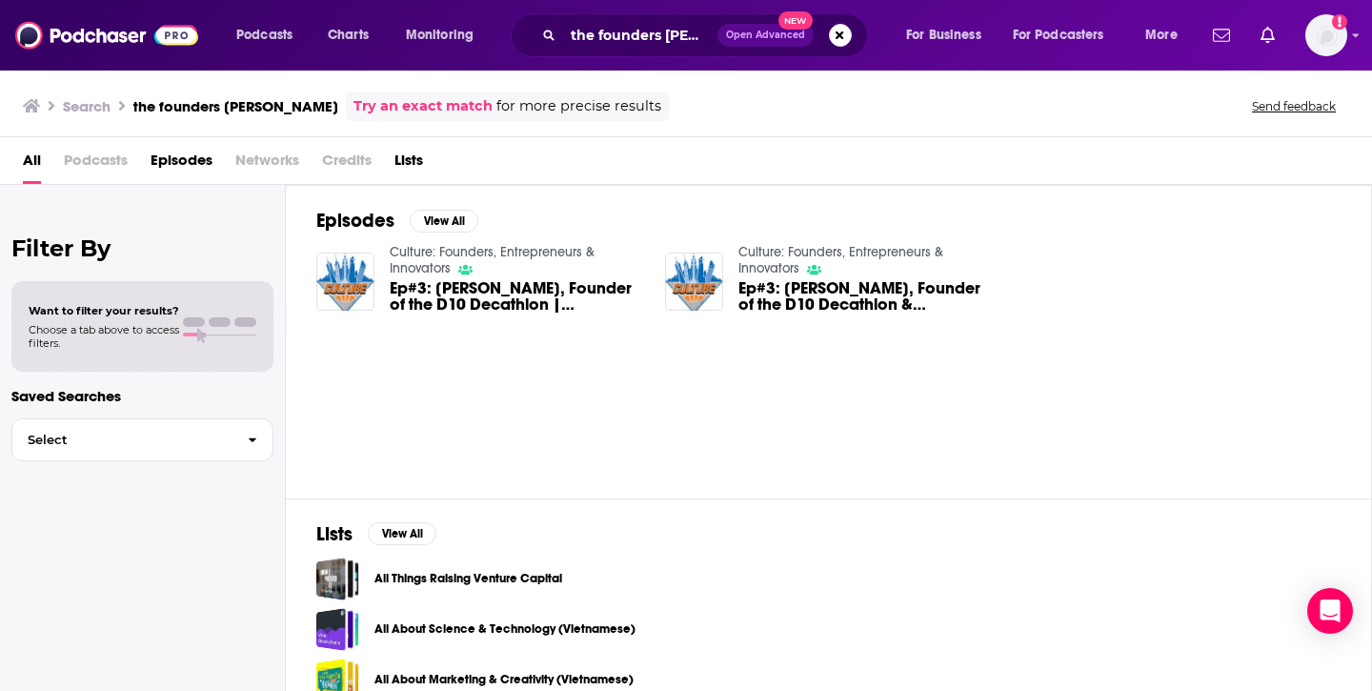
scroll to position [30, 0]
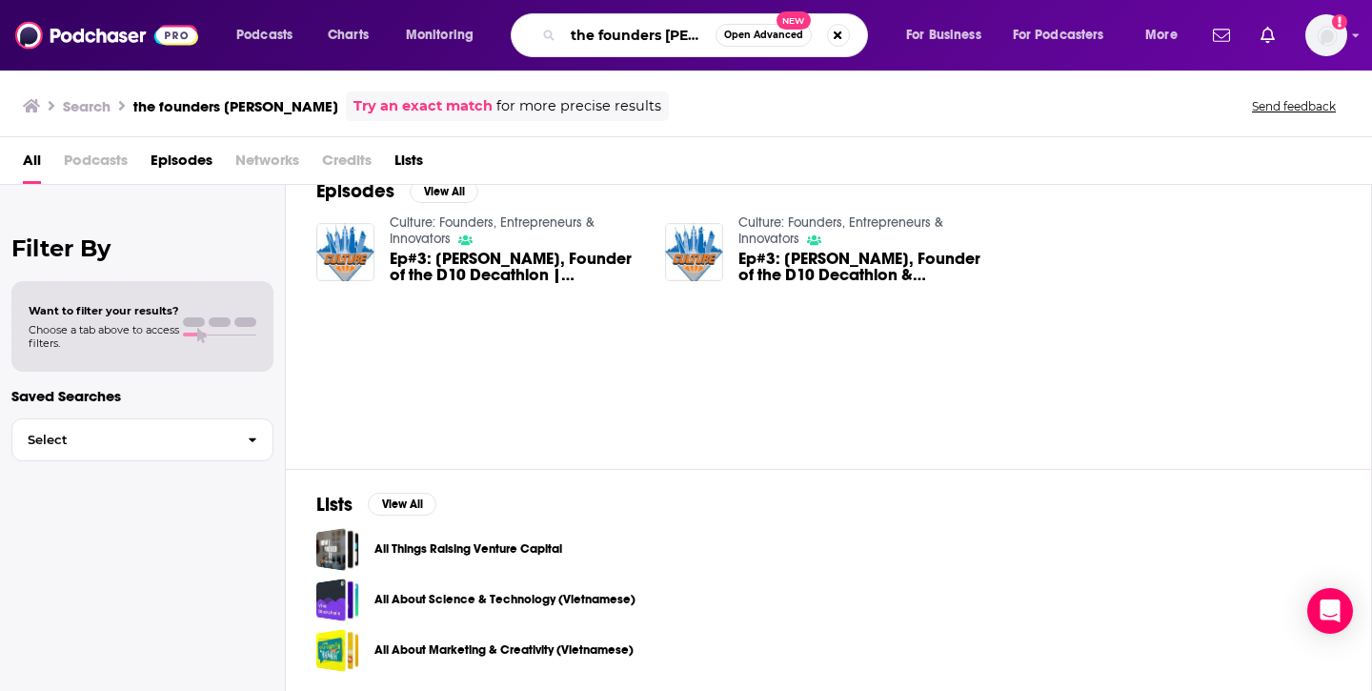
click at [674, 37] on input "the founders [PERSON_NAME]" at bounding box center [639, 35] width 152 height 30
type input "the founders journey"
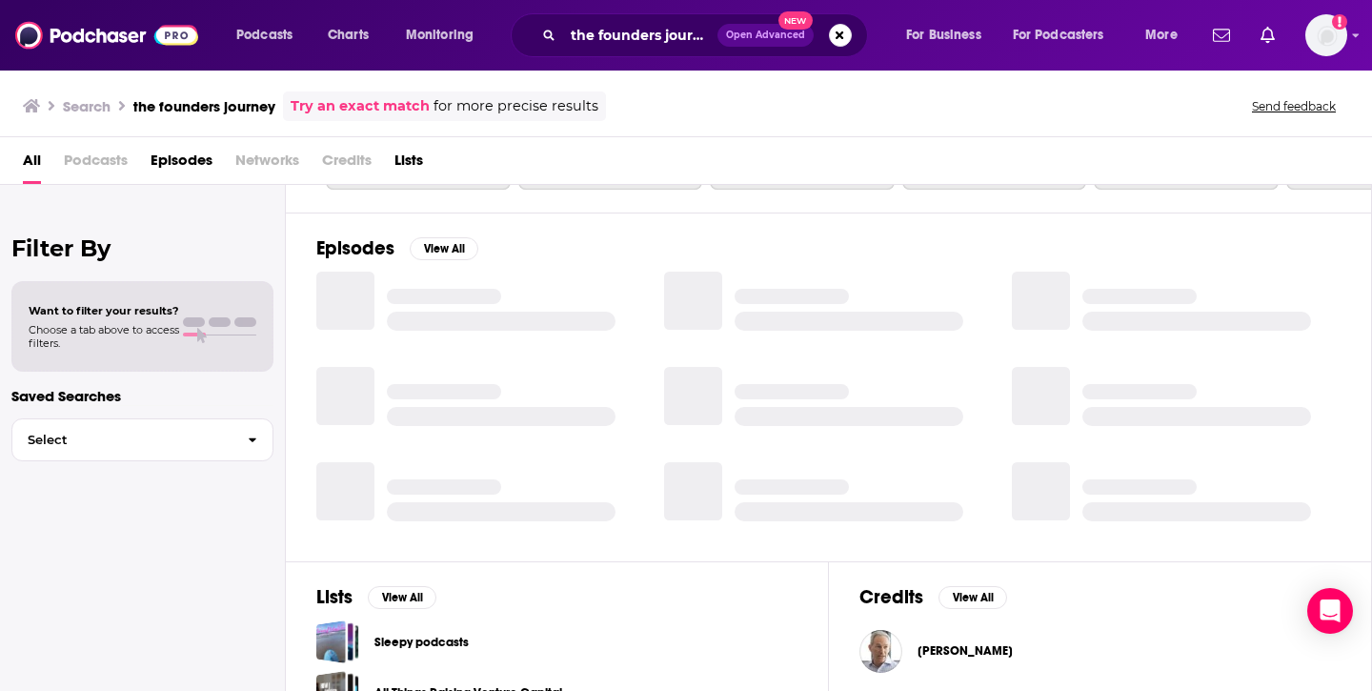
scroll to position [295, 0]
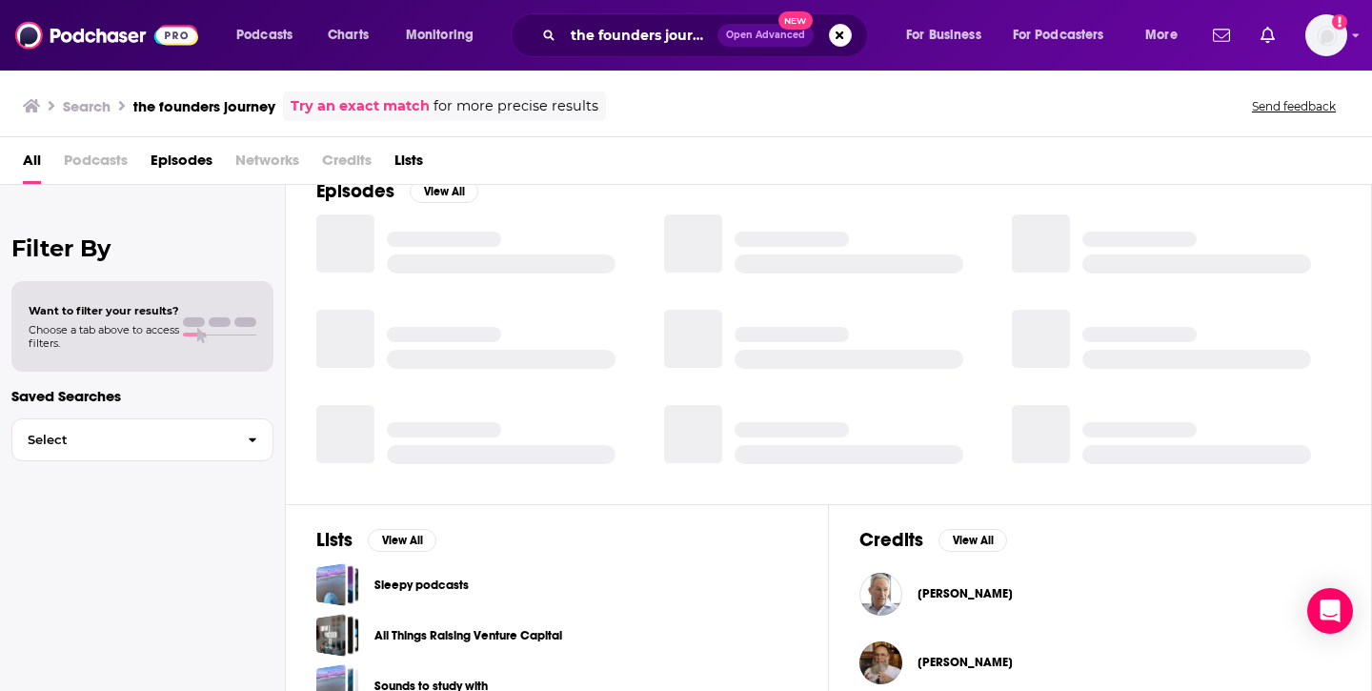
click at [103, 172] on span "Podcasts" at bounding box center [96, 164] width 64 height 39
click at [100, 158] on span "Podcasts" at bounding box center [96, 164] width 64 height 39
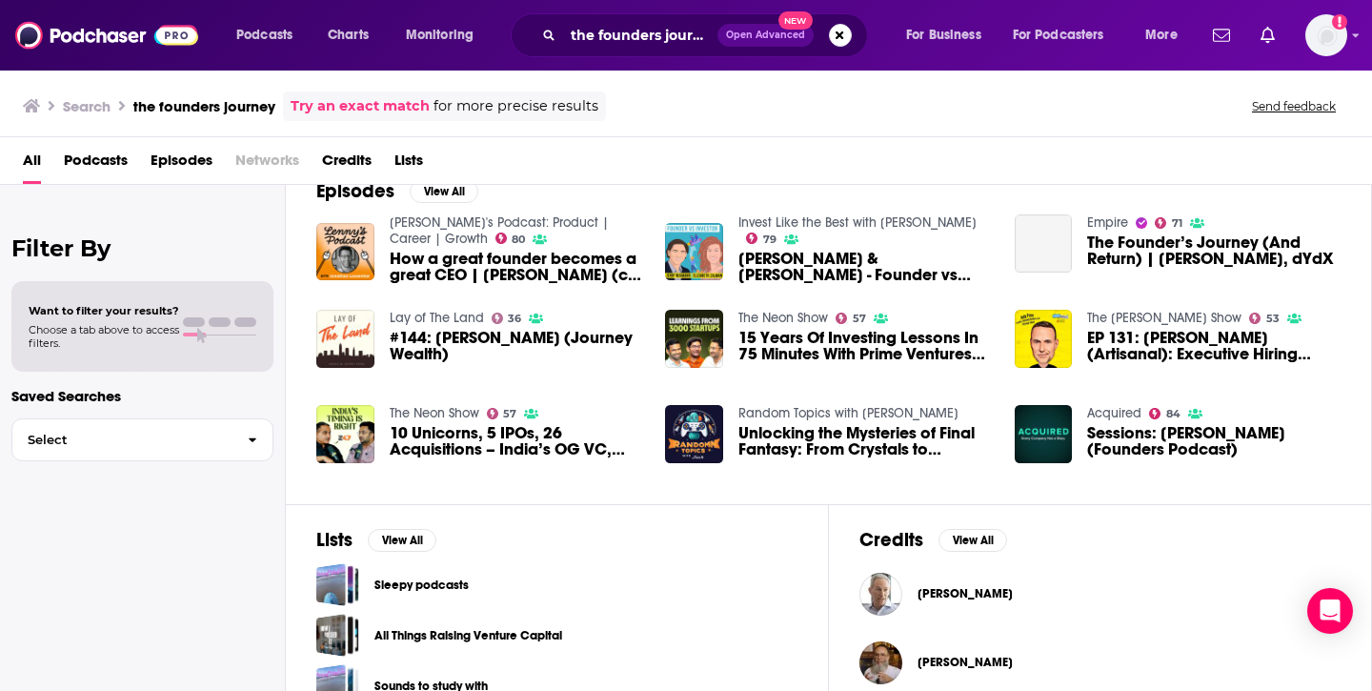
click at [27, 157] on span "All" at bounding box center [32, 164] width 18 height 39
click at [270, 41] on span "Podcasts" at bounding box center [264, 35] width 56 height 27
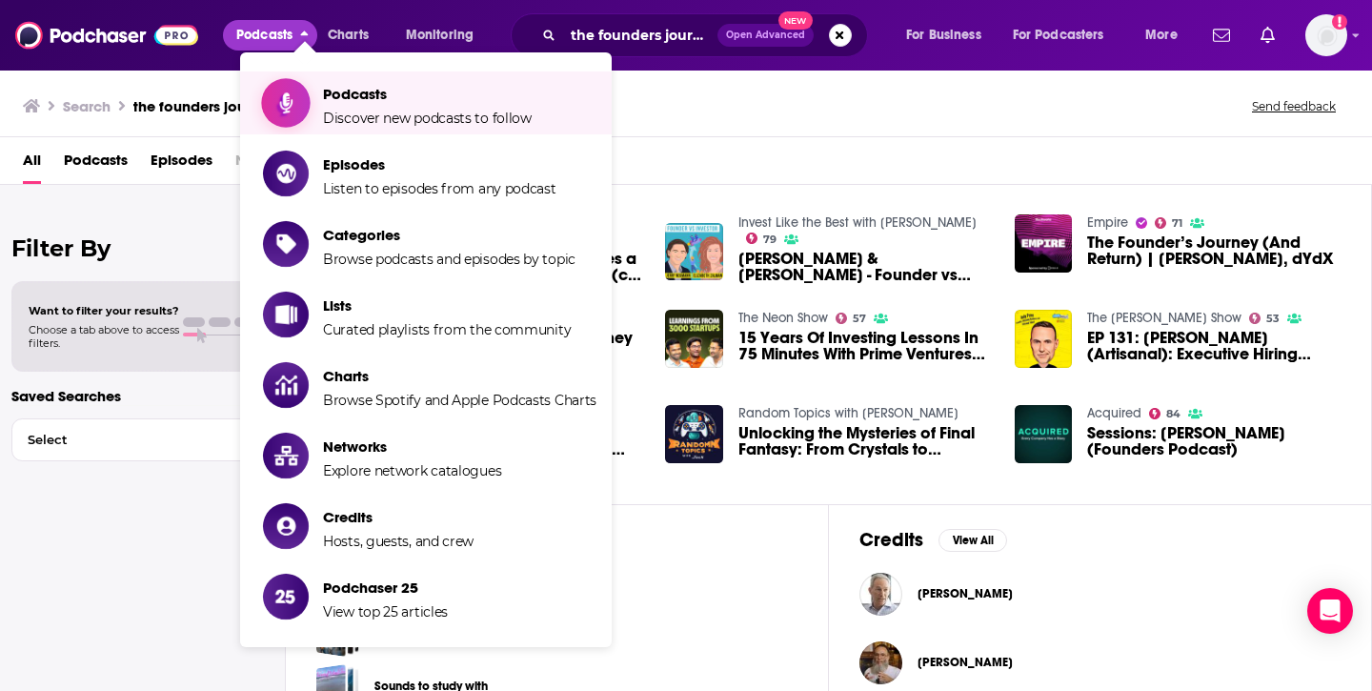
click at [326, 91] on span "Podcasts" at bounding box center [427, 94] width 209 height 18
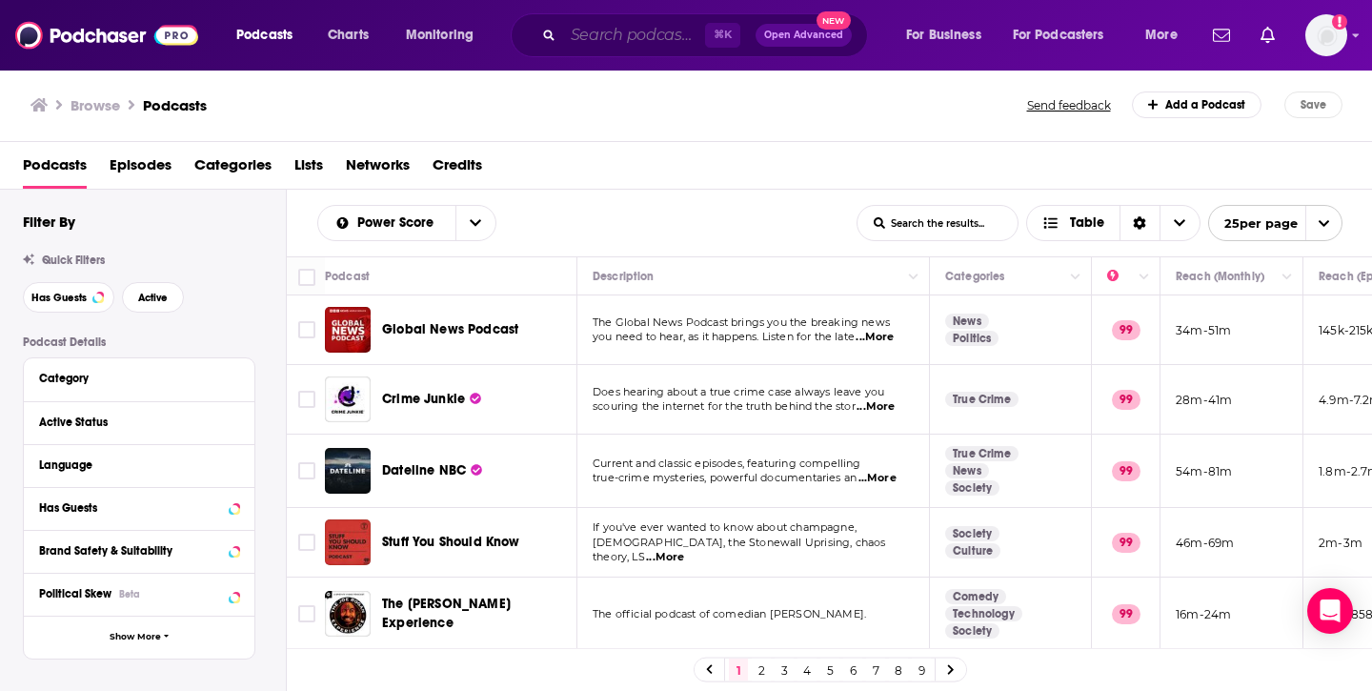
click at [649, 36] on input "Search podcasts, credits, & more..." at bounding box center [634, 35] width 142 height 30
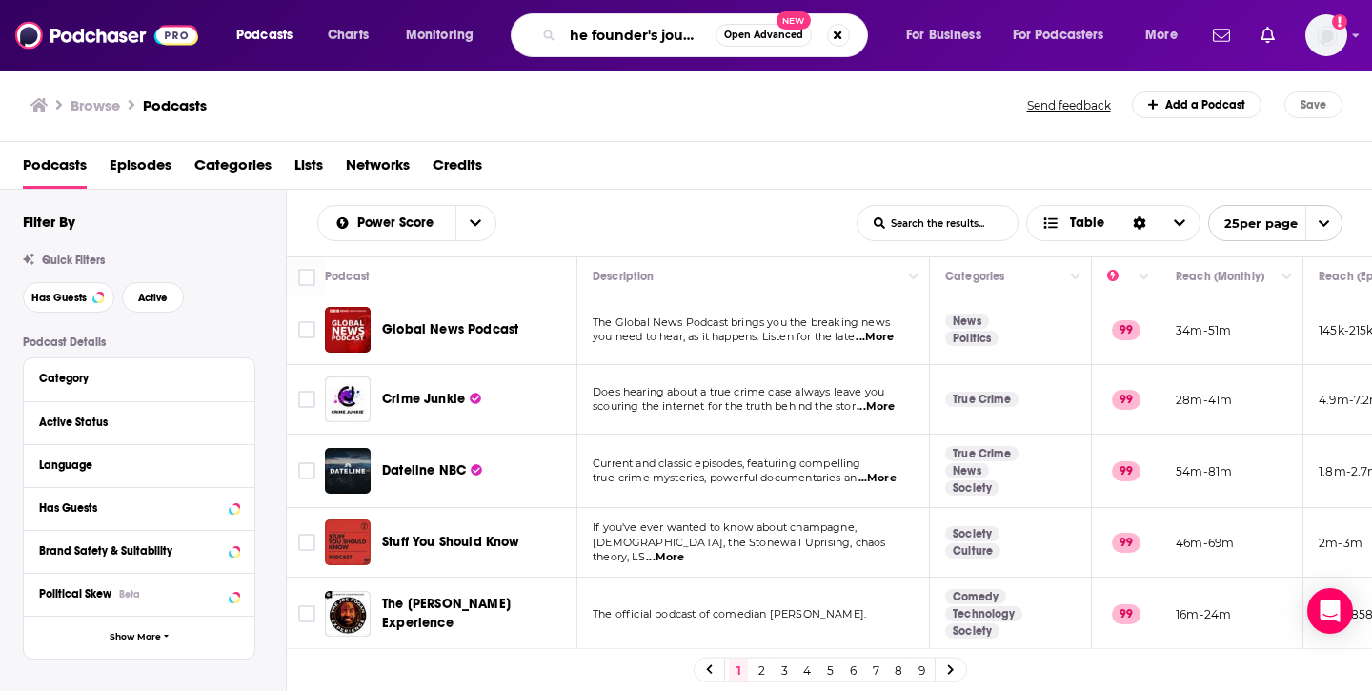
type input "the founder's journey"
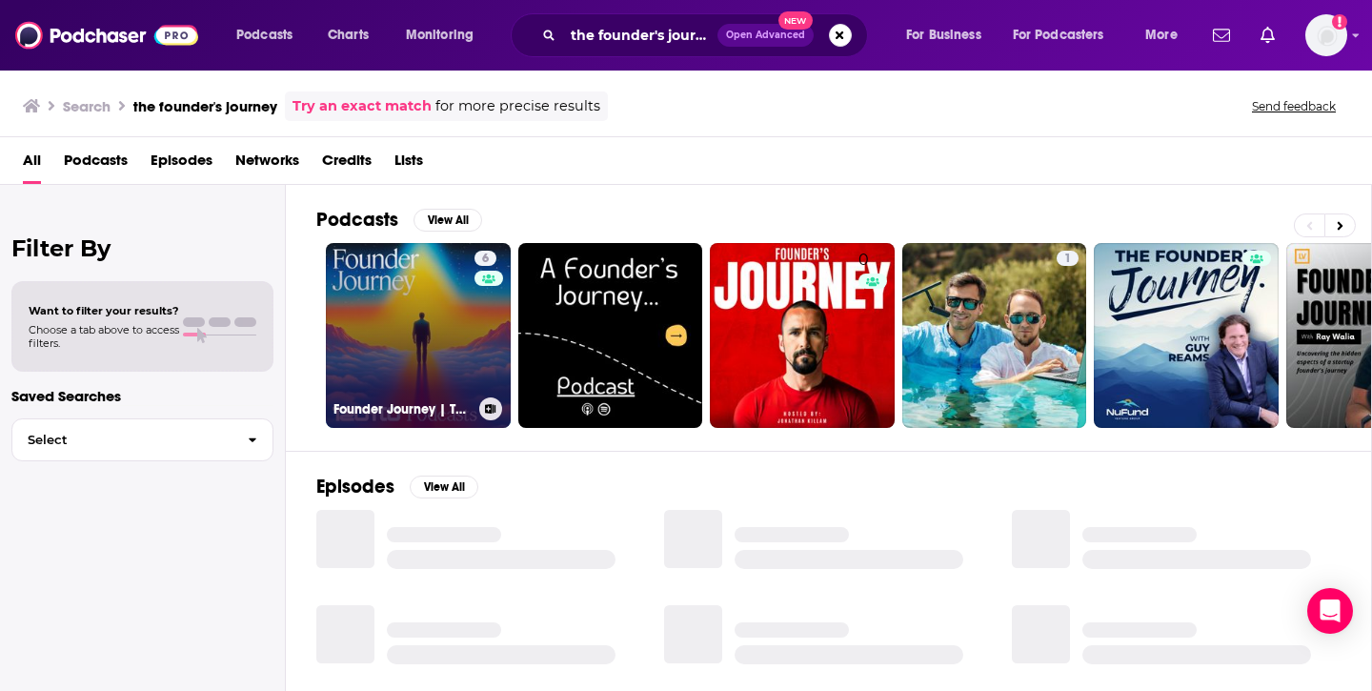
click at [422, 317] on link "6 Founder Journey | The Untold Stories of the Founder Journey" at bounding box center [418, 335] width 185 height 185
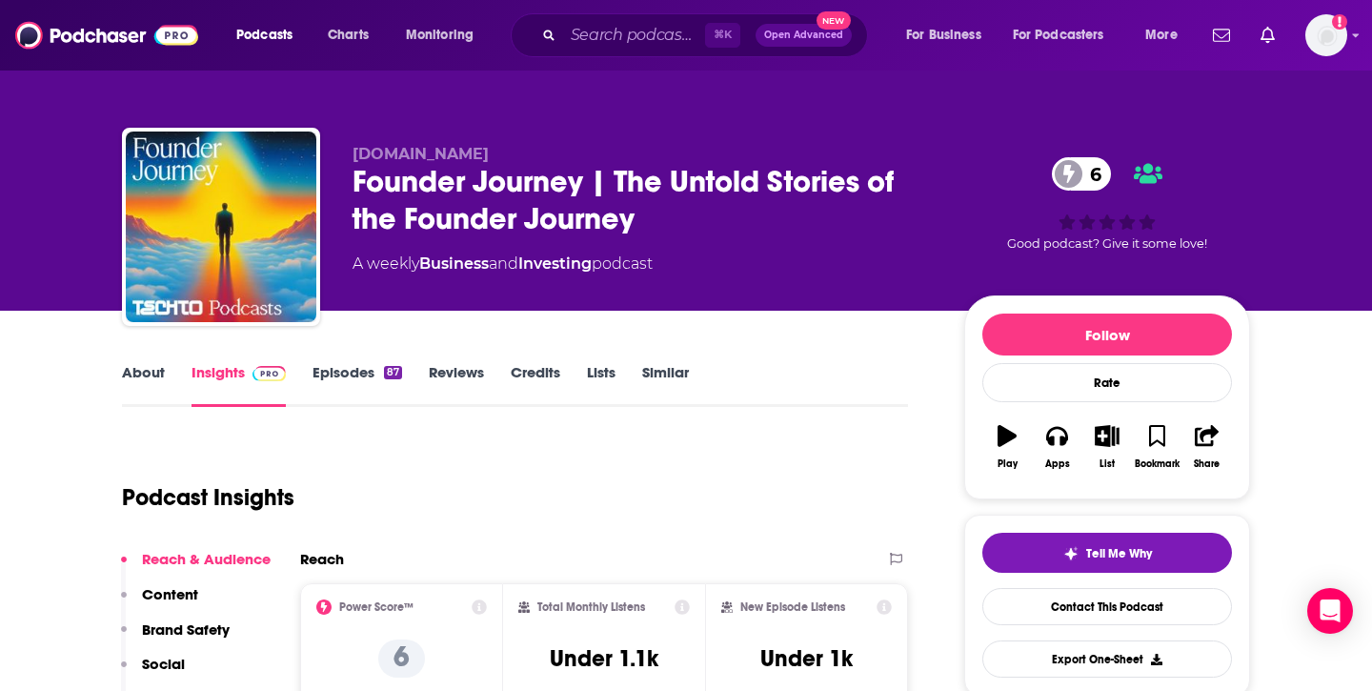
scroll to position [284, 0]
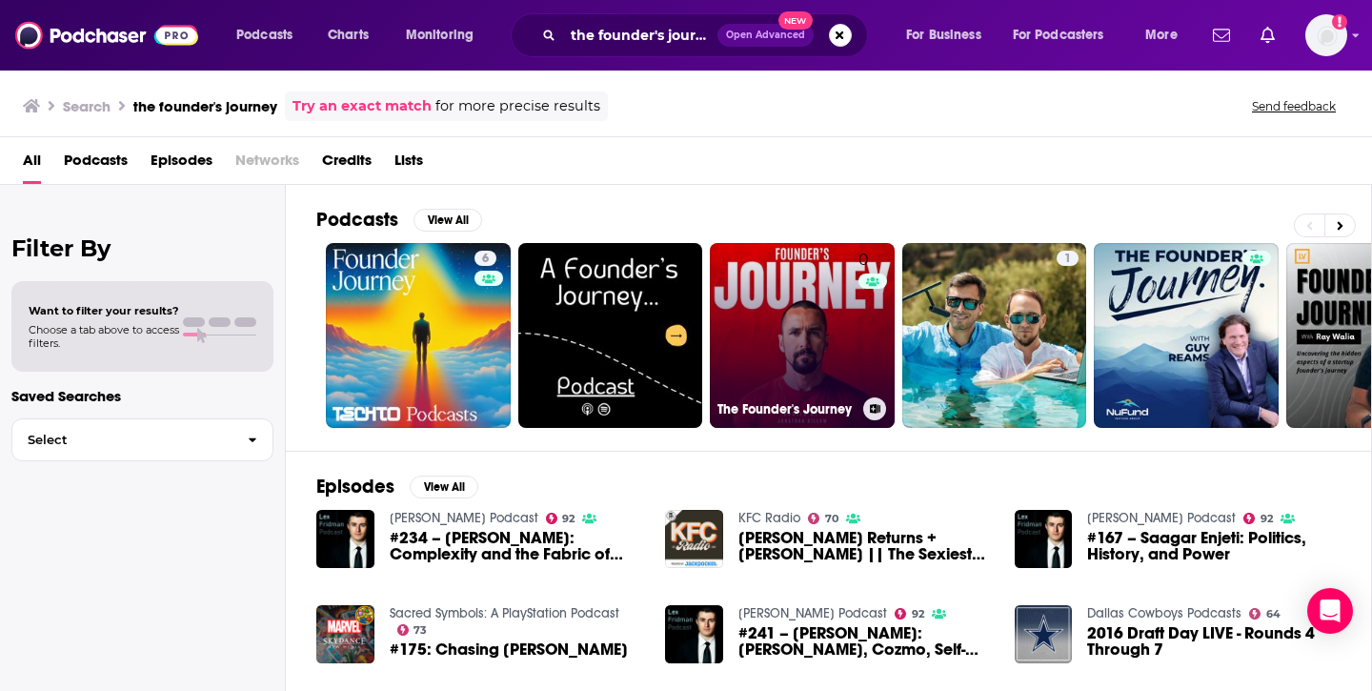
click at [804, 352] on link "0 The Founder's Journey" at bounding box center [802, 335] width 185 height 185
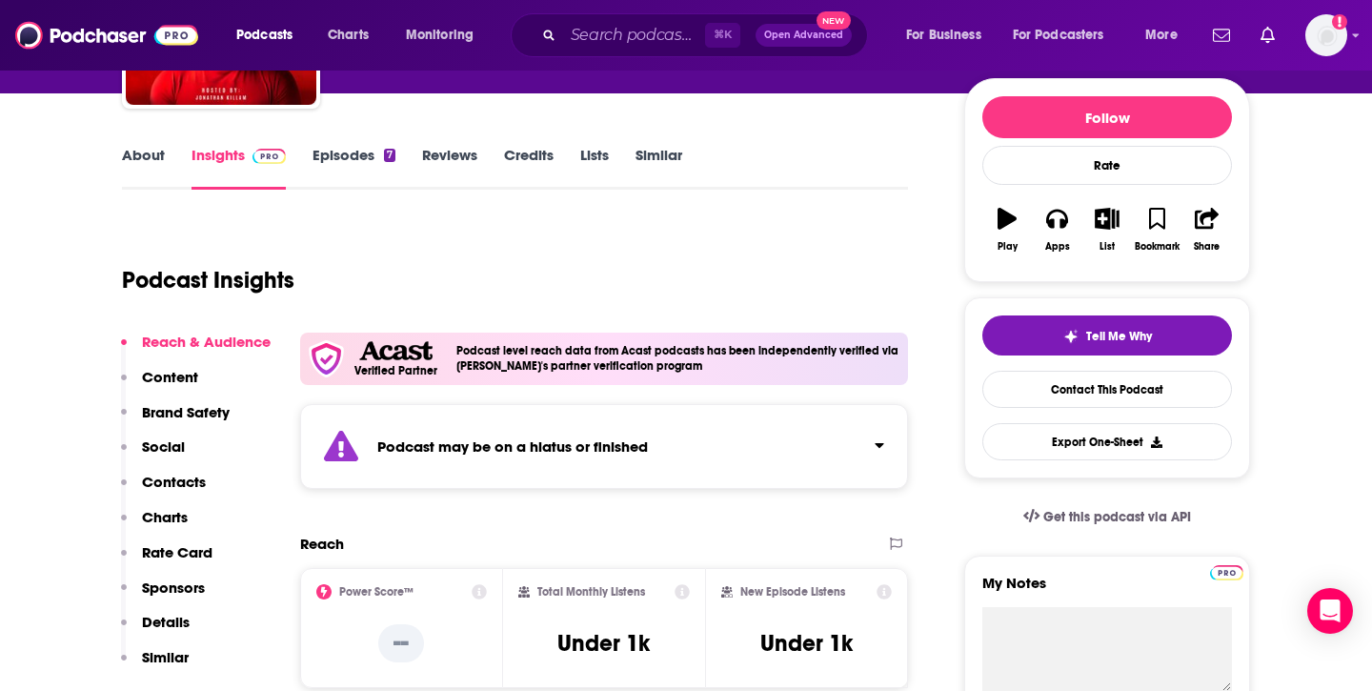
scroll to position [219, 0]
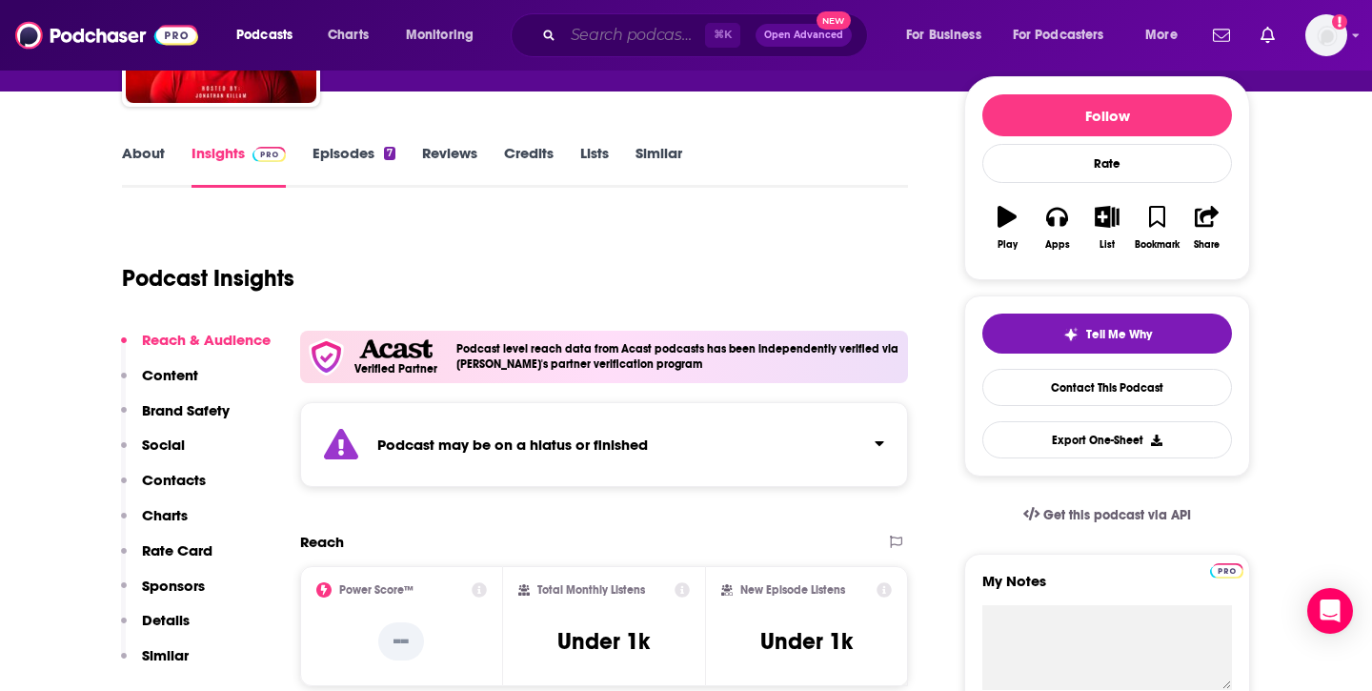
click at [629, 34] on input "Search podcasts, credits, & more..." at bounding box center [634, 35] width 142 height 30
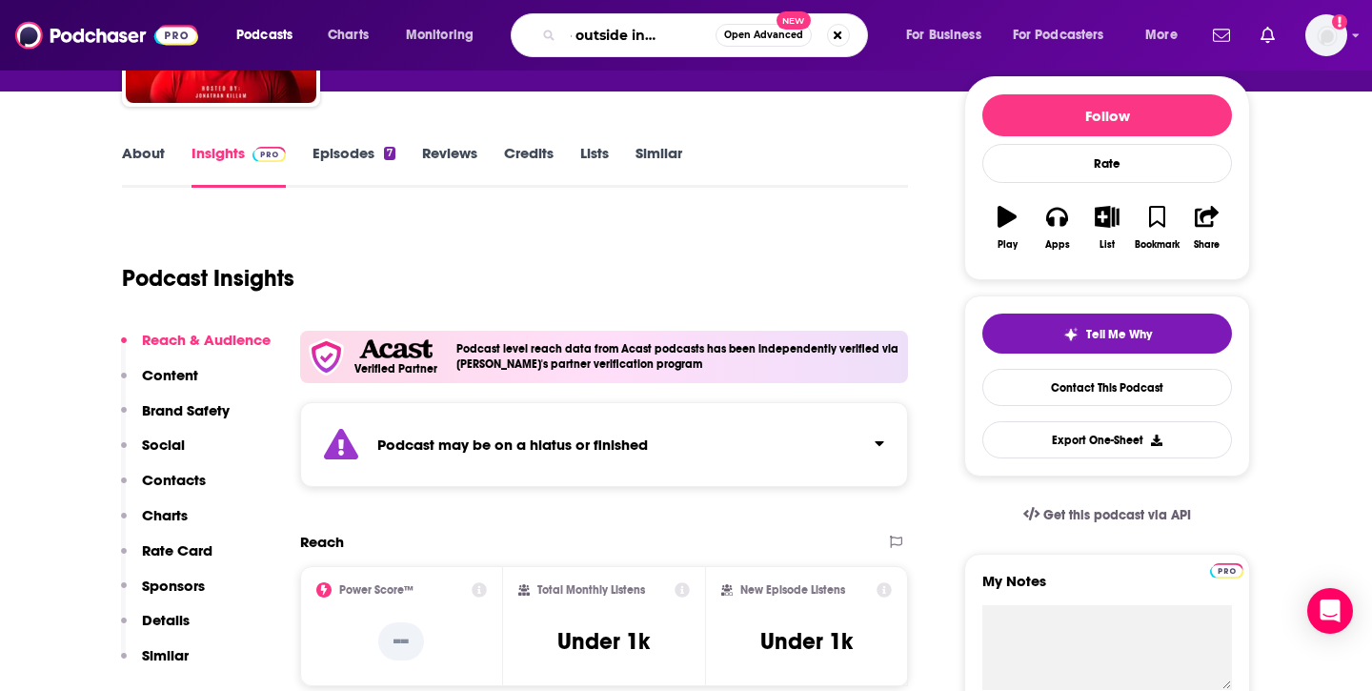
type input "inside outside innovation"
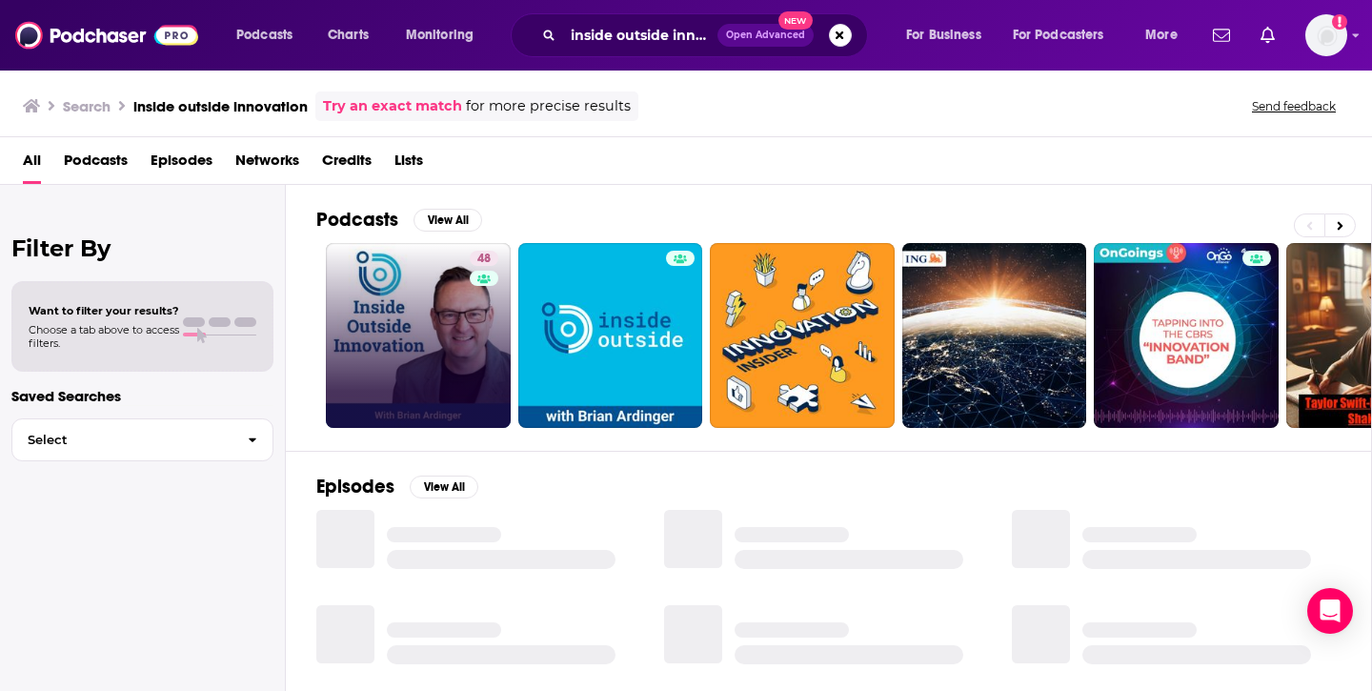
click at [453, 318] on link "48" at bounding box center [418, 335] width 185 height 185
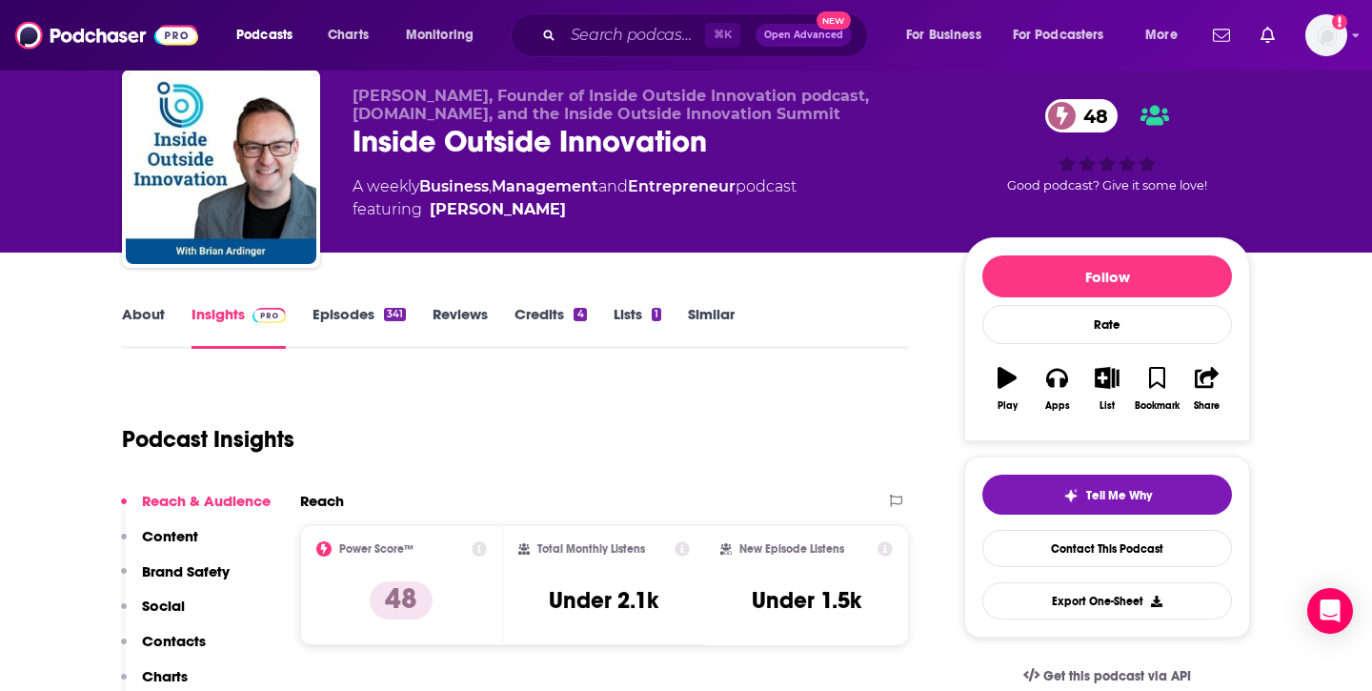
scroll to position [46, 0]
